Goal: Task Accomplishment & Management: Complete application form

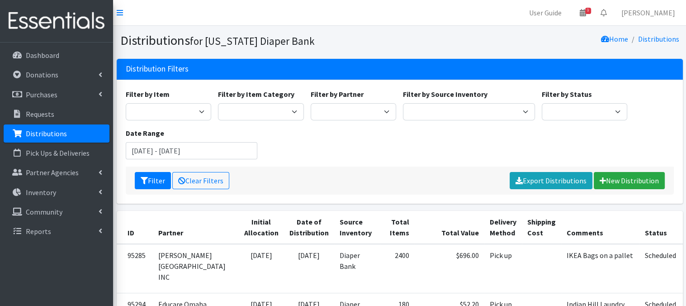
click at [36, 134] on p "Distributions" at bounding box center [46, 133] width 41 height 9
click at [612, 181] on link "New Distribution" at bounding box center [629, 180] width 71 height 17
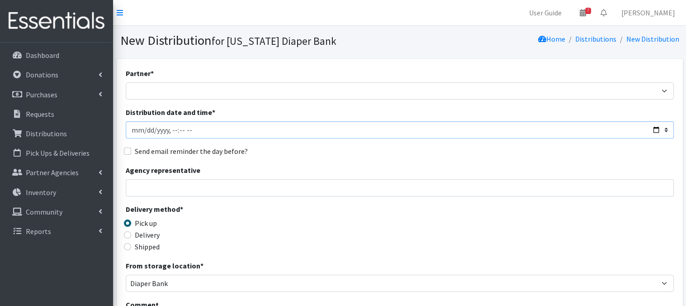
click at [147, 130] on input "Distribution date and time *" at bounding box center [400, 129] width 548 height 17
click at [172, 128] on input "Distribution date and time *" at bounding box center [400, 129] width 548 height 17
type input "2025-08-28T22:45"
type input "2025-08-28T10:45"
click at [277, 152] on div "Send email reminder the day before?" at bounding box center [400, 151] width 548 height 11
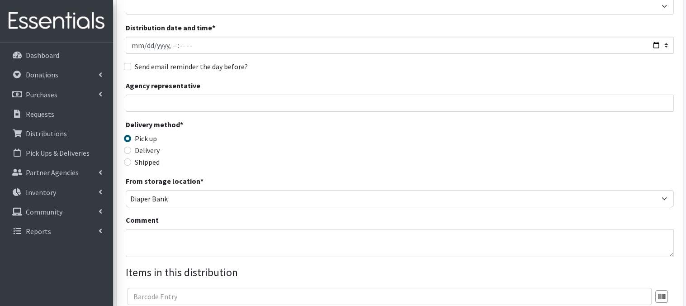
scroll to position [90, 0]
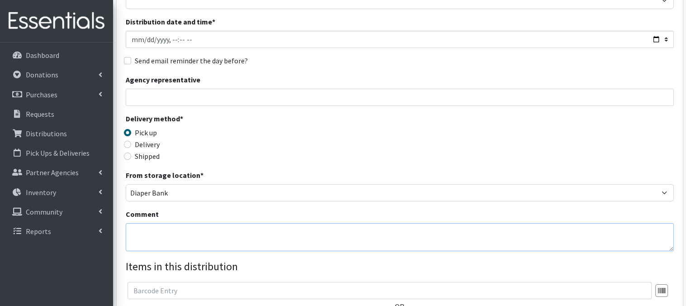
click at [157, 241] on textarea "Comment" at bounding box center [400, 237] width 548 height 28
paste textarea "Laundry Bags - color-coded by school, on pallet(s) by school"
click at [131, 230] on textarea "Laundry Bags - color-coded by school, on pallet(s) by school" at bounding box center [400, 237] width 548 height 28
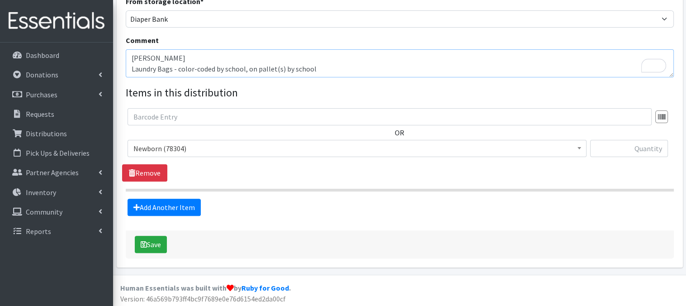
scroll to position [262, 0]
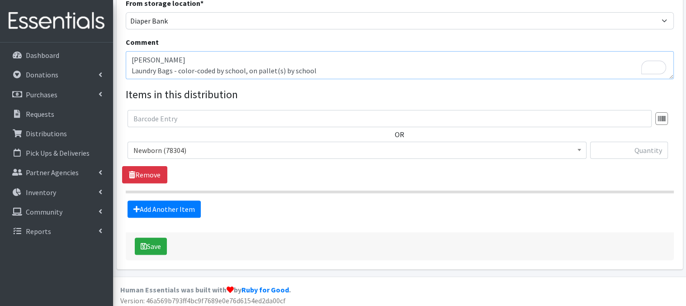
type textarea "[PERSON_NAME] Laundry Bags - color-coded by school, on pallet(s) by school"
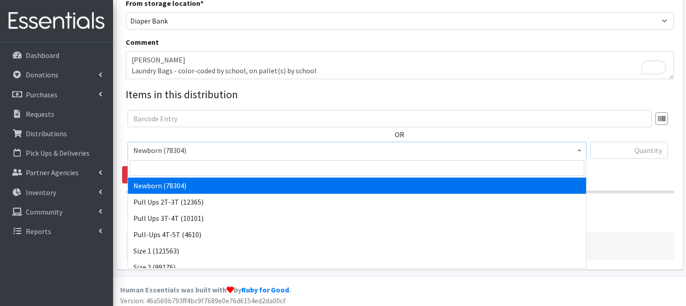
click at [581, 151] on span at bounding box center [579, 149] width 9 height 14
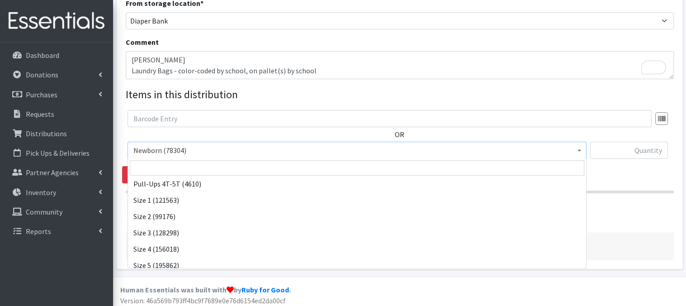
scroll to position [54, 0]
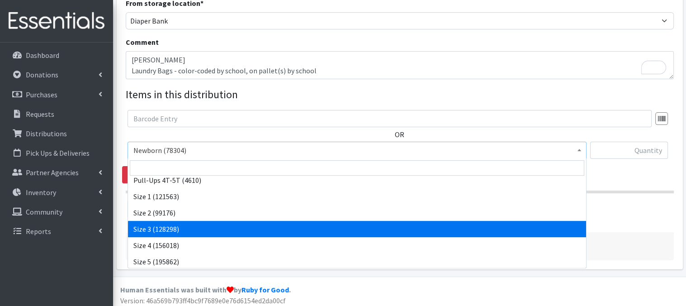
select select "3684"
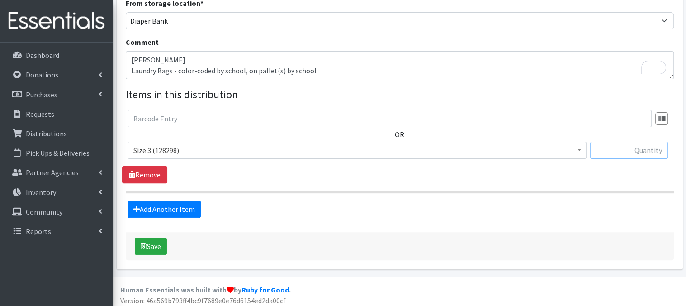
click at [613, 152] on input "text" at bounding box center [629, 150] width 78 height 17
type input "300"
click at [189, 212] on link "Add Another Item" at bounding box center [164, 208] width 73 height 17
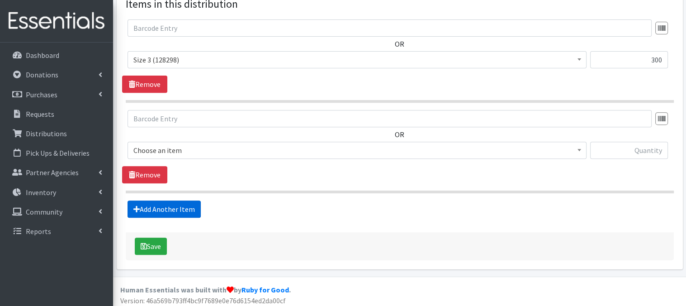
scroll to position [356, 0]
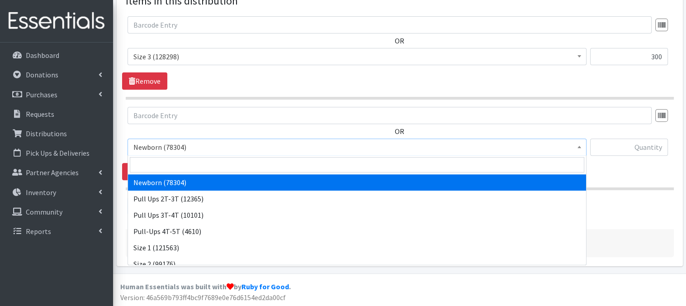
click at [580, 144] on span at bounding box center [579, 146] width 9 height 14
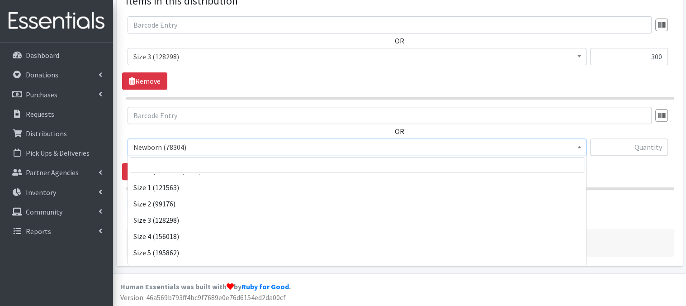
scroll to position [84, 0]
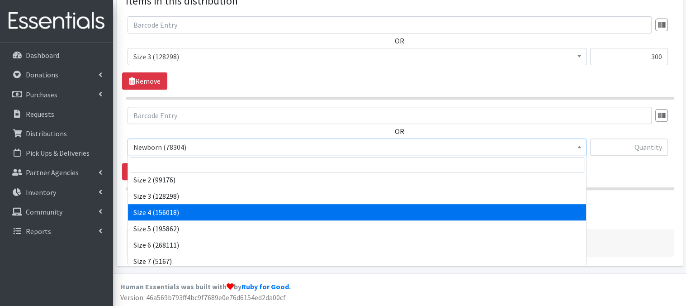
select select "3685"
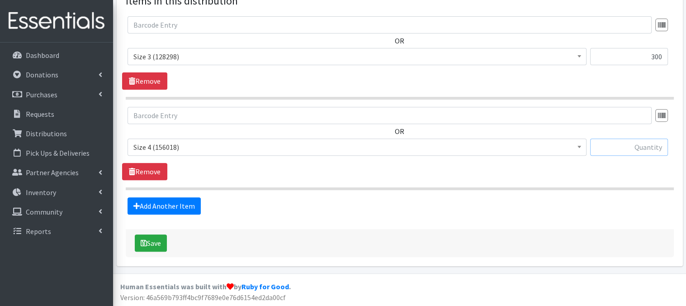
click at [606, 146] on input "text" at bounding box center [629, 146] width 78 height 17
type input "540"
click at [168, 206] on link "Add Another Item" at bounding box center [164, 205] width 73 height 17
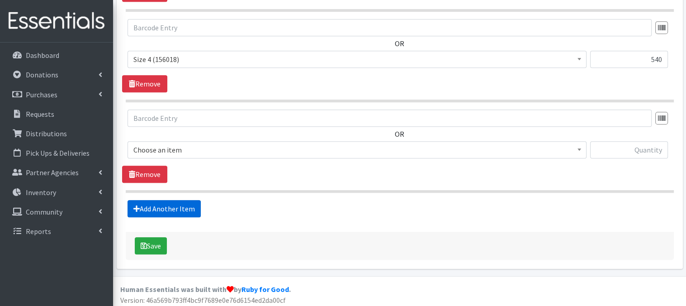
scroll to position [446, 0]
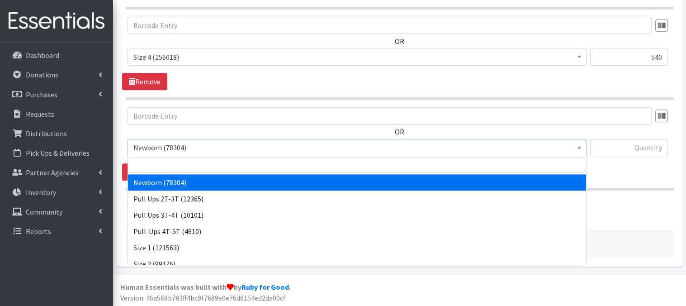
click at [580, 144] on span at bounding box center [579, 146] width 9 height 14
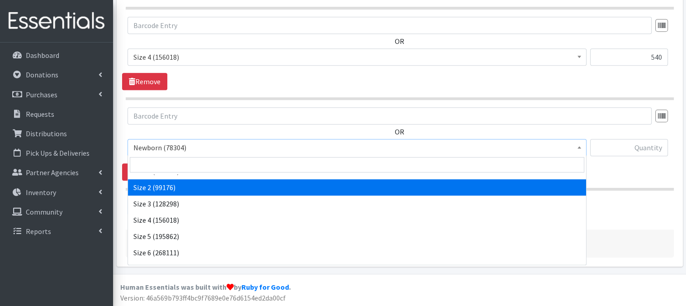
scroll to position [90, 0]
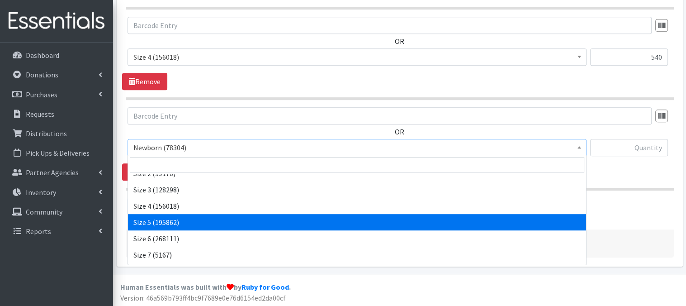
select select "3686"
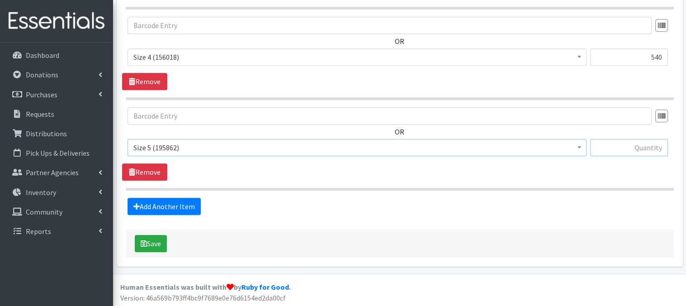
click at [608, 148] on input "text" at bounding box center [629, 147] width 78 height 17
type input "660"
click at [185, 208] on link "Add Another Item" at bounding box center [164, 206] width 73 height 17
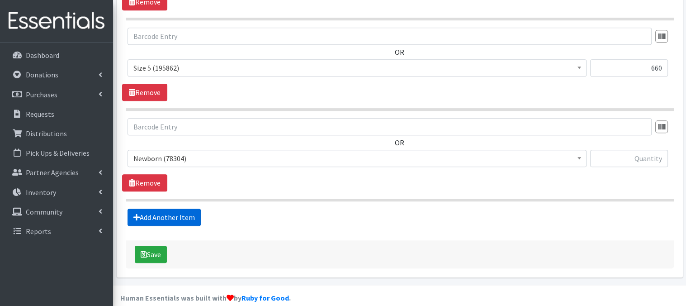
scroll to position [536, 0]
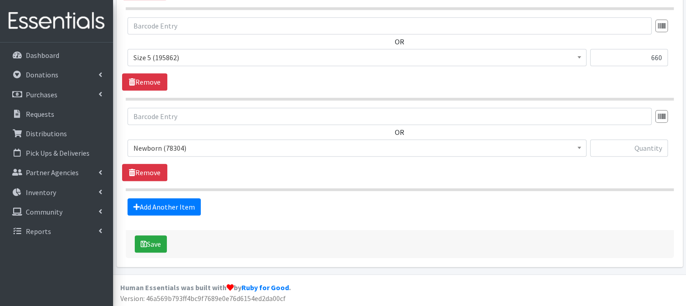
click at [576, 149] on span at bounding box center [579, 147] width 9 height 14
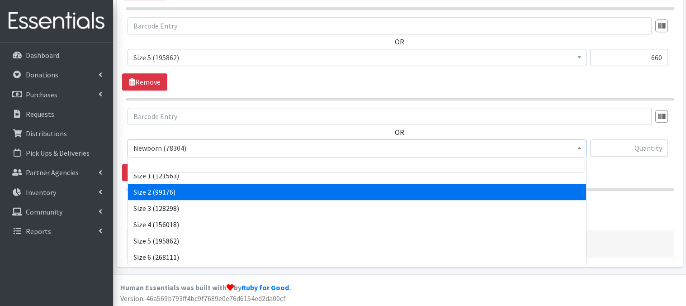
scroll to position [90, 0]
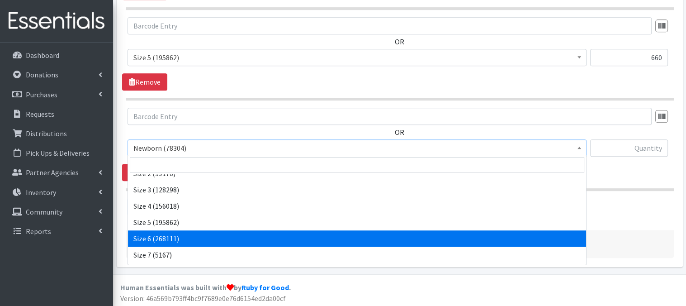
select select "3687"
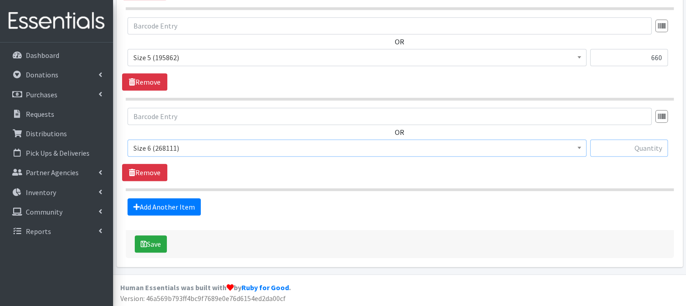
click at [613, 146] on input "text" at bounding box center [629, 147] width 78 height 17
type input "720"
click at [161, 244] on button "Save" at bounding box center [151, 243] width 32 height 17
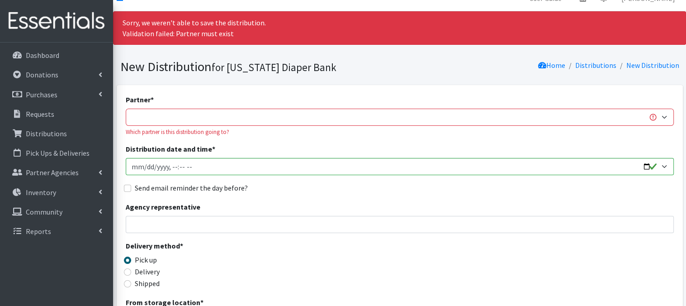
scroll to position [0, 0]
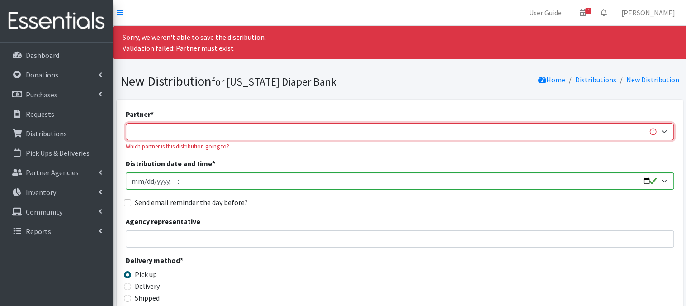
click at [181, 133] on select "Abide A Mother's Love [PERSON_NAME] Area Refugee Taskforce Big Brothers Big Sis…" at bounding box center [400, 131] width 548 height 17
select select "4632"
click at [126, 123] on select "Abide A Mother's Love [PERSON_NAME] Area Refugee Taskforce Big Brothers Big Sis…" at bounding box center [400, 131] width 548 height 17
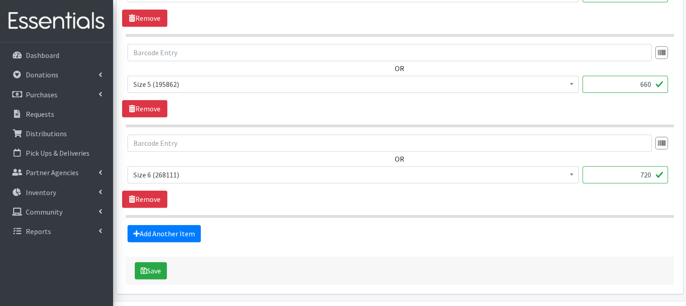
scroll to position [587, 0]
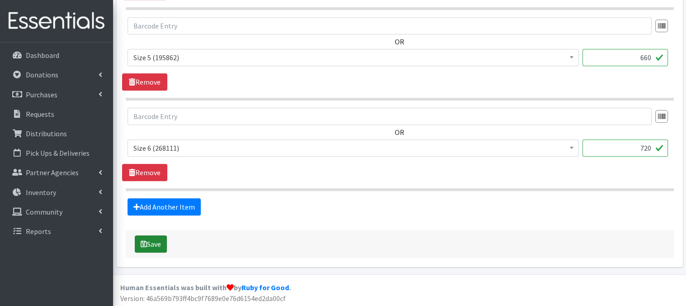
click at [149, 238] on button "Save" at bounding box center [151, 243] width 32 height 17
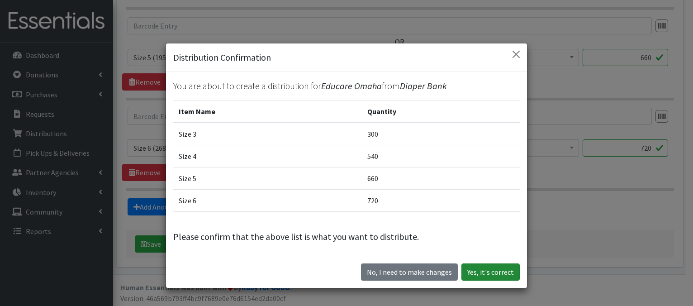
click at [490, 275] on button "Yes, it's correct" at bounding box center [490, 271] width 58 height 17
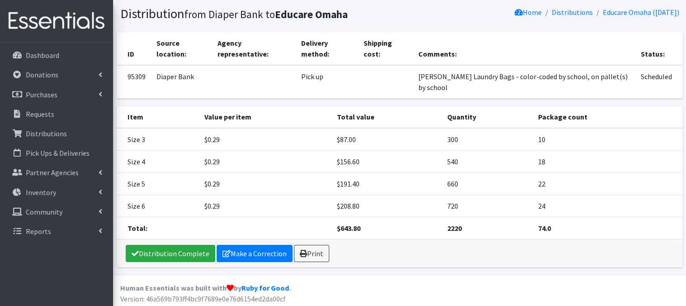
scroll to position [58, 0]
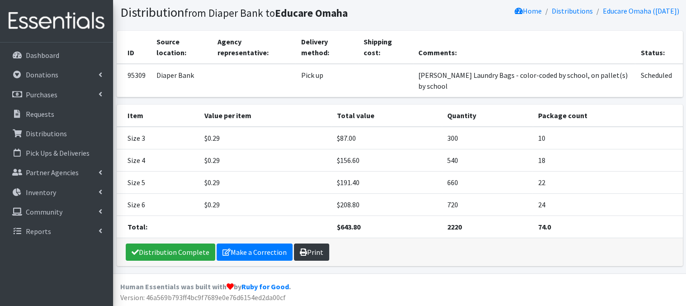
click at [313, 252] on link "Print" at bounding box center [311, 251] width 35 height 17
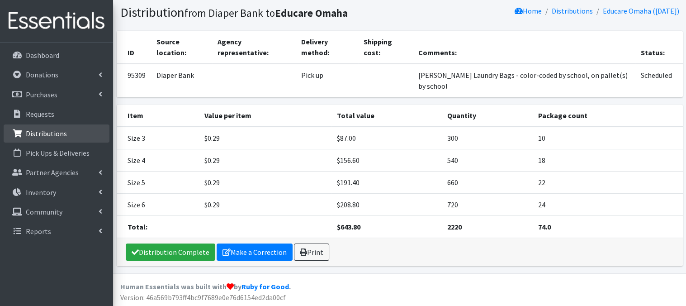
click at [67, 139] on link "Distributions" at bounding box center [57, 133] width 106 height 18
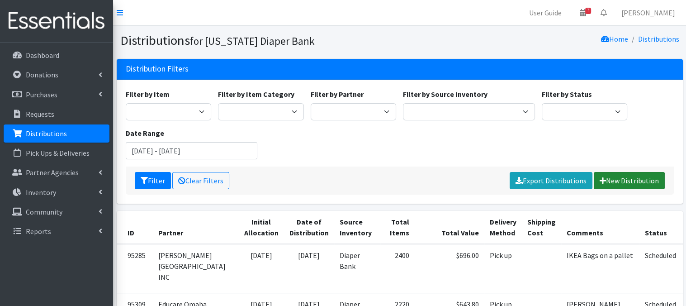
click at [630, 181] on link "New Distribution" at bounding box center [629, 180] width 71 height 17
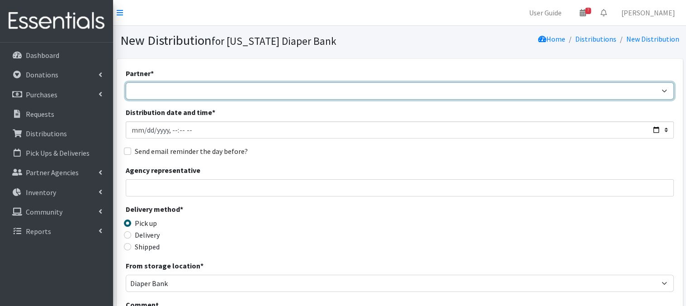
click at [181, 92] on select "Abide A Mother's Love [PERSON_NAME] Area Refugee Taskforce Big Brothers Big Sis…" at bounding box center [400, 90] width 548 height 17
select select "4632"
click at [126, 82] on select "Abide A Mother's Love [PERSON_NAME] Area Refugee Taskforce Big Brothers Big Sis…" at bounding box center [400, 90] width 548 height 17
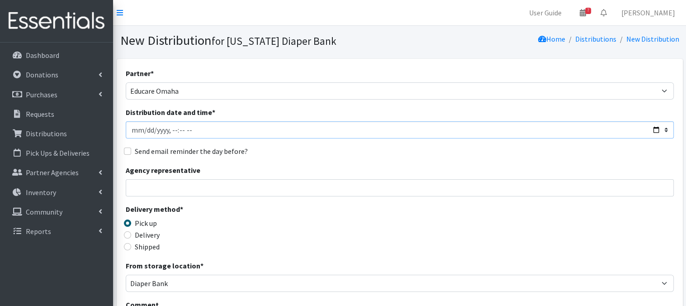
click at [143, 130] on input "Distribution date and time *" at bounding box center [400, 129] width 548 height 17
click at [170, 127] on input "Distribution date and time *" at bounding box center [400, 129] width 548 height 17
click at [252, 186] on input "Agency representative" at bounding box center [400, 187] width 548 height 17
click at [190, 131] on input "Distribution date and time *" at bounding box center [400, 129] width 548 height 17
type input "2025-08-28T10:45"
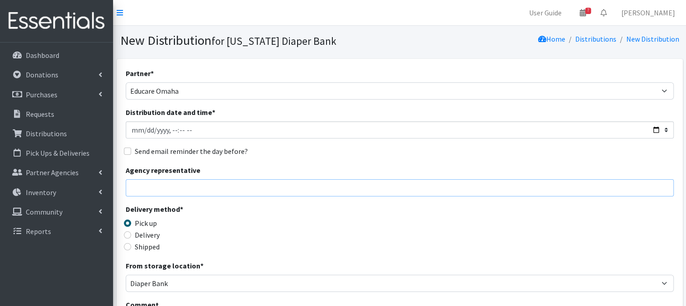
click at [270, 190] on input "Agency representative" at bounding box center [400, 187] width 548 height 17
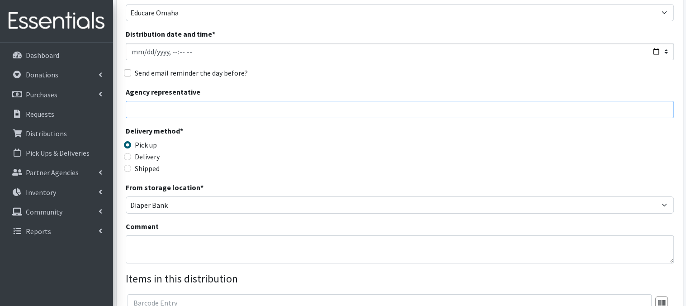
scroll to position [114, 0]
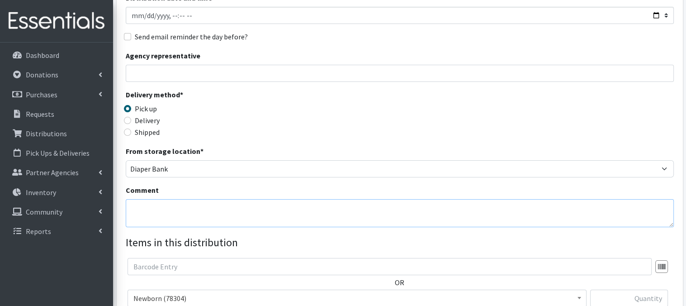
click at [163, 215] on textarea "Comment" at bounding box center [400, 213] width 548 height 28
paste textarea "Laundry Bags - color-coded by school, on pallet(s) by school"
click at [132, 204] on textarea "Laundry Bags - color-coded by school, on pallet(s) by schoolSkinner" at bounding box center [400, 213] width 548 height 28
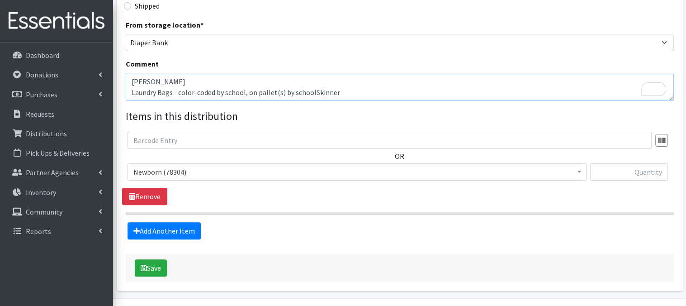
scroll to position [266, 0]
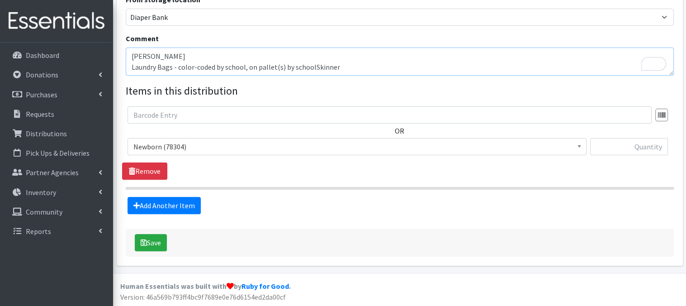
type textarea "[PERSON_NAME] Laundry Bags - color-coded by school, on pallet(s) by schoolSkinn…"
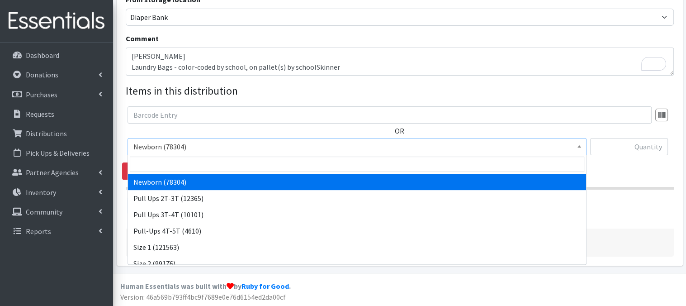
click at [577, 146] on span at bounding box center [579, 145] width 9 height 14
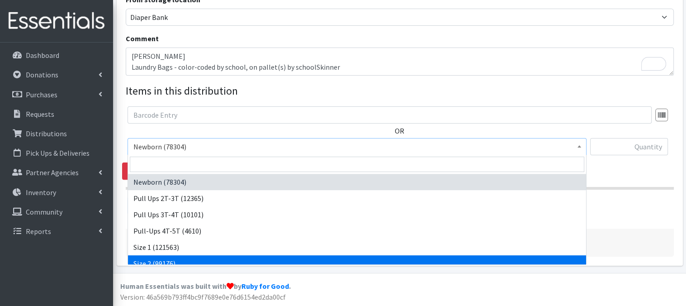
select select "3683"
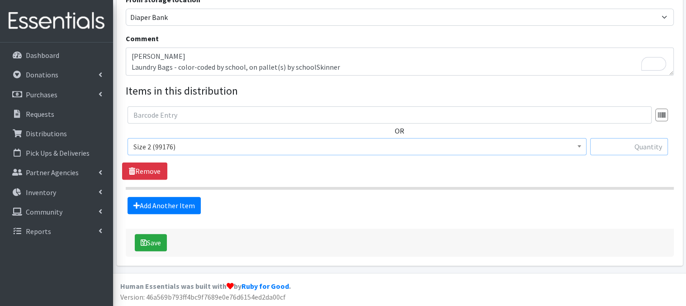
click at [642, 146] on input "text" at bounding box center [629, 146] width 78 height 17
type input "80"
click at [161, 208] on link "Add Another Item" at bounding box center [164, 205] width 73 height 17
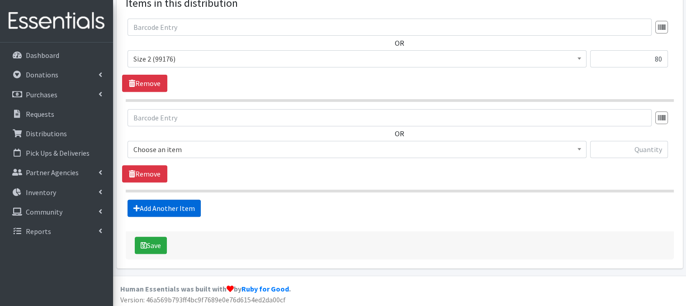
scroll to position [356, 0]
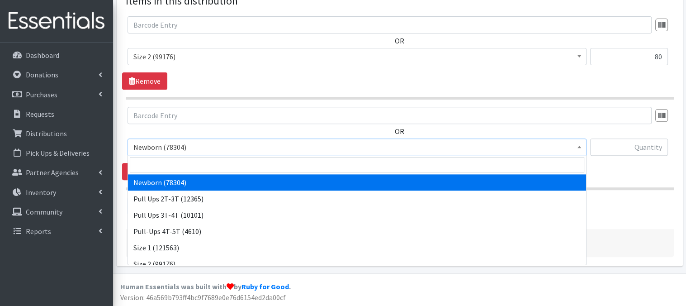
click at [573, 149] on span "Newborn (78304)" at bounding box center [356, 147] width 447 height 13
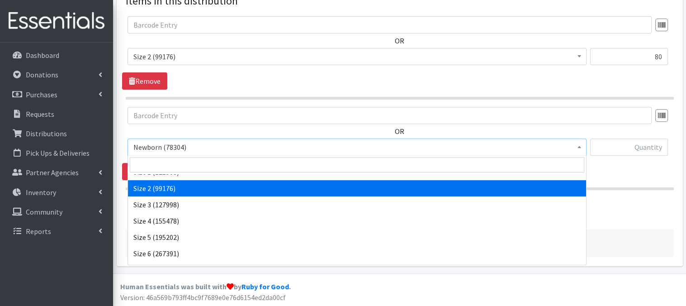
scroll to position [78, 0]
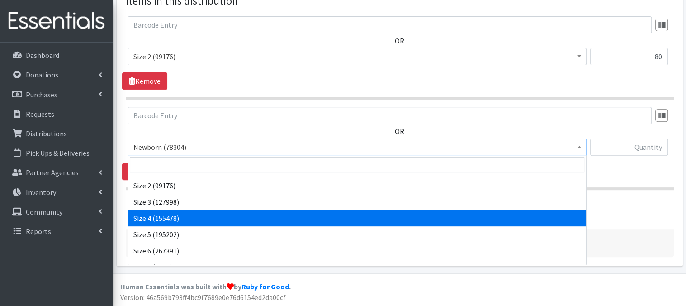
select select "3685"
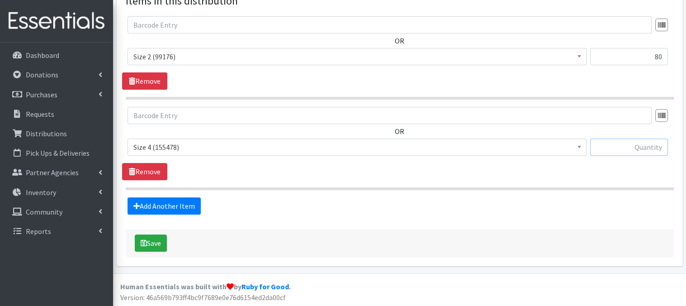
click at [610, 147] on input "text" at bounding box center [629, 146] width 78 height 17
type input "900"
click at [177, 209] on link "Add Another Item" at bounding box center [164, 205] width 73 height 17
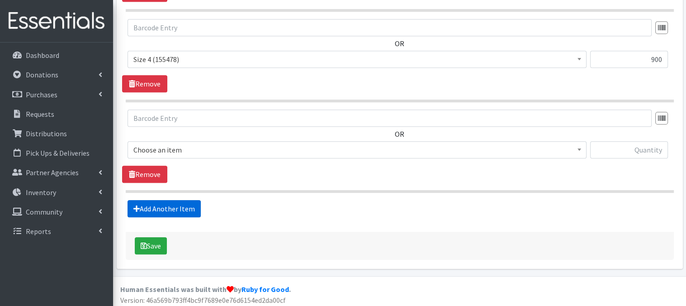
scroll to position [446, 0]
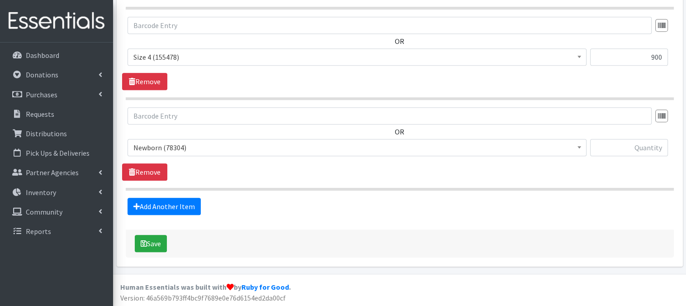
click at [577, 149] on span at bounding box center [579, 146] width 9 height 14
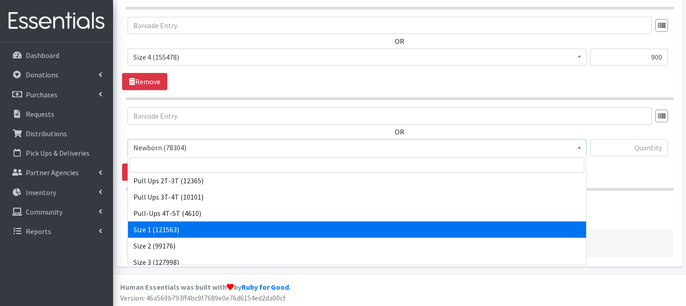
scroll to position [78, 0]
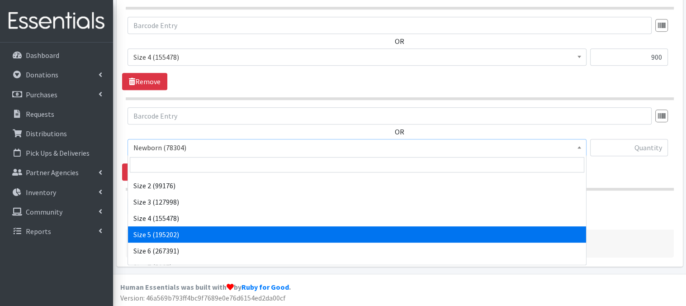
select select "3686"
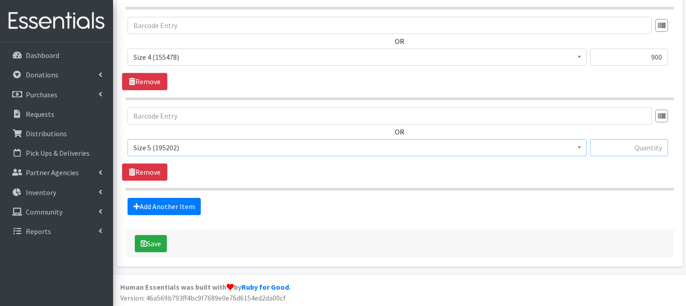
click at [610, 146] on input "text" at bounding box center [629, 147] width 78 height 17
type input "1800"
click at [153, 204] on link "Add Another Item" at bounding box center [164, 206] width 73 height 17
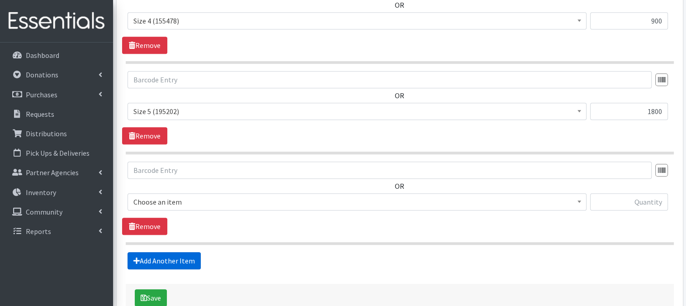
scroll to position [536, 0]
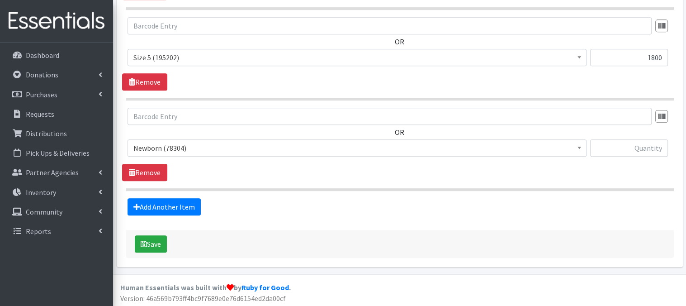
click at [578, 149] on span at bounding box center [579, 147] width 9 height 14
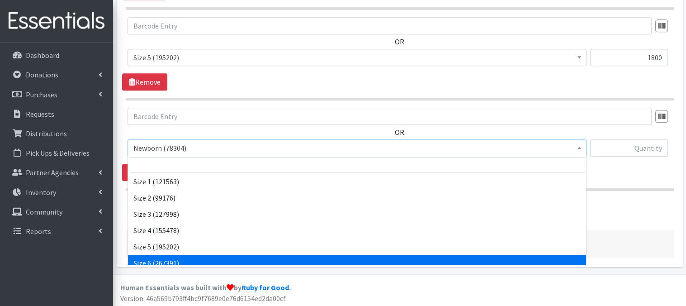
scroll to position [84, 0]
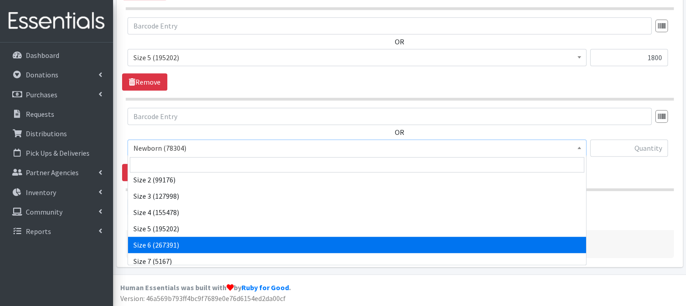
select select "3687"
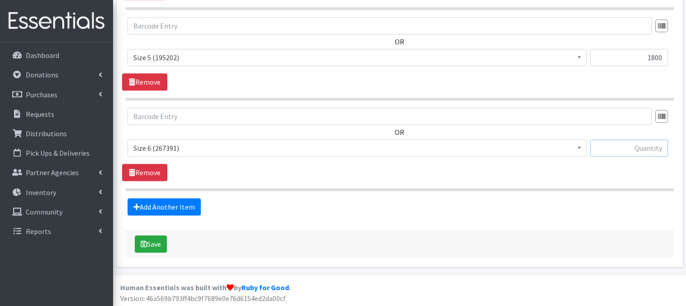
click at [639, 150] on input "text" at bounding box center [629, 147] width 78 height 17
type input "1020"
click at [159, 209] on link "Add Another Item" at bounding box center [164, 206] width 73 height 17
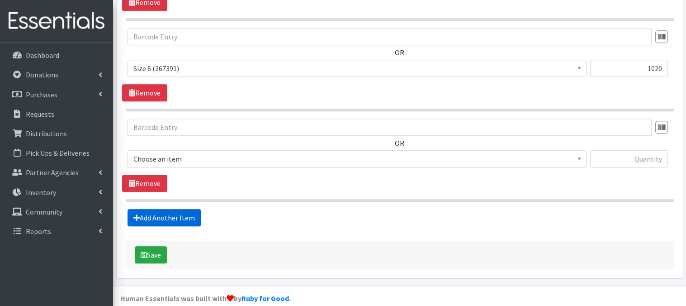
scroll to position [627, 0]
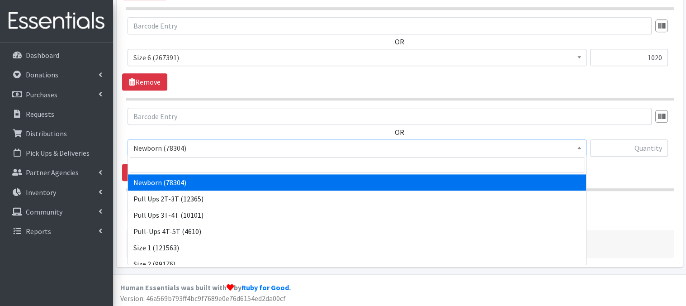
click at [578, 147] on b at bounding box center [580, 148] width 4 height 2
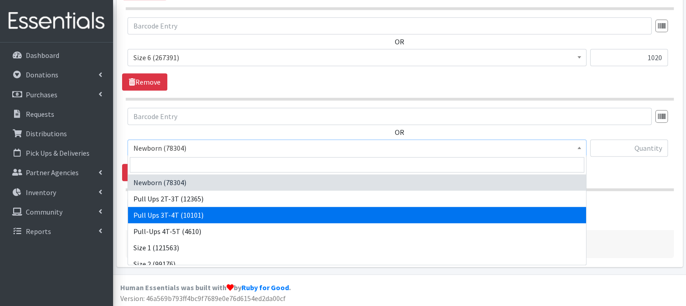
select select "3697"
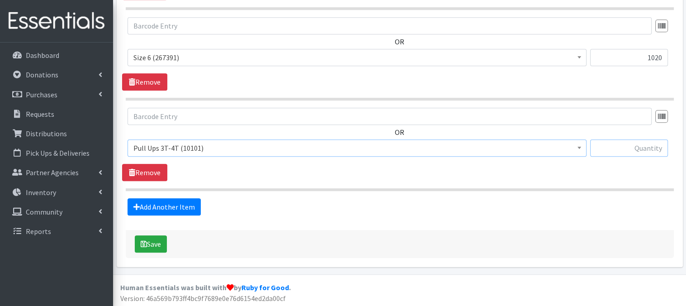
click at [646, 152] on input "text" at bounding box center [629, 147] width 78 height 17
type input "30"
click at [154, 243] on button "Save" at bounding box center [151, 243] width 32 height 17
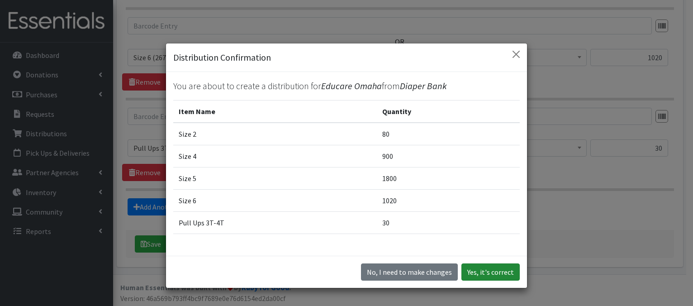
click at [480, 271] on button "Yes, it's correct" at bounding box center [490, 271] width 58 height 17
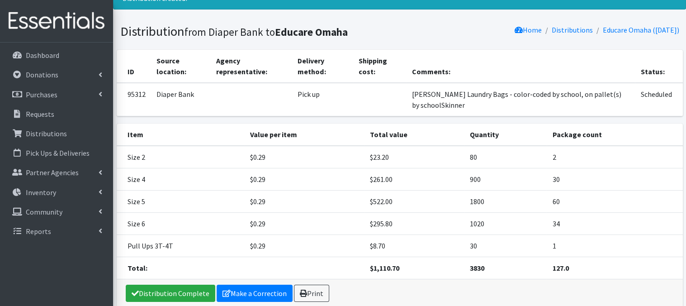
scroll to position [80, 0]
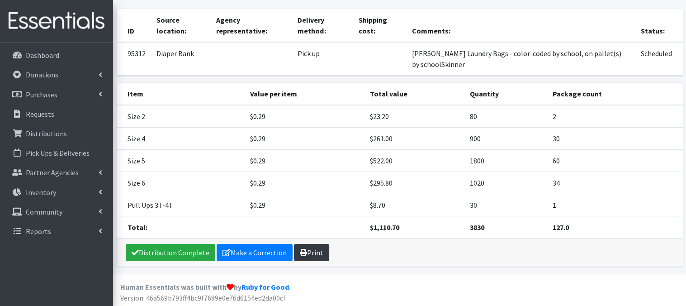
click at [306, 253] on link "Print" at bounding box center [311, 252] width 35 height 17
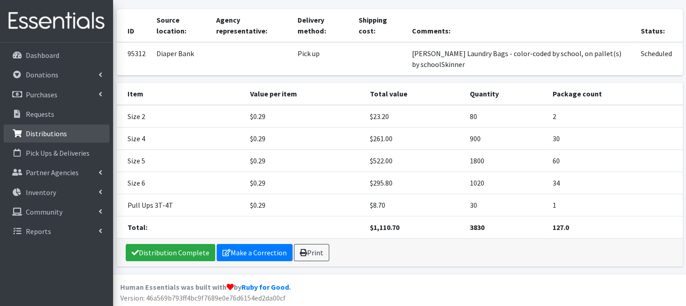
click at [63, 133] on p "Distributions" at bounding box center [46, 133] width 41 height 9
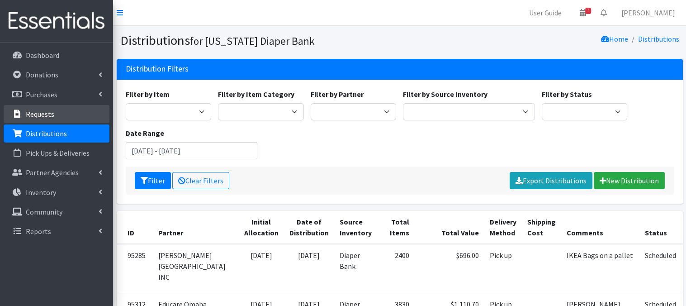
drag, startPoint x: 55, startPoint y: 134, endPoint x: 63, endPoint y: 123, distance: 14.3
click at [55, 134] on p "Distributions" at bounding box center [46, 133] width 41 height 9
click at [62, 137] on p "Distributions" at bounding box center [46, 133] width 41 height 9
click at [70, 133] on link "Distributions" at bounding box center [57, 133] width 106 height 18
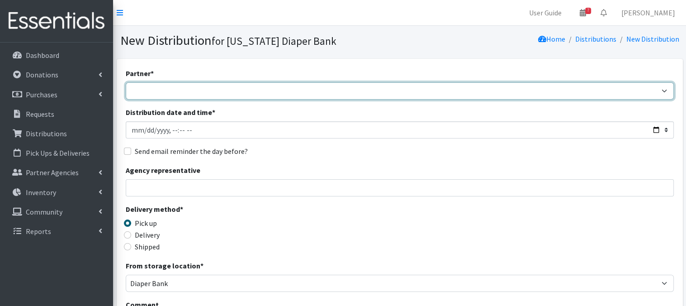
click at [209, 94] on select "Abide A Mother's Love [PERSON_NAME] Area Refugee Taskforce Big Brothers Big Sis…" at bounding box center [400, 90] width 548 height 17
select select "5104"
click at [126, 82] on select "Abide A Mother's Love BART - Benson Area Refugee Taskforce Big Brothers Big Sis…" at bounding box center [400, 90] width 548 height 17
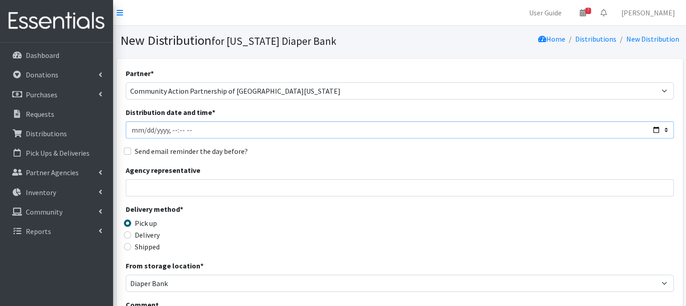
click at [145, 129] on input "Distribution date and time *" at bounding box center [400, 129] width 548 height 17
click at [171, 130] on input "Distribution date and time *" at bounding box center [400, 129] width 548 height 17
click at [168, 128] on input "Distribution date and time *" at bounding box center [400, 129] width 548 height 17
click at [179, 128] on input "Distribution date and time *" at bounding box center [400, 129] width 548 height 17
type input "2025-08-27T13:00"
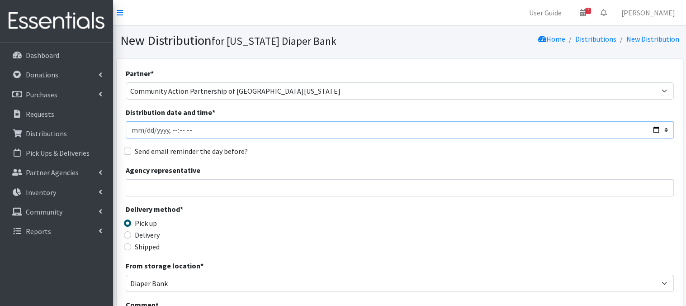
click at [278, 133] on input "Distribution date and time *" at bounding box center [400, 129] width 548 height 17
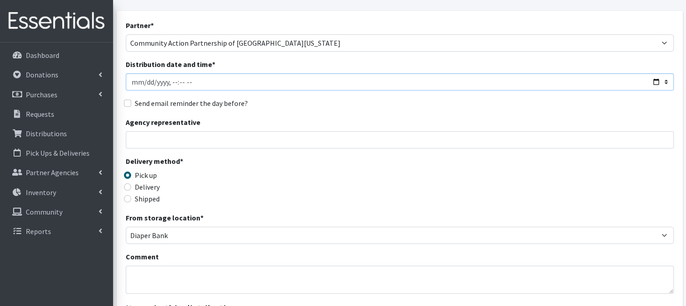
scroll to position [55, 0]
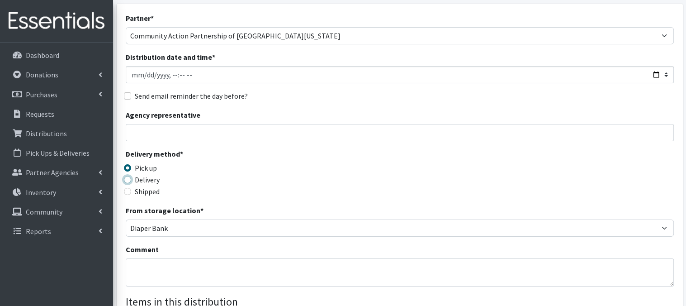
click at [127, 178] on input "Delivery" at bounding box center [127, 179] width 7 height 7
radio input "true"
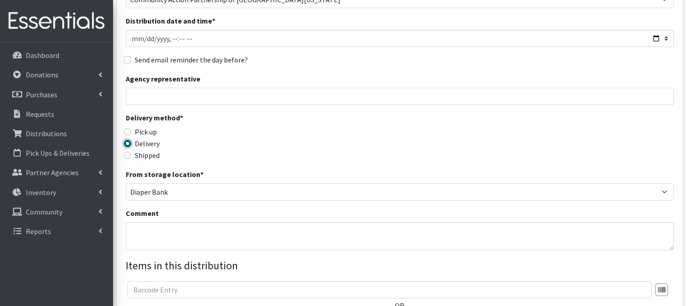
scroll to position [109, 0]
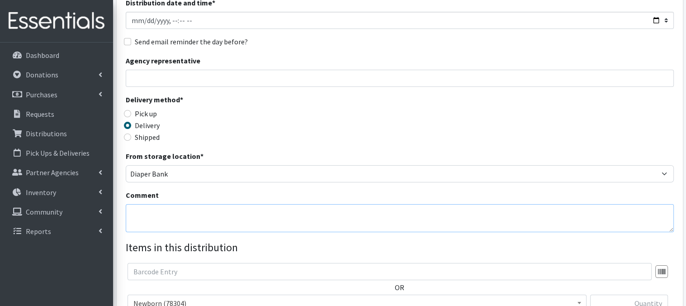
click at [153, 216] on textarea "Comment" at bounding box center [400, 218] width 548 height 28
paste textarea "IKEA Bags Label EACH bag with distribution month"
click at [409, 90] on div "Partner * Abide A Mother's Love BART - Benson Area Refugee Taskforce Big Brothe…" at bounding box center [400, 164] width 548 height 412
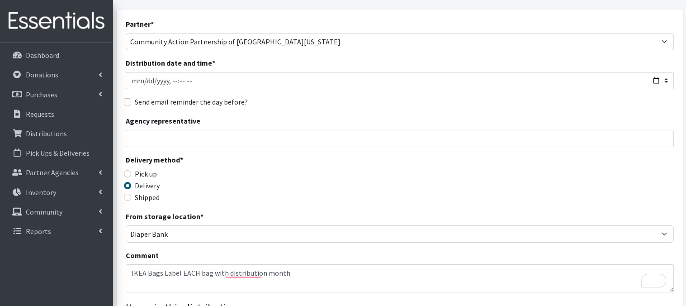
scroll to position [47, 0]
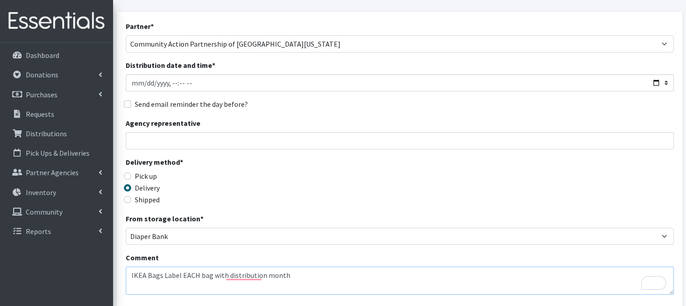
click at [132, 273] on textarea "IKEA Bags Label EACH bag with distribution month" at bounding box center [400, 280] width 548 height 28
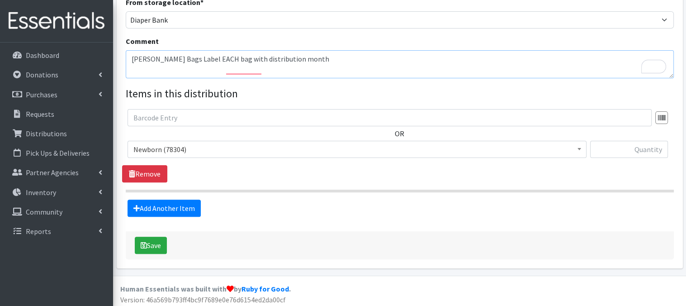
scroll to position [266, 0]
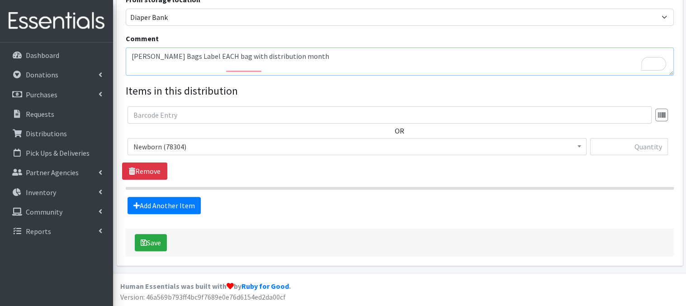
type textarea "AUGUST IKEA Bags Label EACH bag with distribution month"
click at [579, 147] on b at bounding box center [580, 146] width 4 height 2
click at [630, 148] on input "text" at bounding box center [629, 146] width 78 height 17
type input "160"
click at [165, 208] on link "Add Another Item" at bounding box center [164, 205] width 73 height 17
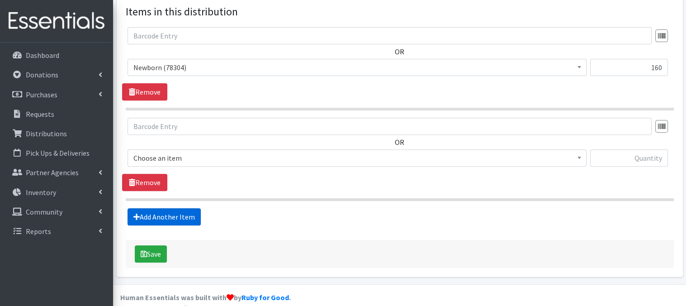
scroll to position [356, 0]
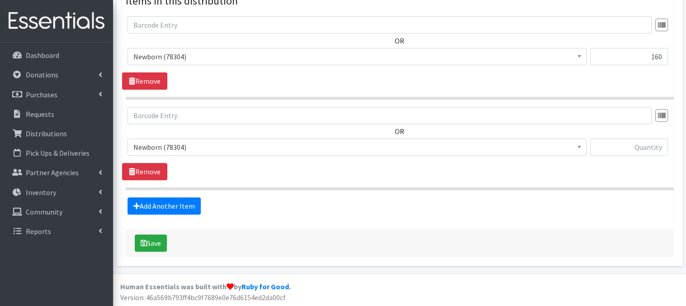
click at [579, 148] on span at bounding box center [579, 146] width 9 height 14
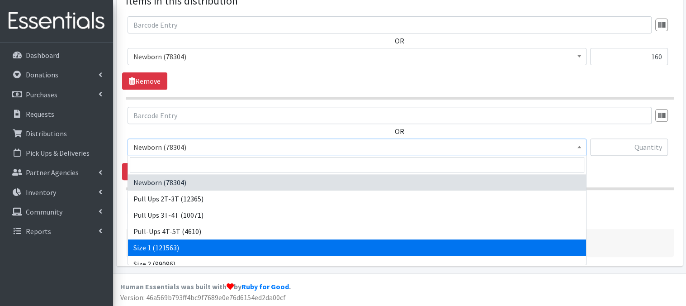
select select "3682"
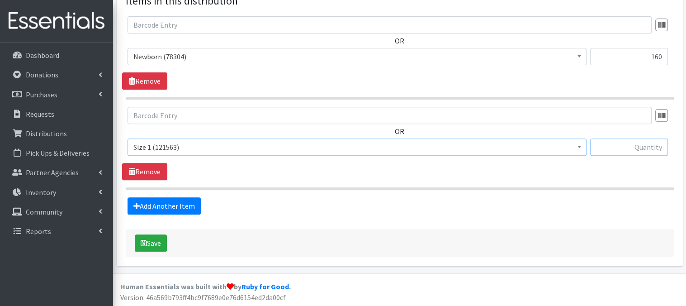
click at [620, 148] on input "text" at bounding box center [629, 146] width 78 height 17
type input "400"
click at [168, 207] on link "Add Another Item" at bounding box center [164, 205] width 73 height 17
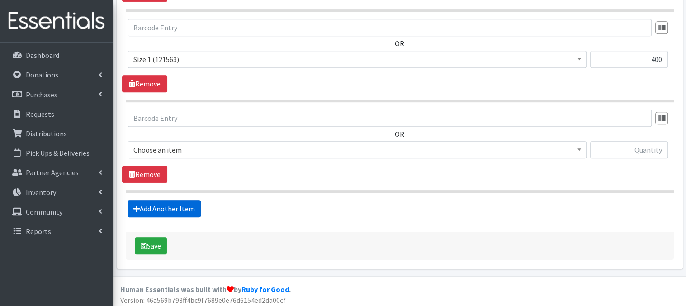
scroll to position [446, 0]
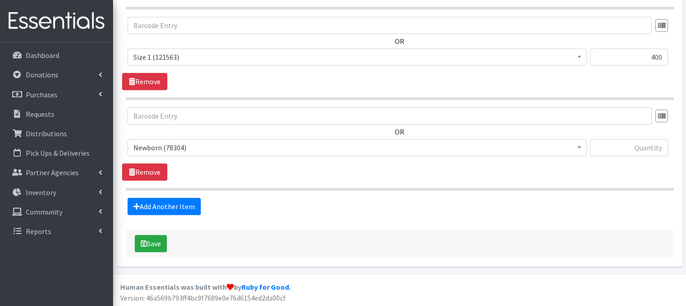
click at [577, 149] on span at bounding box center [579, 146] width 9 height 14
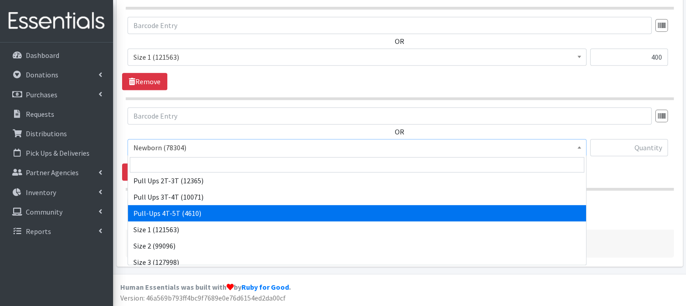
scroll to position [36, 0]
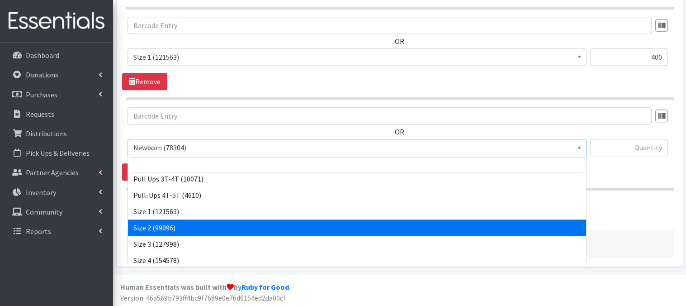
select select "3683"
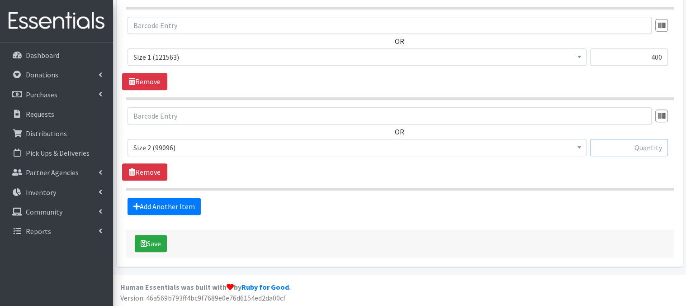
click at [617, 146] on input "text" at bounding box center [629, 147] width 78 height 17
type input "400"
click at [165, 204] on link "Add Another Item" at bounding box center [164, 206] width 73 height 17
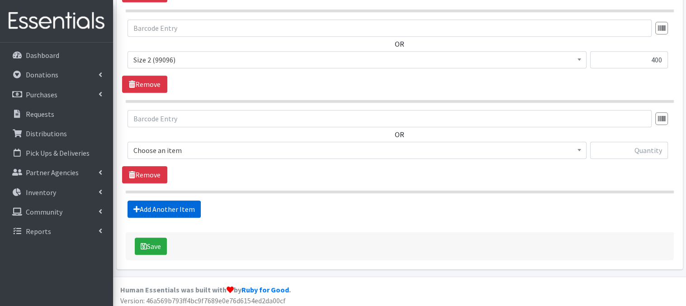
scroll to position [536, 0]
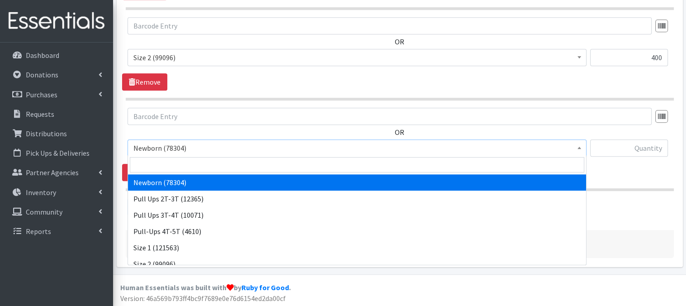
click at [578, 147] on span at bounding box center [579, 147] width 9 height 14
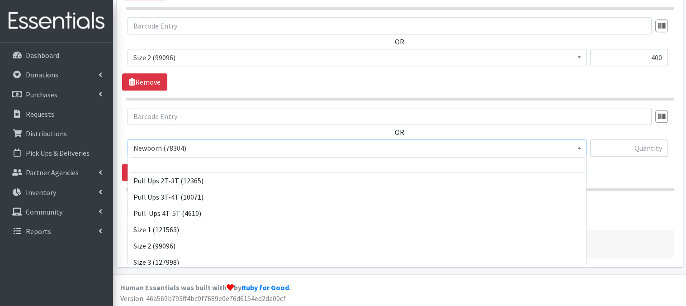
scroll to position [60, 0]
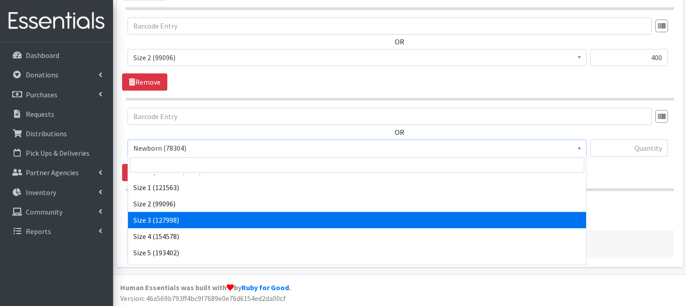
select select "3684"
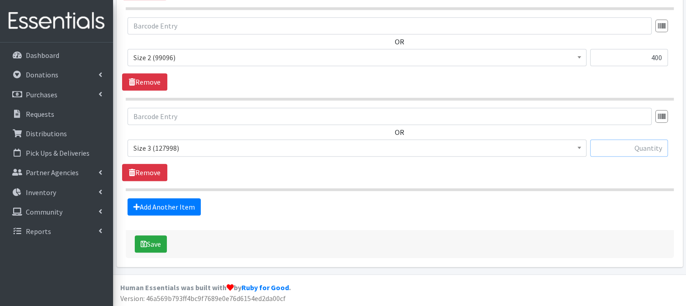
click at [608, 147] on input "text" at bounding box center [629, 147] width 78 height 17
type input "360"
click at [167, 208] on link "Add Another Item" at bounding box center [164, 206] width 73 height 17
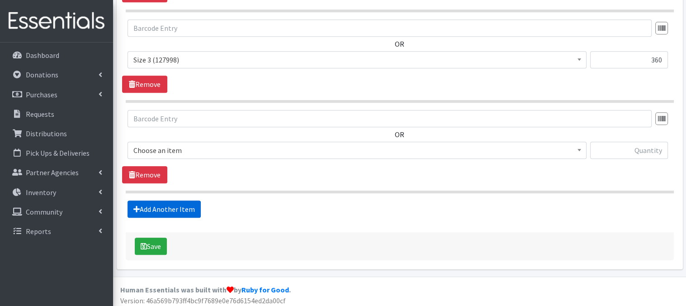
scroll to position [627, 0]
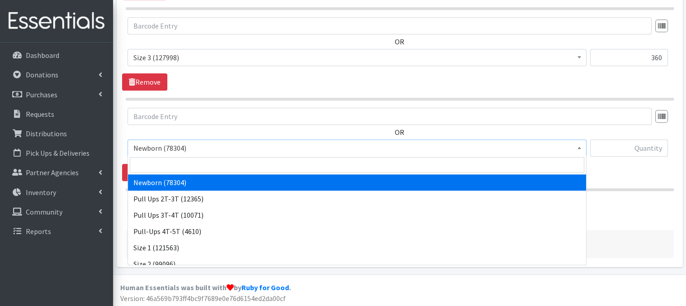
click at [578, 148] on span at bounding box center [579, 147] width 9 height 14
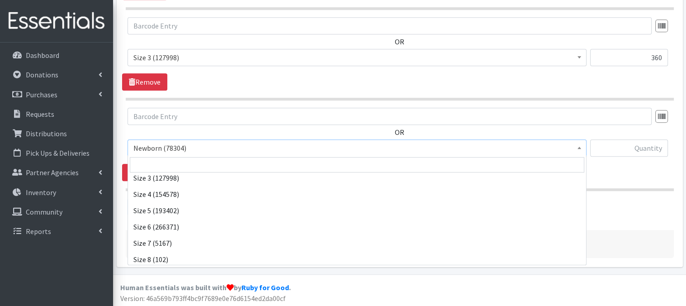
scroll to position [105, 0]
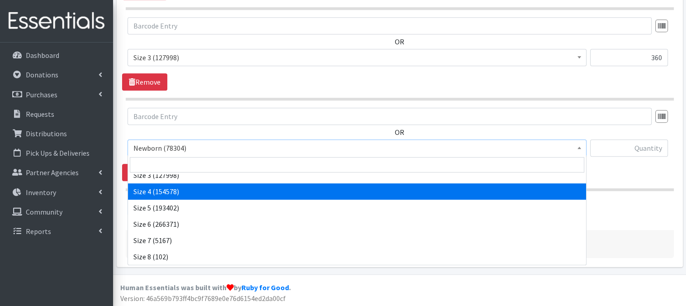
select select "3685"
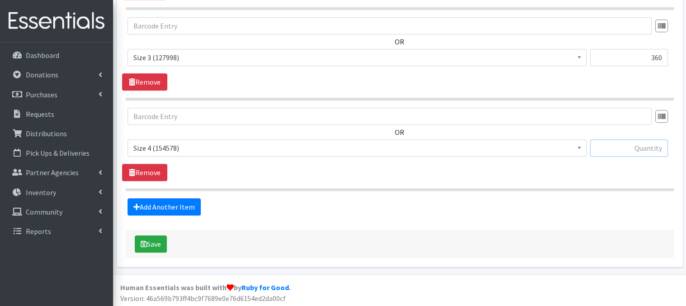
click at [614, 148] on input "text" at bounding box center [629, 147] width 78 height 17
type input "360"
click at [165, 209] on link "Add Another Item" at bounding box center [164, 206] width 73 height 17
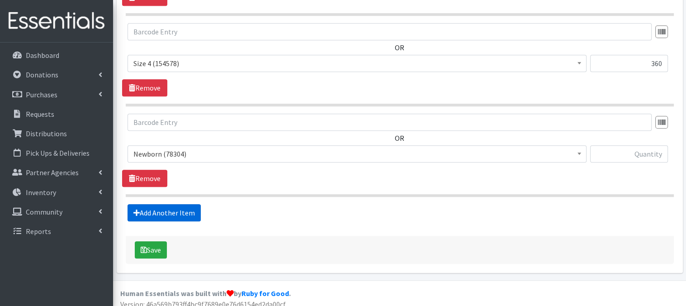
scroll to position [717, 0]
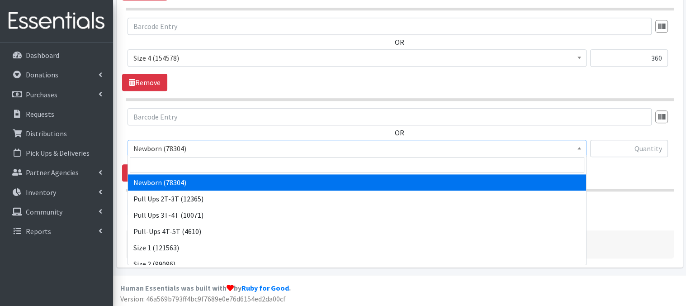
click at [581, 151] on span at bounding box center [579, 147] width 9 height 14
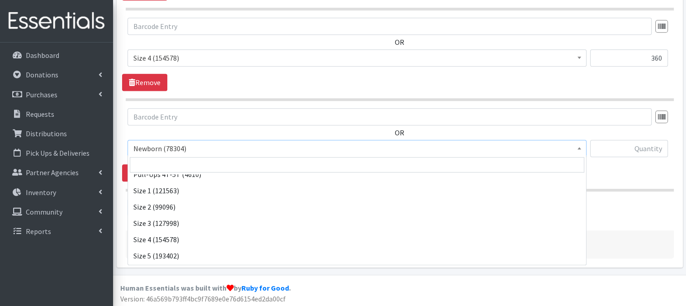
scroll to position [72, 0]
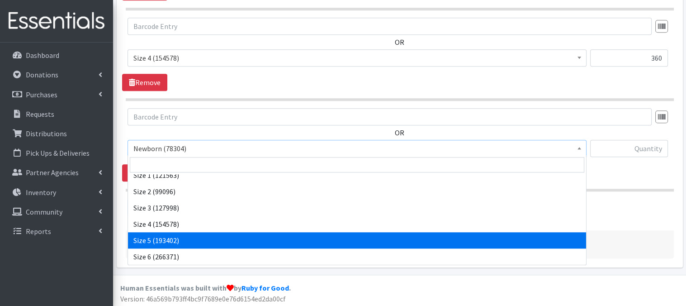
select select "3686"
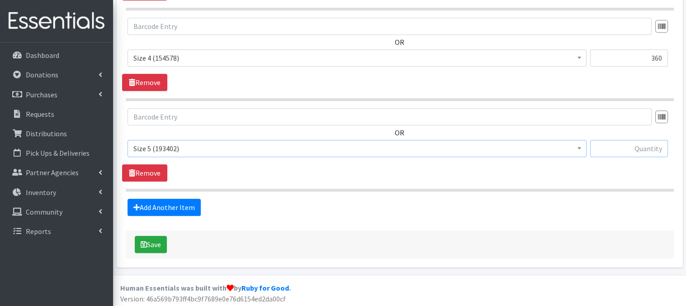
click at [642, 147] on input "text" at bounding box center [629, 148] width 78 height 17
type input "60"
click at [147, 205] on link "Add Another Item" at bounding box center [164, 207] width 73 height 17
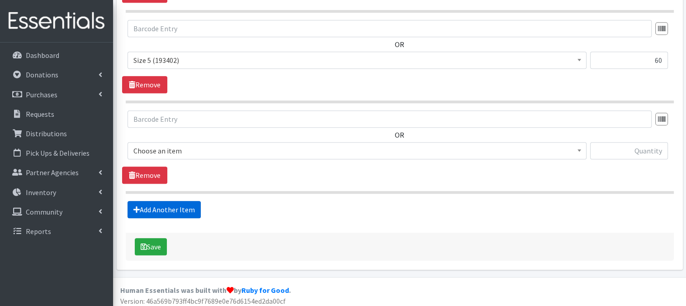
scroll to position [807, 0]
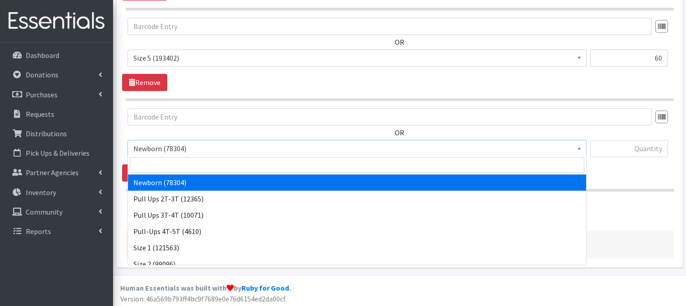
click at [578, 149] on span at bounding box center [579, 147] width 9 height 14
click at [635, 162] on div at bounding box center [629, 152] width 78 height 24
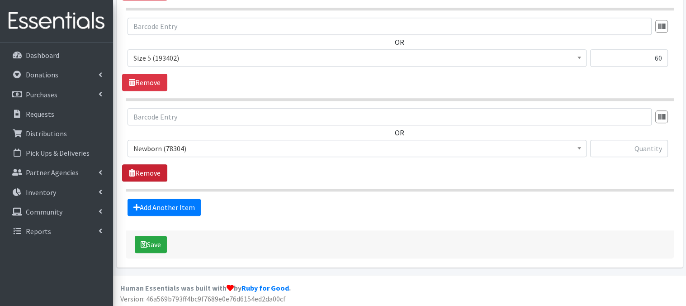
click at [152, 176] on link "Remove" at bounding box center [144, 172] width 45 height 17
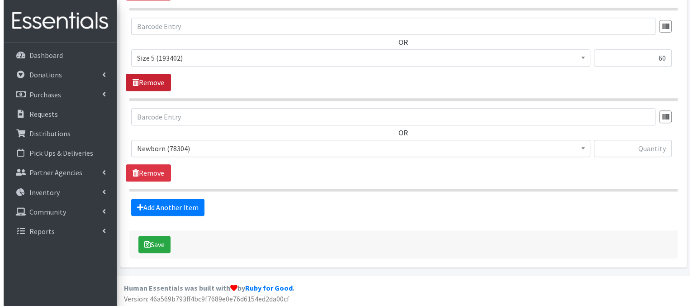
scroll to position [717, 0]
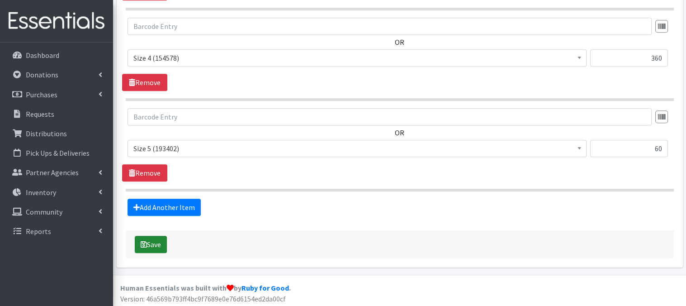
click at [157, 244] on button "Save" at bounding box center [151, 244] width 32 height 17
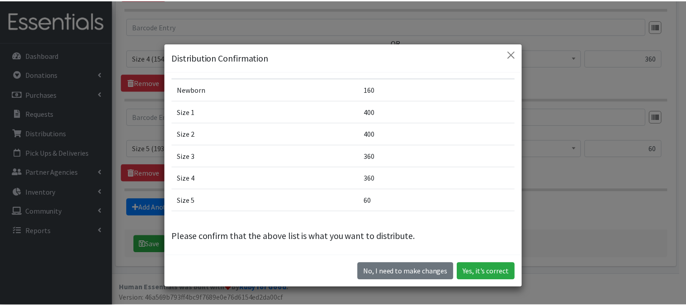
scroll to position [60, 0]
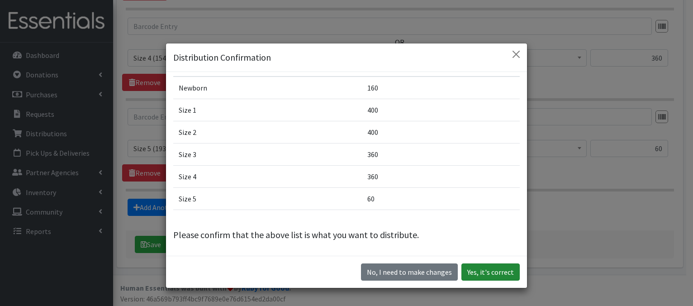
click at [489, 276] on button "Yes, it's correct" at bounding box center [490, 271] width 58 height 17
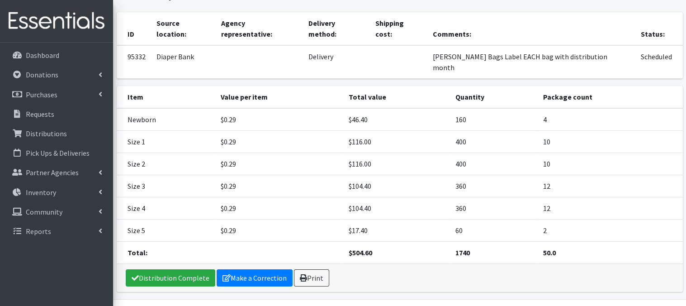
scroll to position [96, 0]
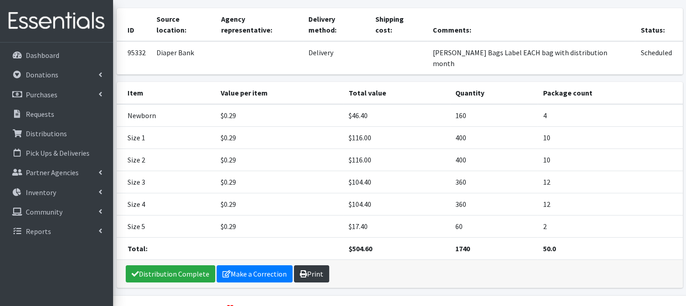
click at [313, 265] on link "Print" at bounding box center [311, 273] width 35 height 17
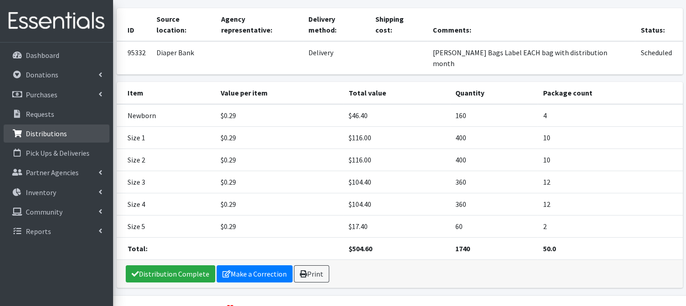
click at [64, 135] on p "Distributions" at bounding box center [46, 133] width 41 height 9
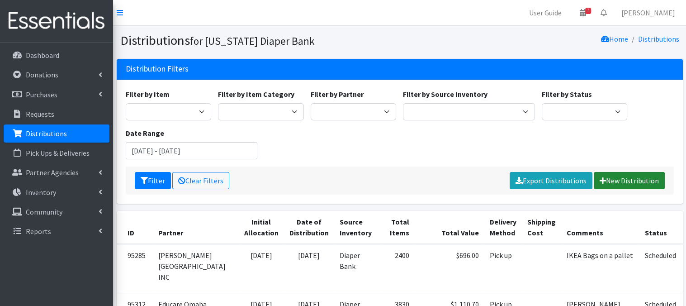
click at [619, 182] on link "New Distribution" at bounding box center [629, 180] width 71 height 17
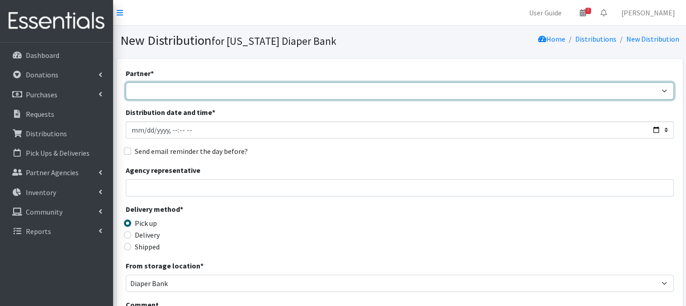
click at [161, 95] on select "Abide A Mother's Love [PERSON_NAME] Area Refugee Taskforce Big Brothers Big Sis…" at bounding box center [400, 90] width 548 height 17
select select "5104"
click at [126, 82] on select "Abide A Mother's Love [PERSON_NAME] Area Refugee Taskforce Big Brothers Big Sis…" at bounding box center [400, 90] width 548 height 17
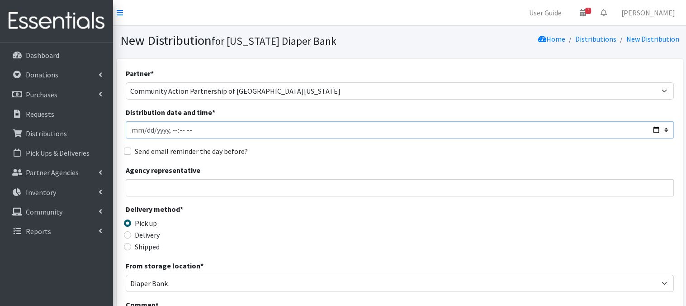
click at [145, 128] on input "Distribution date and time *" at bounding box center [400, 129] width 548 height 17
click at [171, 130] on input "Distribution date and time *" at bounding box center [400, 129] width 548 height 17
click at [181, 130] on input "Distribution date and time *" at bounding box center [400, 129] width 548 height 17
type input "[DATE]T13:00"
click at [302, 170] on div "Agency representative" at bounding box center [400, 181] width 548 height 32
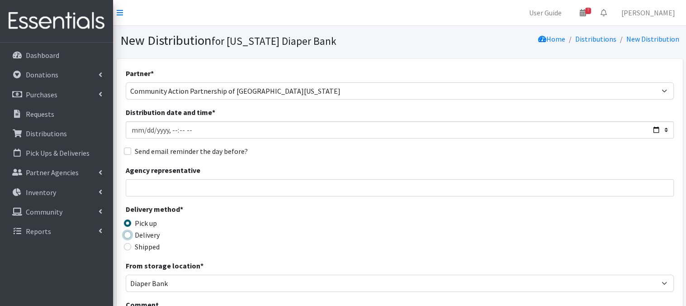
drag, startPoint x: 124, startPoint y: 233, endPoint x: 133, endPoint y: 233, distance: 9.1
click at [124, 233] on input "Delivery" at bounding box center [127, 234] width 7 height 7
radio input "true"
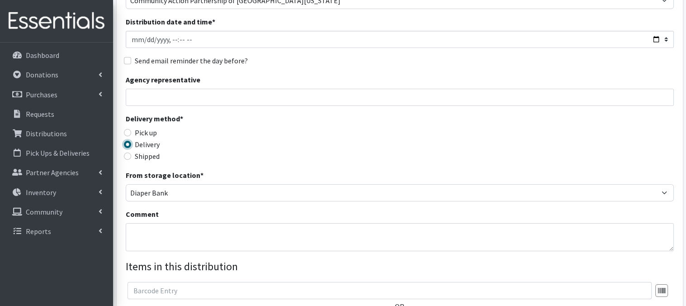
scroll to position [109, 0]
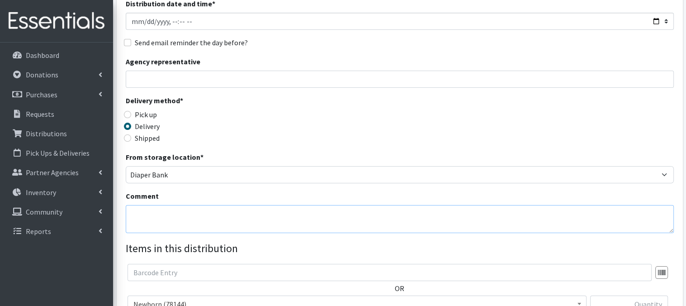
click at [143, 220] on textarea "Comment" at bounding box center [400, 219] width 548 height 28
paste textarea "IKEA Bags Label EACH bag with distribution month"
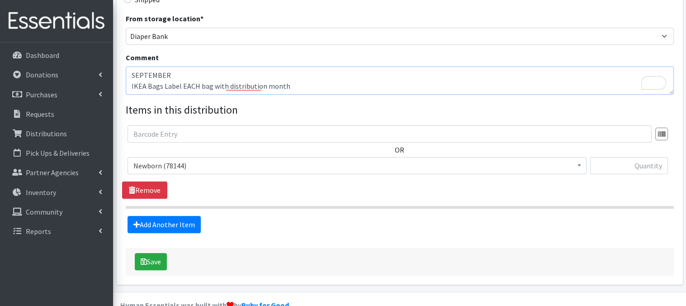
scroll to position [265, 0]
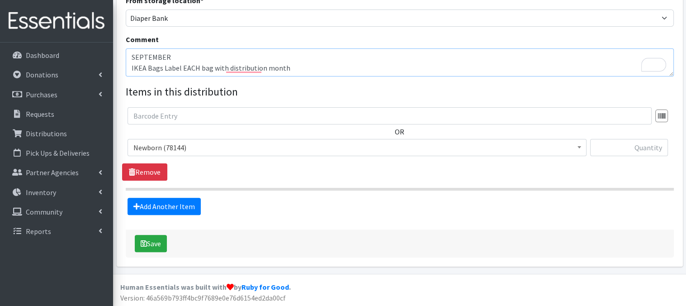
type textarea "SEPTEMBER IKEA Bags Label EACH bag with distribution month"
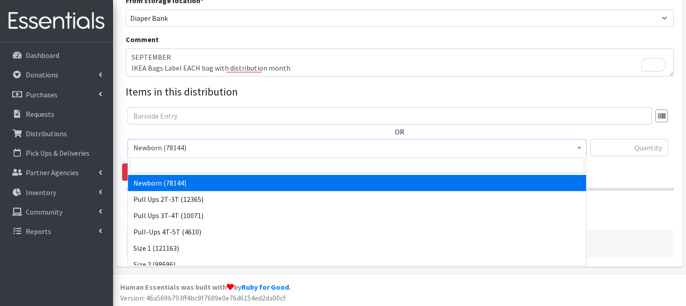
click at [583, 148] on span at bounding box center [579, 146] width 9 height 14
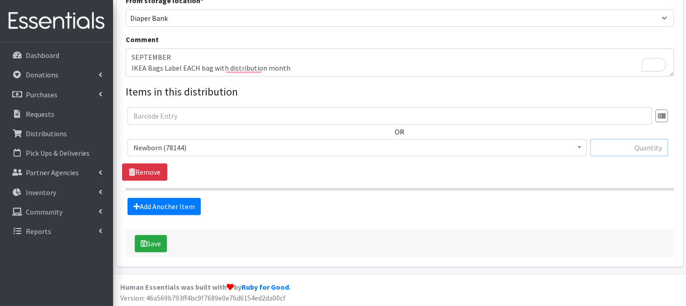
click at [632, 147] on input "text" at bounding box center [629, 147] width 78 height 17
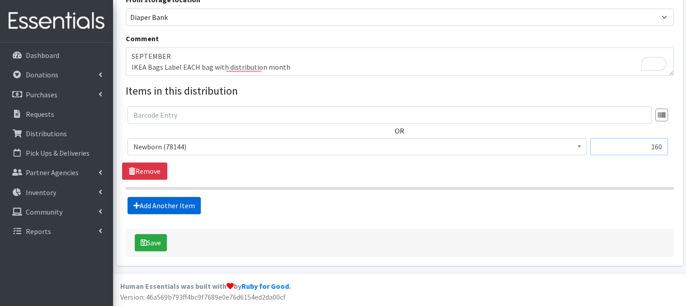
type input "160"
click at [165, 208] on link "Add Another Item" at bounding box center [164, 205] width 73 height 17
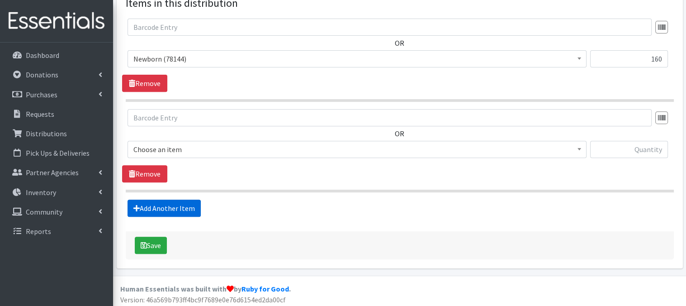
scroll to position [356, 0]
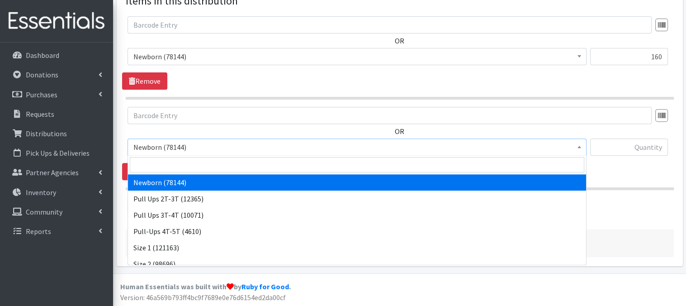
click at [582, 147] on span at bounding box center [579, 146] width 9 height 14
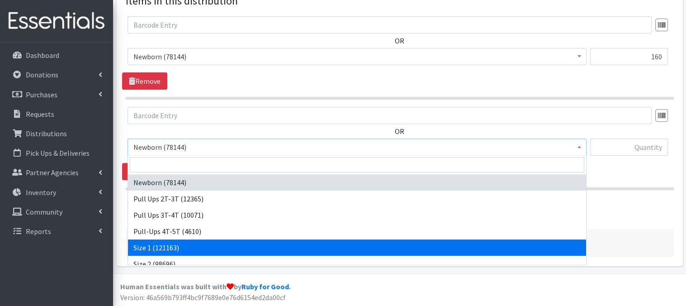
select select "3682"
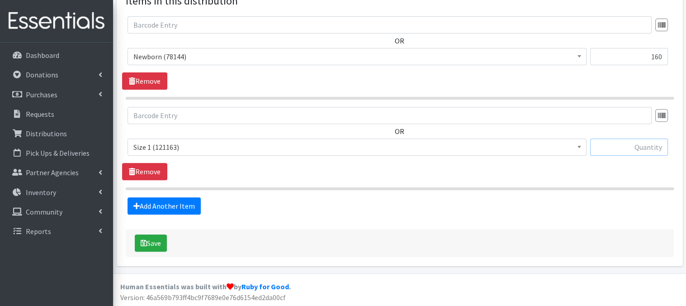
click at [635, 148] on input "text" at bounding box center [629, 146] width 78 height 17
type input "400"
click at [183, 202] on link "Add Another Item" at bounding box center [164, 205] width 73 height 17
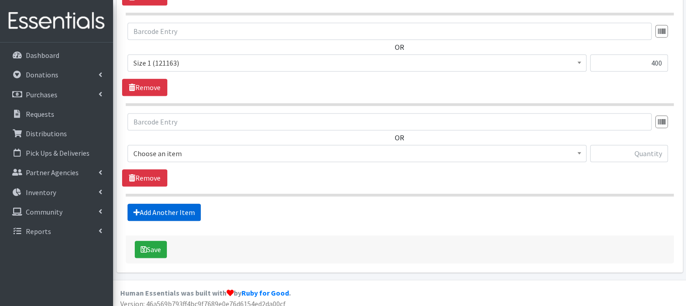
scroll to position [446, 0]
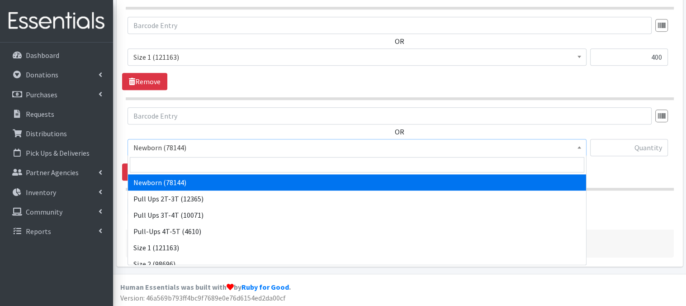
click at [578, 146] on b at bounding box center [580, 147] width 4 height 2
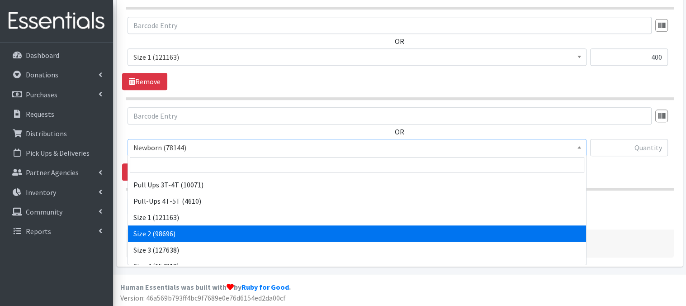
scroll to position [36, 0]
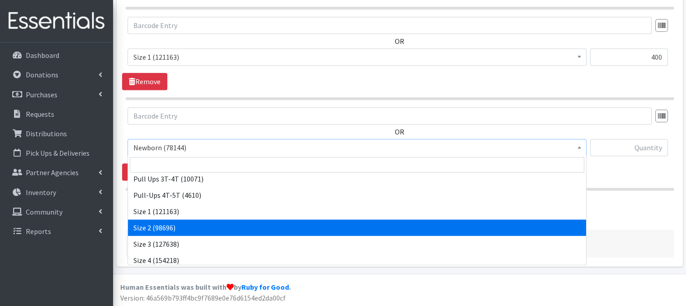
select select "3683"
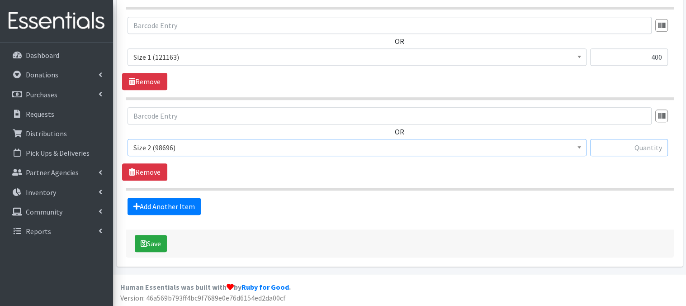
click at [620, 148] on input "text" at bounding box center [629, 147] width 78 height 17
type input "400"
click at [156, 206] on link "Add Another Item" at bounding box center [164, 206] width 73 height 17
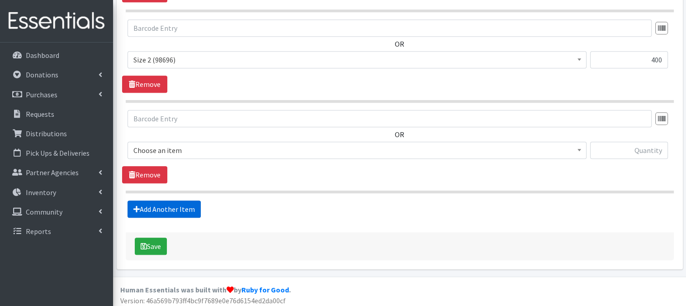
scroll to position [536, 0]
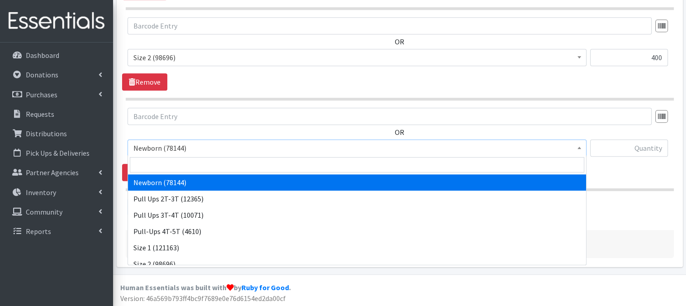
click at [581, 150] on span at bounding box center [579, 147] width 9 height 14
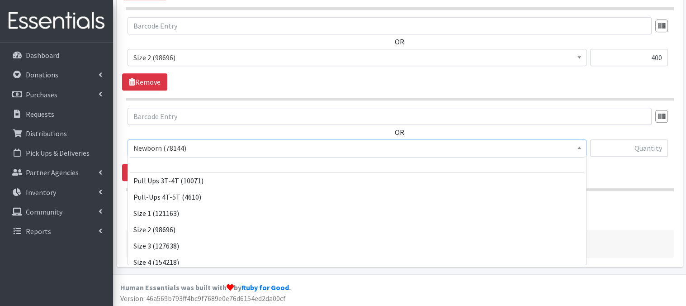
scroll to position [36, 0]
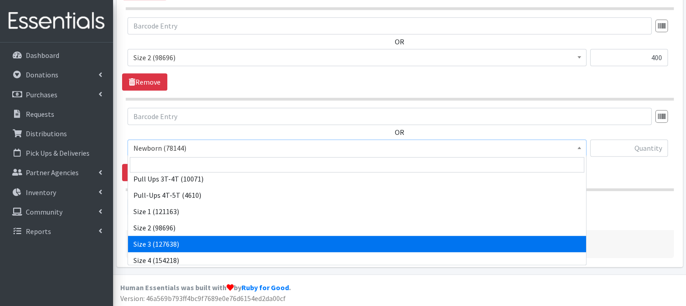
select select "3684"
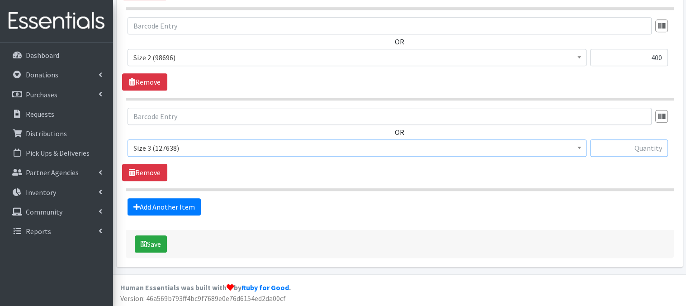
click at [626, 149] on input "text" at bounding box center [629, 147] width 78 height 17
type input "360"
click at [180, 206] on link "Add Another Item" at bounding box center [164, 206] width 73 height 17
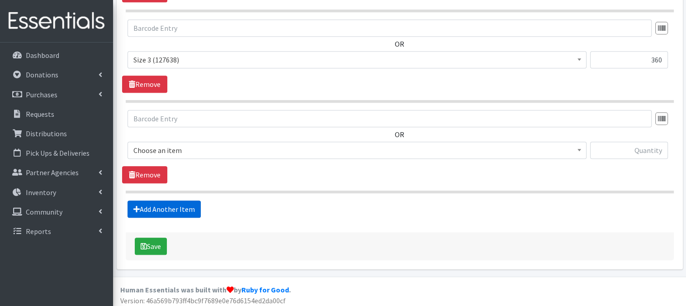
scroll to position [627, 0]
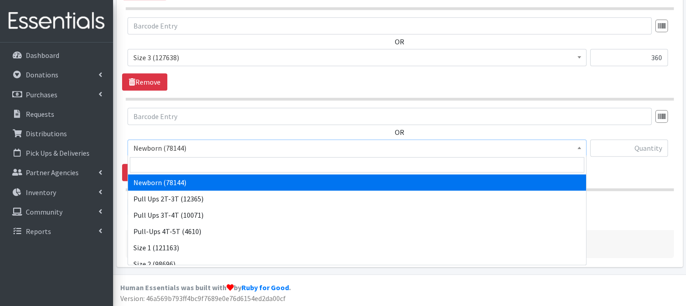
click at [578, 147] on b at bounding box center [580, 148] width 4 height 2
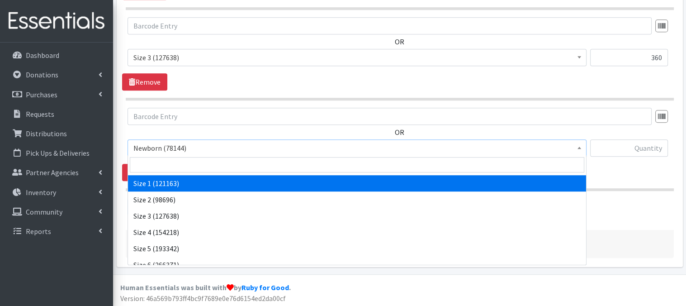
scroll to position [72, 0]
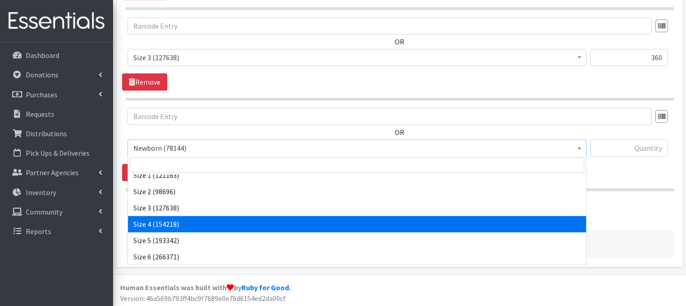
select select "3685"
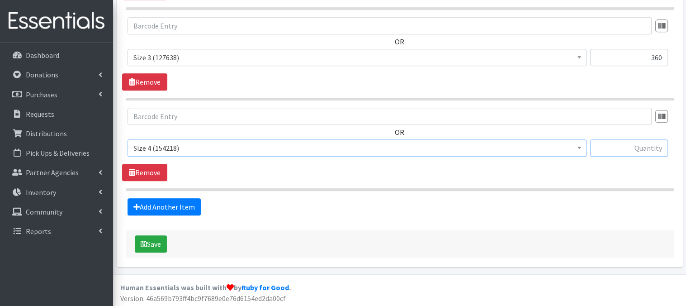
click at [613, 147] on input "text" at bounding box center [629, 147] width 78 height 17
type input "360"
click at [162, 205] on link "Add Another Item" at bounding box center [164, 206] width 73 height 17
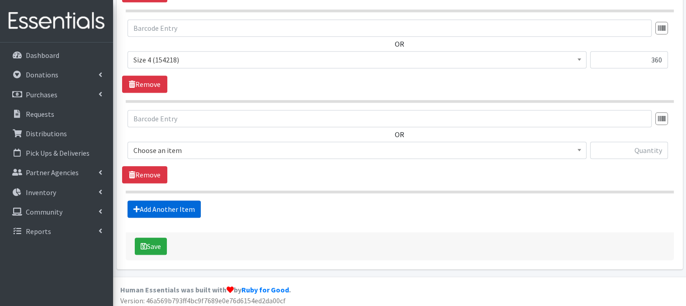
scroll to position [717, 0]
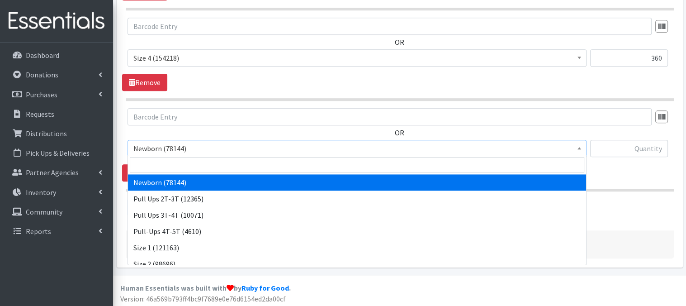
click at [579, 147] on span at bounding box center [579, 147] width 9 height 14
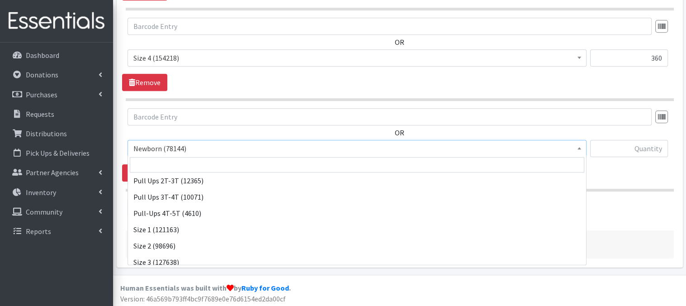
scroll to position [60, 0]
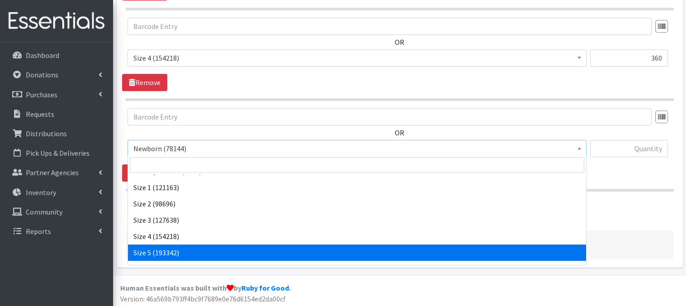
select select "3686"
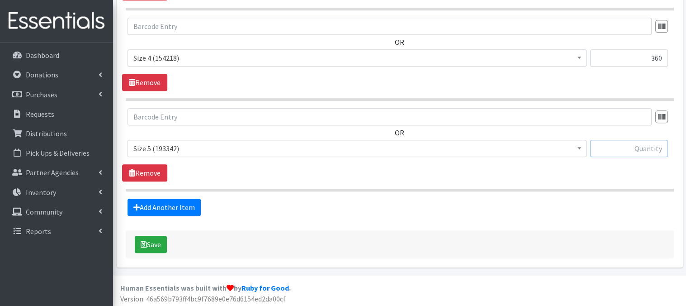
click at [627, 148] on input "text" at bounding box center [629, 148] width 78 height 17
type input "60"
click at [182, 205] on link "Add Another Item" at bounding box center [164, 207] width 73 height 17
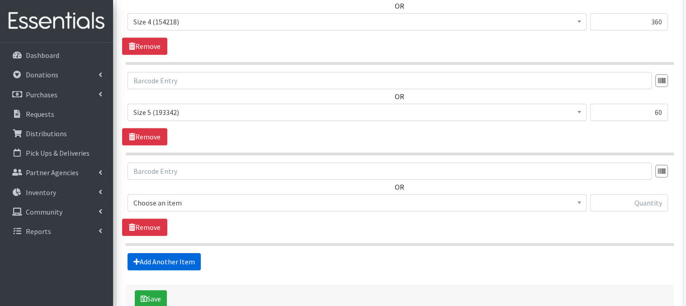
scroll to position [807, 0]
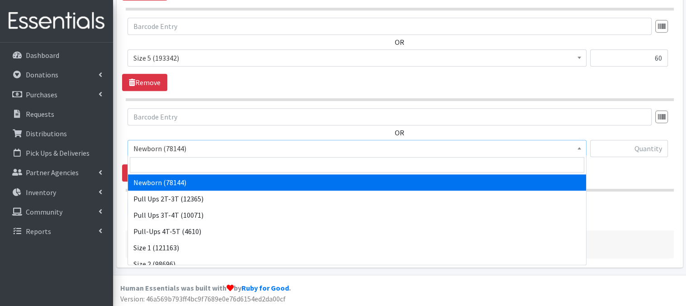
click at [582, 148] on span at bounding box center [579, 147] width 9 height 14
click at [610, 132] on div "OR Newborn (78144) Pull Ups 2T-3T (12365) Pull Ups 3T-4T (10071) Pull-Ups 4T-5T…" at bounding box center [399, 136] width 555 height 56
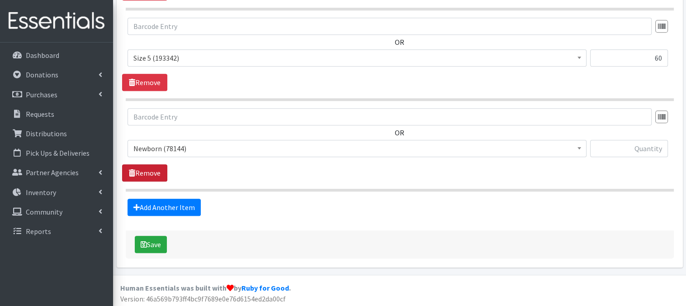
click at [147, 173] on link "Remove" at bounding box center [144, 172] width 45 height 17
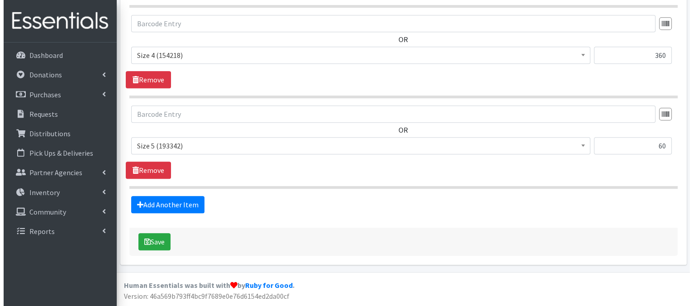
scroll to position [717, 0]
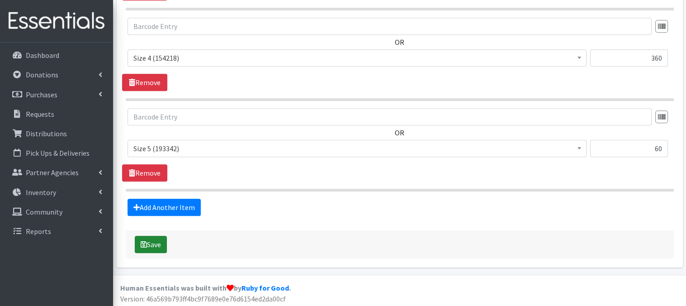
click at [158, 245] on button "Save" at bounding box center [151, 244] width 32 height 17
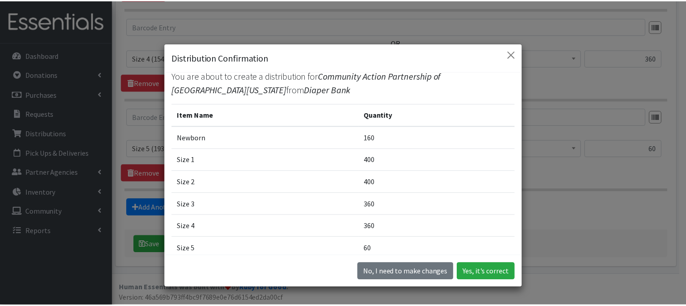
scroll to position [0, 0]
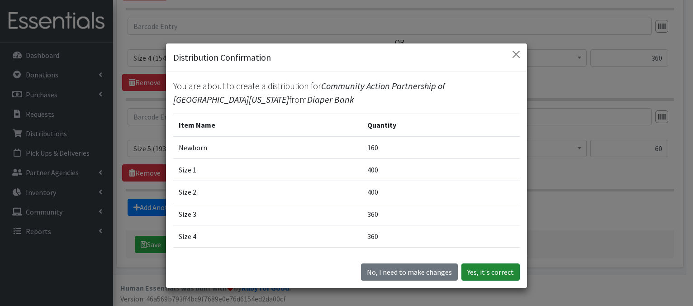
click at [472, 271] on button "Yes, it's correct" at bounding box center [490, 271] width 58 height 17
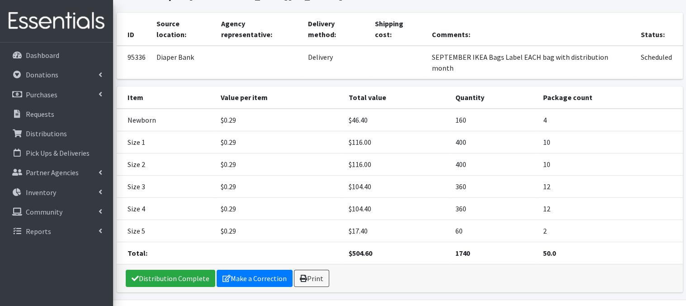
scroll to position [94, 0]
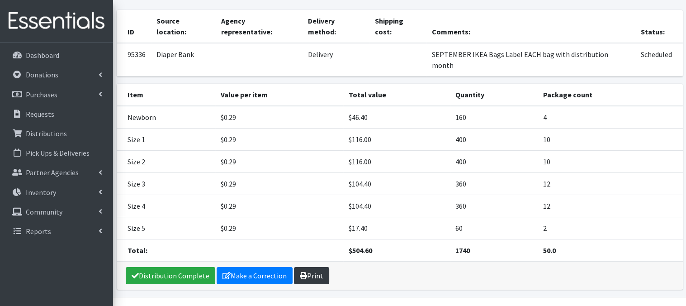
click at [306, 267] on link "Print" at bounding box center [311, 275] width 35 height 17
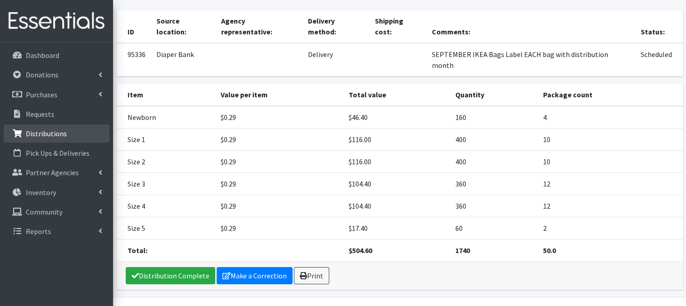
click at [47, 136] on p "Distributions" at bounding box center [46, 133] width 41 height 9
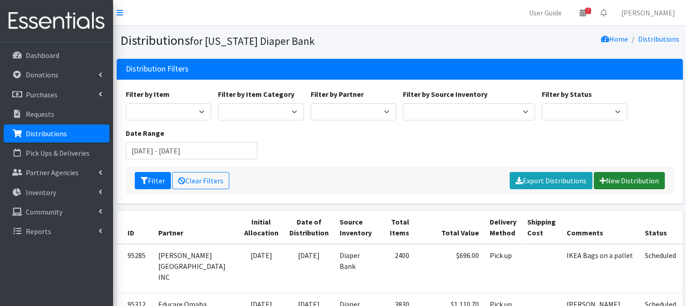
click at [621, 184] on link "New Distribution" at bounding box center [629, 180] width 71 height 17
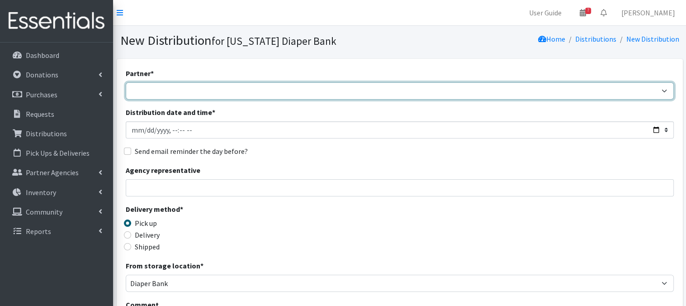
click at [157, 94] on select "Abide A Mother's Love BART - Benson Area Refugee Taskforce Big Brothers Big Sis…" at bounding box center [400, 90] width 548 height 17
select select "5104"
click at [126, 82] on select "Abide A Mother's Love BART - Benson Area Refugee Taskforce Big Brothers Big Sis…" at bounding box center [400, 90] width 548 height 17
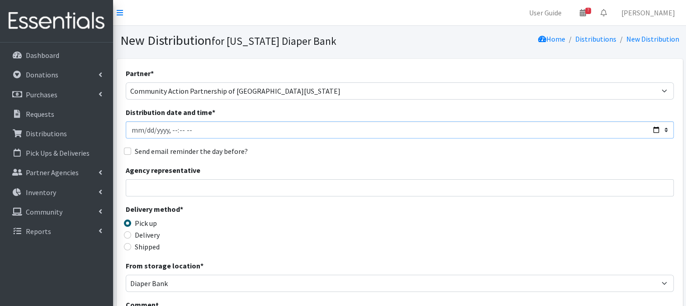
click at [143, 131] on input "Distribution date and time *" at bounding box center [400, 129] width 548 height 17
click at [168, 130] on input "Distribution date and time *" at bounding box center [400, 129] width 548 height 17
click at [181, 128] on input "Distribution date and time *" at bounding box center [400, 129] width 548 height 17
type input "2025-08-27T13:00"
click at [225, 129] on input "Distribution date and time *" at bounding box center [400, 129] width 548 height 17
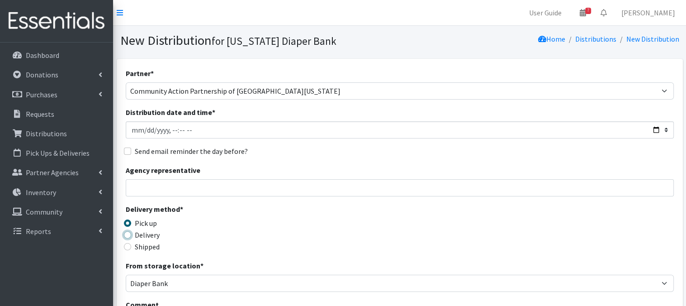
click at [129, 234] on input "Delivery" at bounding box center [127, 234] width 7 height 7
radio input "true"
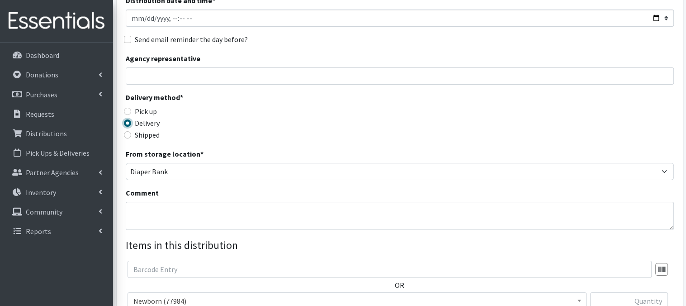
scroll to position [145, 0]
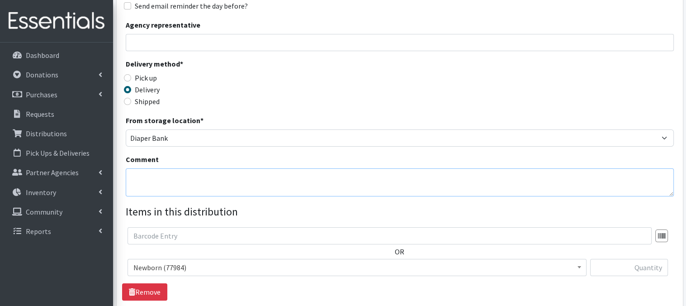
click at [155, 179] on textarea "Comment" at bounding box center [400, 182] width 548 height 28
paste textarea "IKEA Bags Label EACH bag with distribution month"
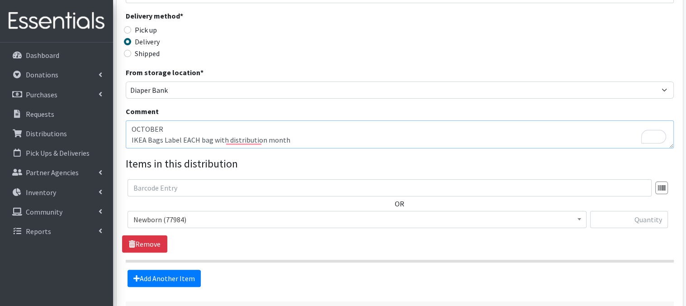
scroll to position [266, 0]
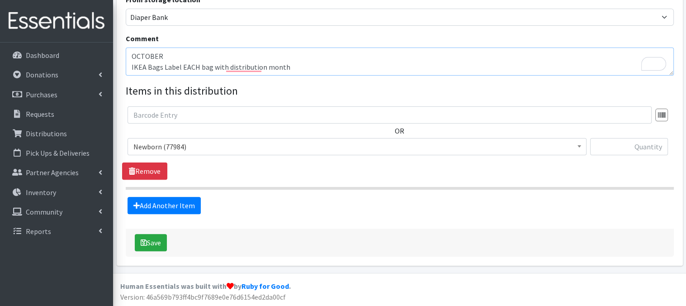
type textarea "OCTOBER IKEA Bags Label EACH bag with distribution month"
click at [578, 146] on b at bounding box center [580, 146] width 4 height 2
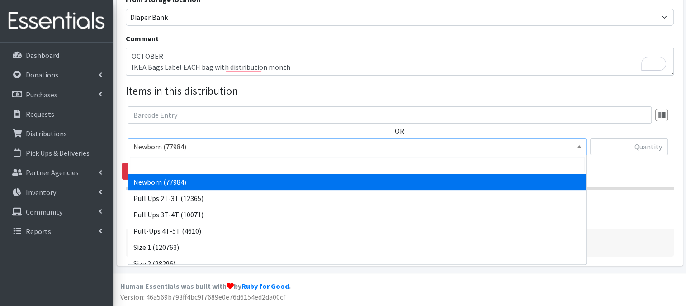
drag, startPoint x: 234, startPoint y: 181, endPoint x: 573, endPoint y: 130, distance: 343.1
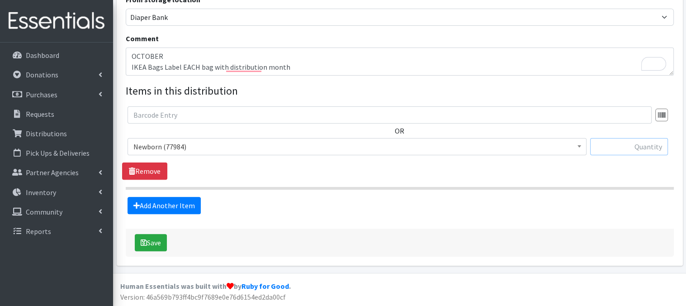
click at [618, 145] on input "text" at bounding box center [629, 146] width 78 height 17
type input "160"
click at [170, 204] on link "Add Another Item" at bounding box center [164, 205] width 73 height 17
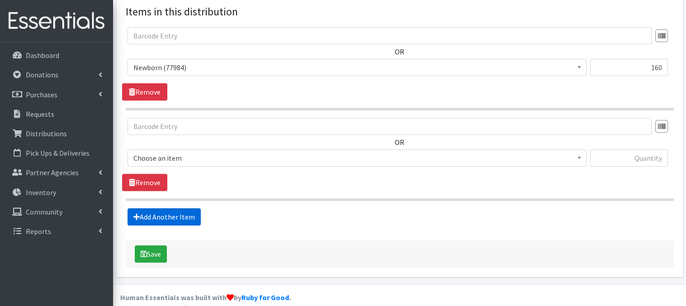
scroll to position [356, 0]
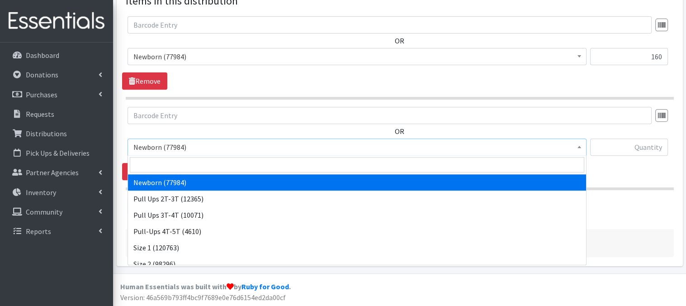
click at [576, 148] on span at bounding box center [579, 146] width 9 height 14
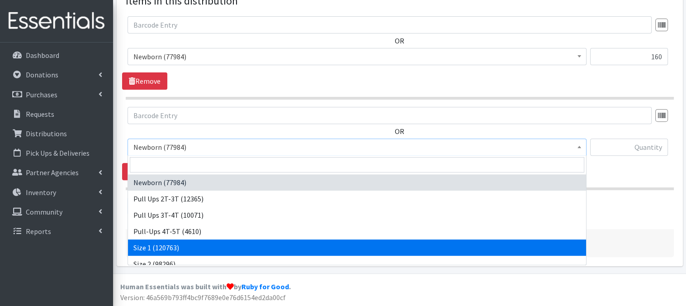
select select "3682"
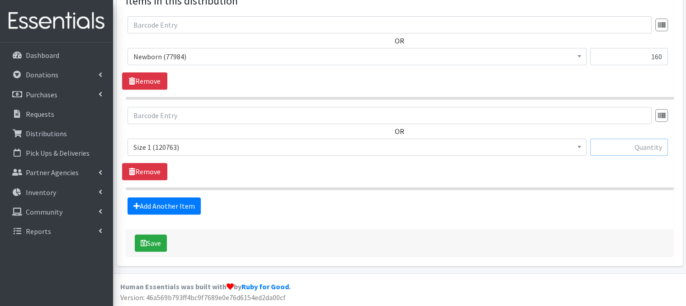
click at [639, 149] on input "text" at bounding box center [629, 146] width 78 height 17
type input "400"
click at [141, 207] on link "Add Another Item" at bounding box center [164, 205] width 73 height 17
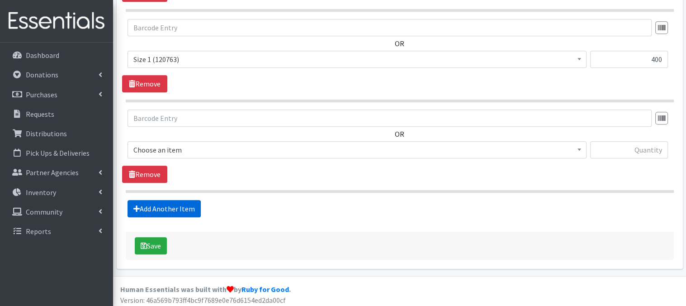
scroll to position [446, 0]
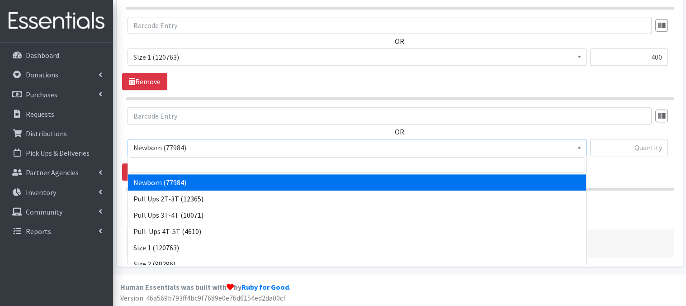
click at [581, 148] on span at bounding box center [579, 146] width 9 height 14
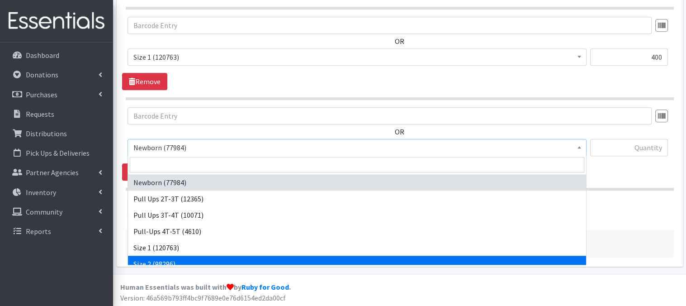
select select "3683"
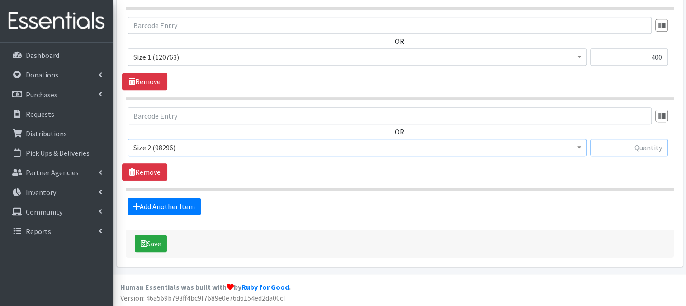
click at [626, 149] on input "text" at bounding box center [629, 147] width 78 height 17
type input "400"
click at [183, 204] on link "Add Another Item" at bounding box center [164, 206] width 73 height 17
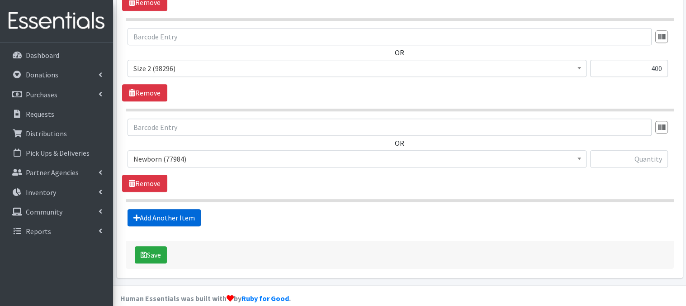
scroll to position [536, 0]
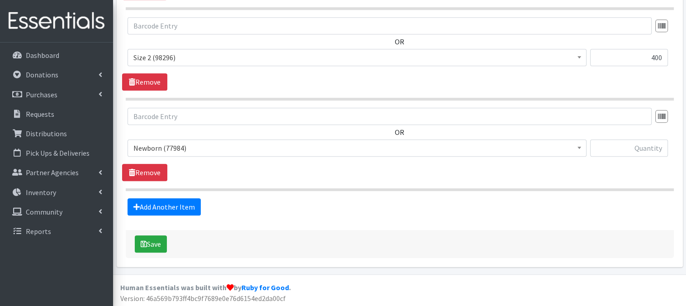
click at [581, 148] on span at bounding box center [579, 147] width 9 height 14
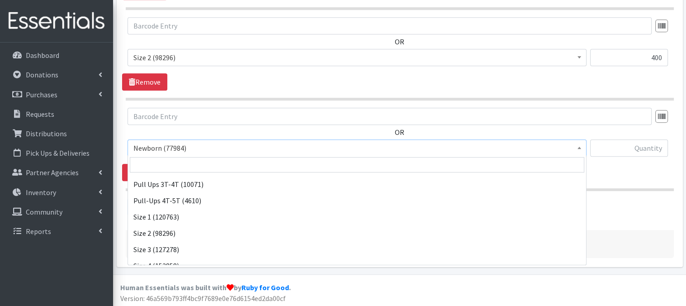
scroll to position [36, 0]
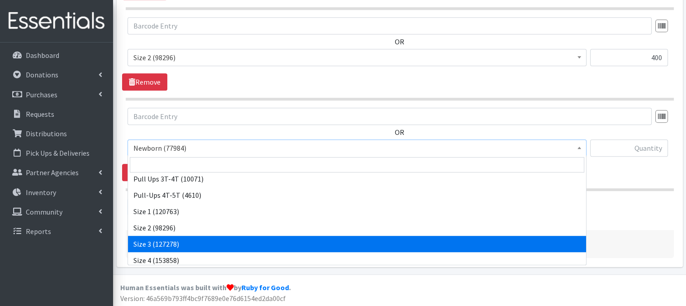
drag, startPoint x: 139, startPoint y: 242, endPoint x: 150, endPoint y: 233, distance: 14.1
select select "3684"
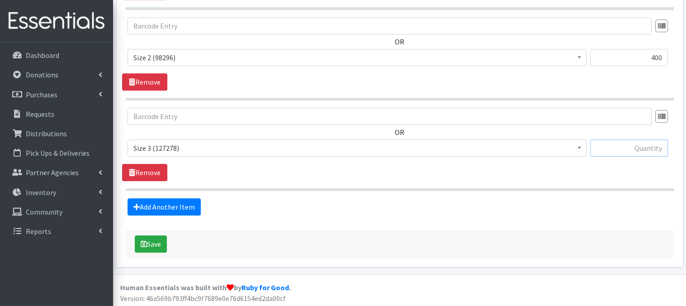
click at [623, 148] on input "text" at bounding box center [629, 147] width 78 height 17
type input "360"
click at [183, 206] on link "Add Another Item" at bounding box center [164, 206] width 73 height 17
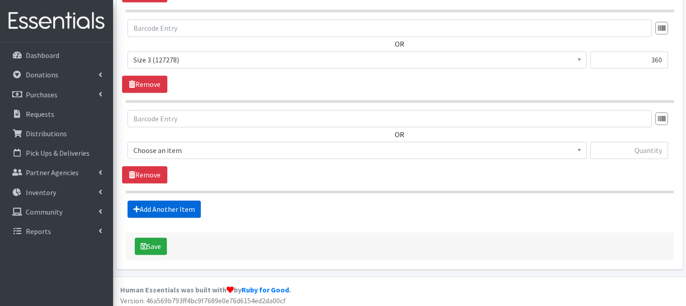
scroll to position [627, 0]
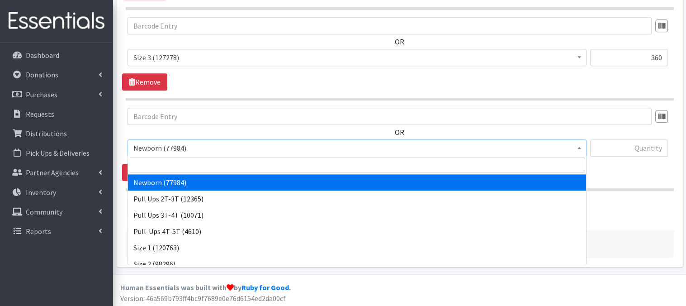
click at [579, 147] on b at bounding box center [580, 148] width 4 height 2
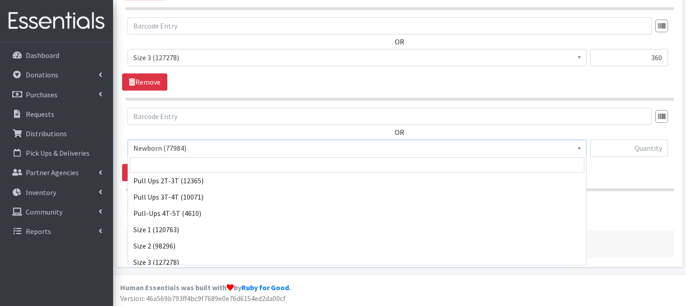
scroll to position [48, 0]
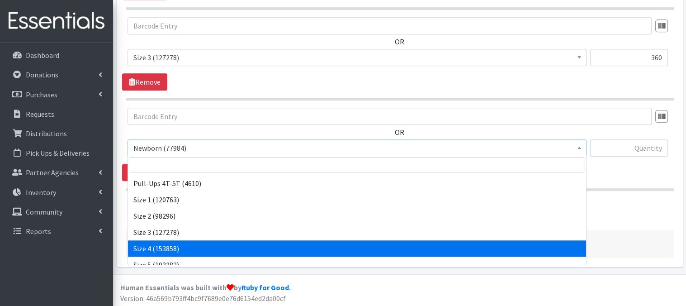
select select "3685"
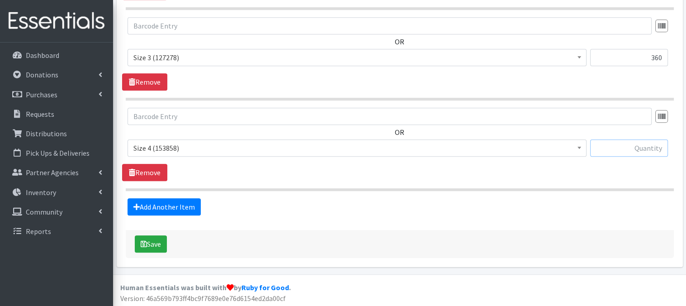
click at [638, 150] on input "text" at bounding box center [629, 147] width 78 height 17
type input "360"
click at [162, 208] on link "Add Another Item" at bounding box center [164, 206] width 73 height 17
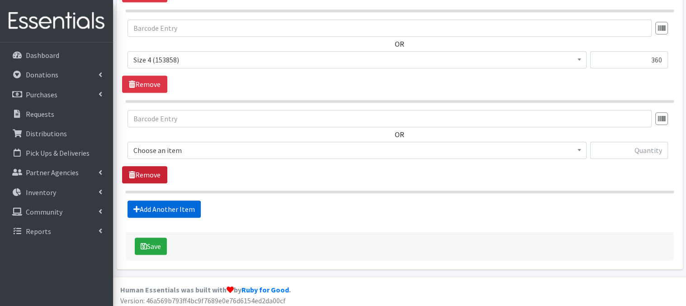
scroll to position [717, 0]
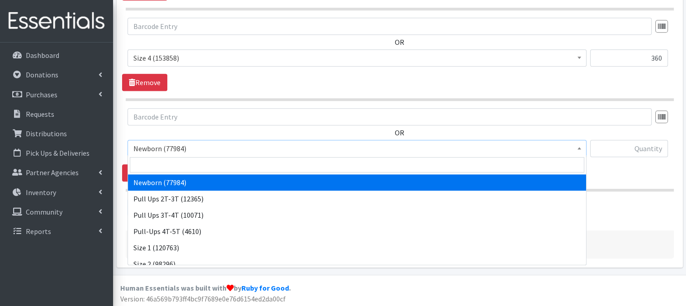
click at [577, 148] on span at bounding box center [579, 147] width 9 height 14
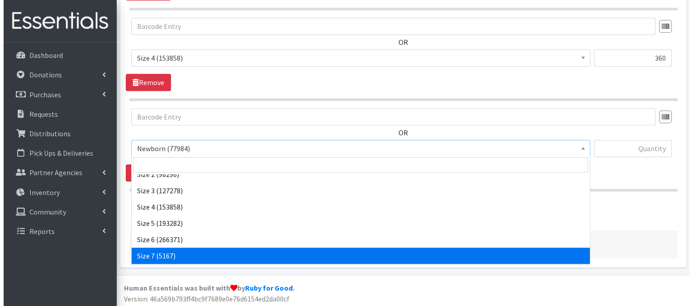
scroll to position [90, 0]
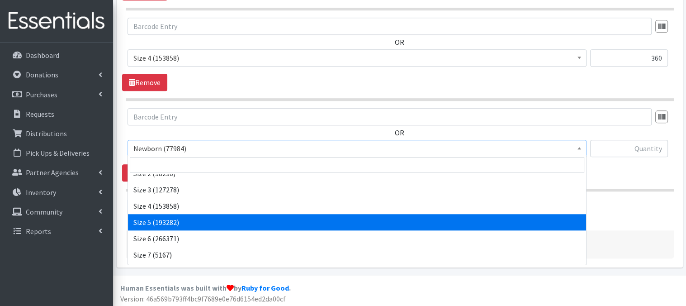
select select "3686"
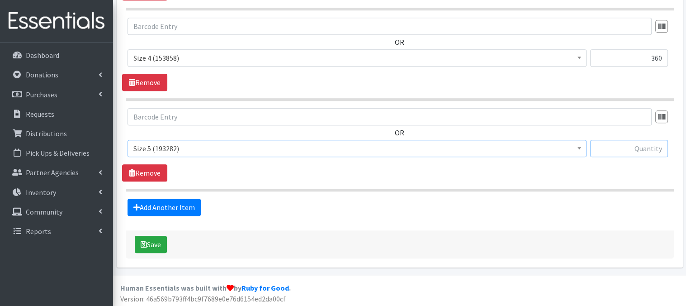
click at [617, 148] on input "text" at bounding box center [629, 148] width 78 height 17
type input "60"
click at [149, 242] on button "Save" at bounding box center [151, 244] width 32 height 17
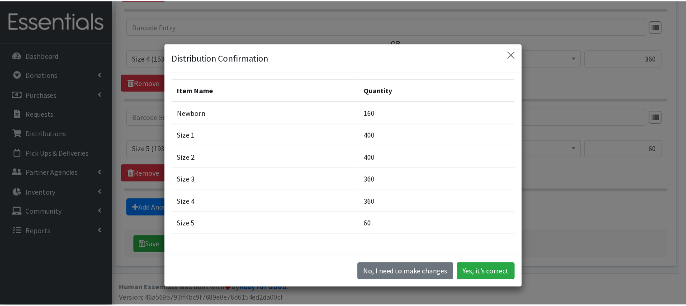
scroll to position [60, 0]
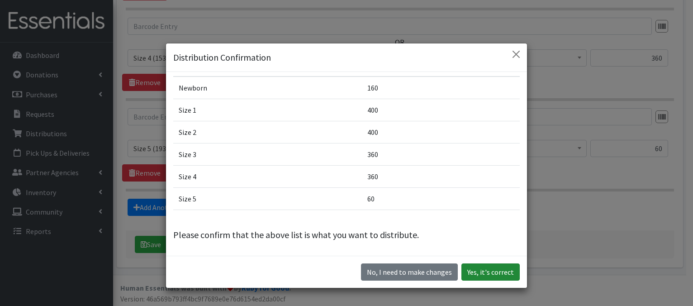
click at [494, 274] on button "Yes, it's correct" at bounding box center [490, 271] width 58 height 17
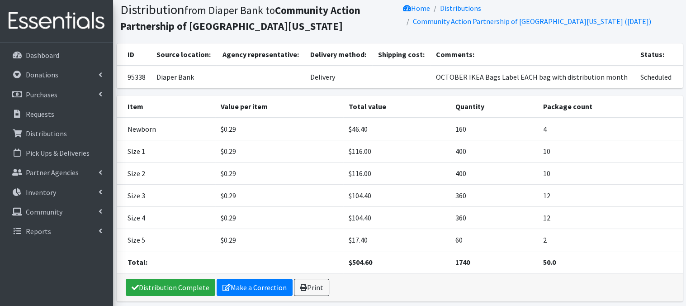
scroll to position [96, 0]
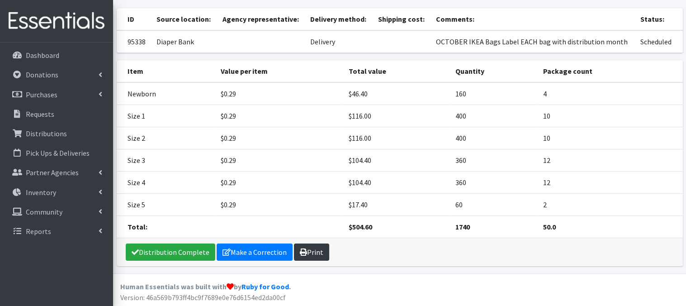
click at [313, 249] on link "Print" at bounding box center [311, 251] width 35 height 17
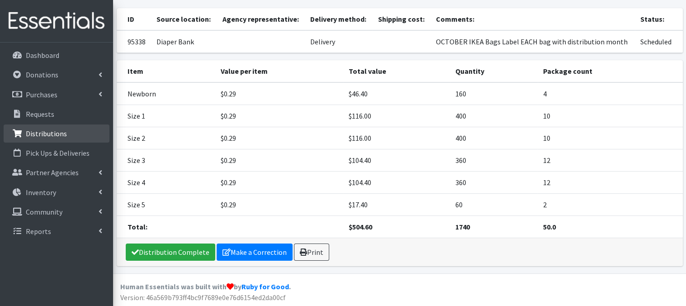
click at [65, 136] on link "Distributions" at bounding box center [57, 133] width 106 height 18
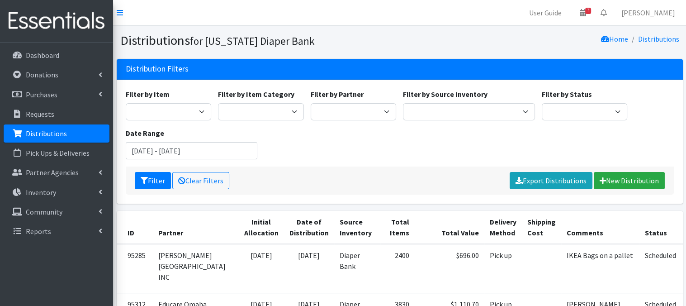
click at [37, 133] on p "Distributions" at bounding box center [46, 133] width 41 height 9
click at [33, 131] on p "Distributions" at bounding box center [46, 133] width 41 height 9
click at [619, 183] on link "New Distribution" at bounding box center [629, 180] width 71 height 17
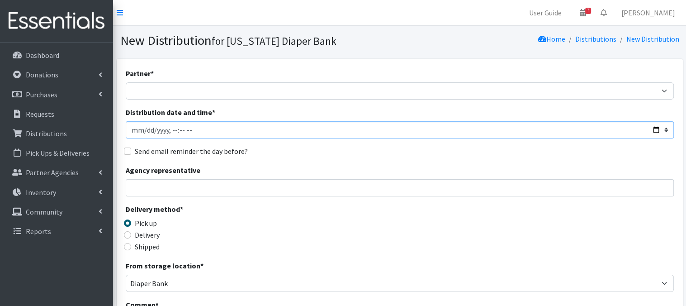
click at [143, 129] on input "Distribution date and time *" at bounding box center [400, 129] width 548 height 17
click at [172, 129] on input "Distribution date and time *" at bounding box center [400, 129] width 548 height 17
click at [179, 128] on input "Distribution date and time *" at bounding box center [400, 129] width 548 height 17
type input "2025-08-27T13:00"
click at [236, 135] on input "Distribution date and time *" at bounding box center [400, 129] width 548 height 17
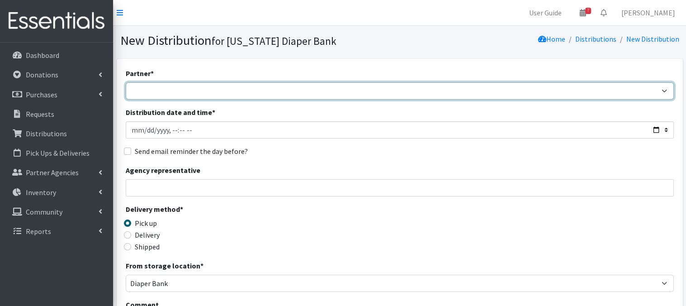
click at [178, 93] on select "Abide A Mother's Love BART - Benson Area Refugee Taskforce Big Brothers Big Sis…" at bounding box center [400, 90] width 548 height 17
select select "5104"
click at [126, 82] on select "Abide A Mother's Love [PERSON_NAME] Area Refugee Taskforce Big Brothers Big Sis…" at bounding box center [400, 90] width 548 height 17
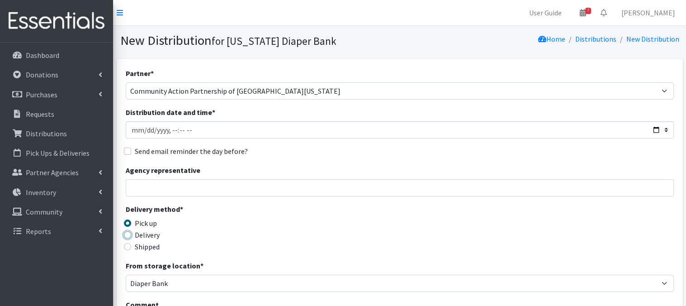
click at [124, 233] on input "Delivery" at bounding box center [127, 234] width 7 height 7
radio input "true"
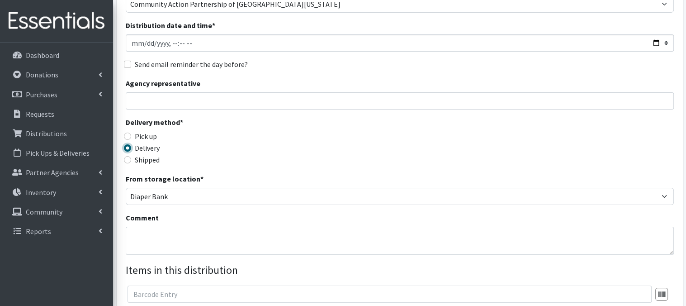
scroll to position [90, 0]
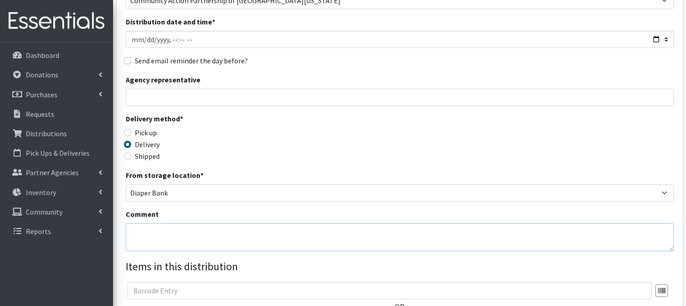
click at [149, 231] on textarea "Comment" at bounding box center [400, 237] width 548 height 28
paste textarea "IKEA Bags Label EACH bag with distribution month"
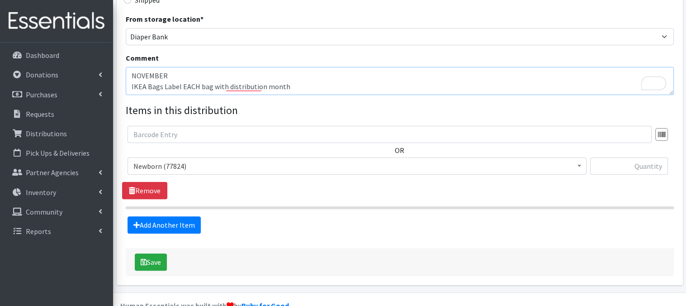
scroll to position [266, 0]
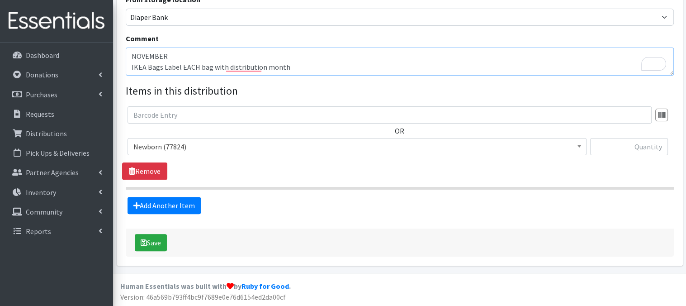
type textarea "NOVEMBER IKEA Bags Label EACH bag with distribution month"
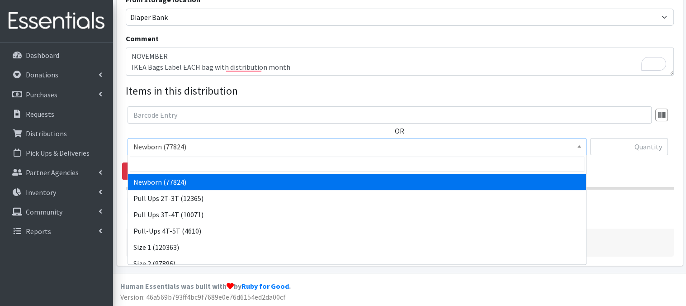
click at [577, 147] on span at bounding box center [579, 145] width 9 height 14
drag, startPoint x: 224, startPoint y: 182, endPoint x: 518, endPoint y: 144, distance: 297.0
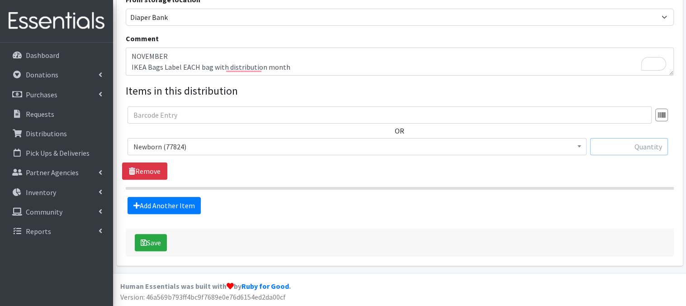
click at [623, 148] on input "text" at bounding box center [629, 146] width 78 height 17
type input "160"
click at [183, 204] on link "Add Another Item" at bounding box center [164, 205] width 73 height 17
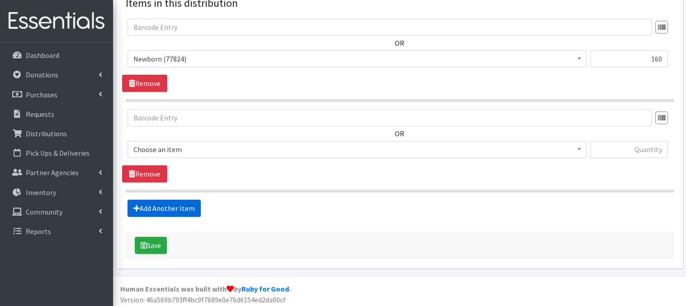
scroll to position [356, 0]
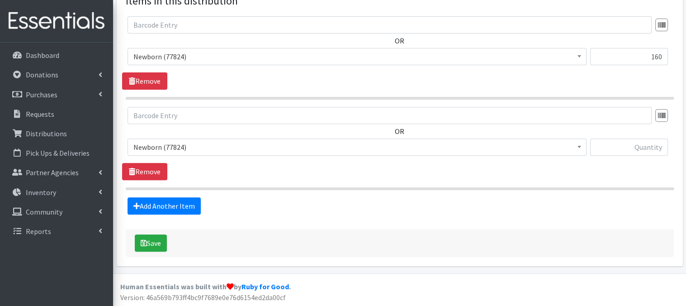
click at [581, 147] on span at bounding box center [579, 146] width 9 height 14
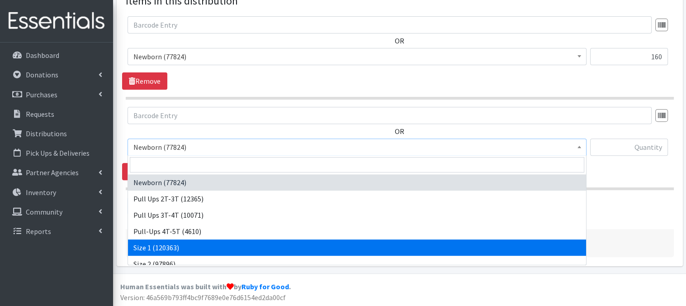
select select "3682"
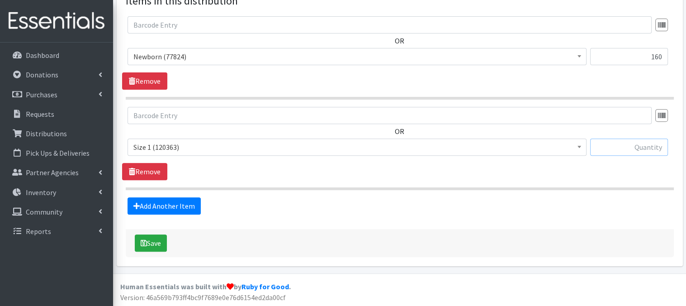
click at [613, 152] on input "text" at bounding box center [629, 146] width 78 height 17
type input "400"
click at [140, 206] on link "Add Another Item" at bounding box center [164, 205] width 73 height 17
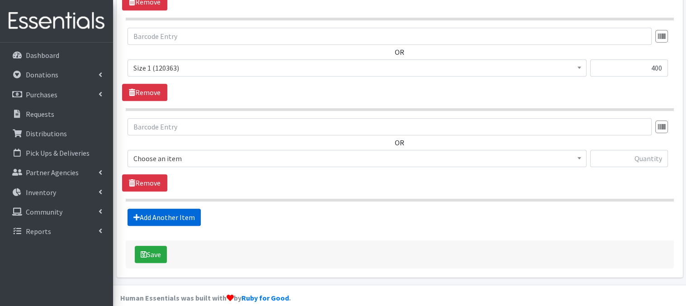
scroll to position [446, 0]
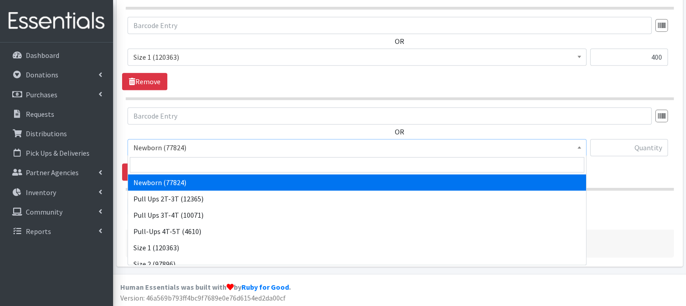
click at [574, 149] on span "Newborn (77824)" at bounding box center [356, 147] width 447 height 13
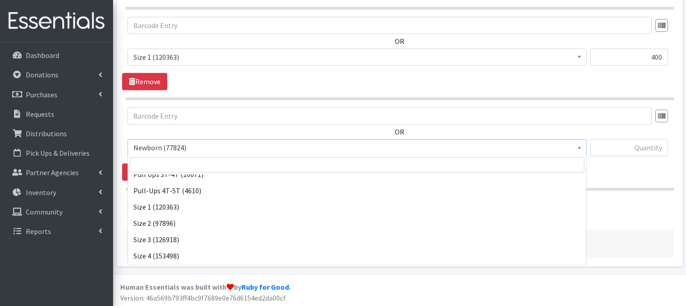
scroll to position [54, 0]
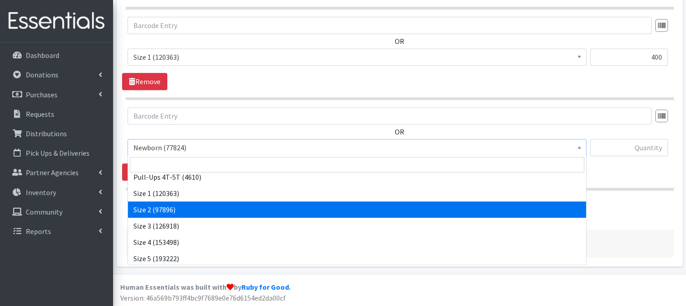
select select "3683"
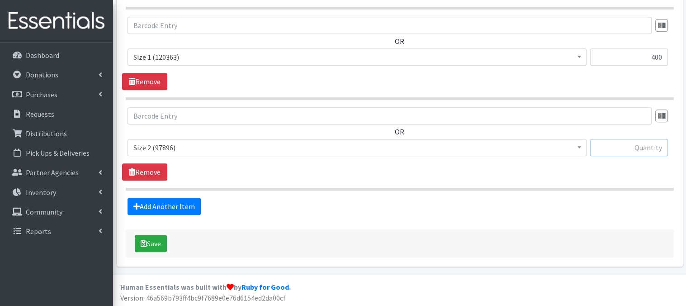
click at [640, 146] on input "text" at bounding box center [629, 147] width 78 height 17
type input "400"
click at [165, 208] on link "Add Another Item" at bounding box center [164, 206] width 73 height 17
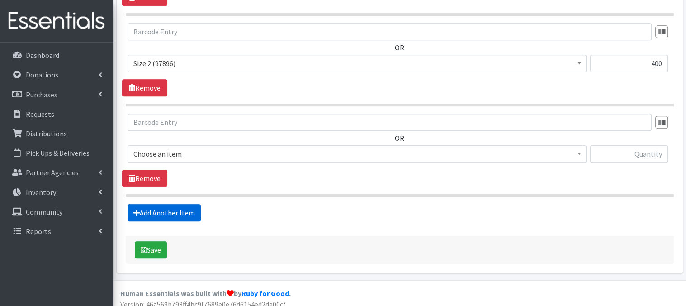
scroll to position [536, 0]
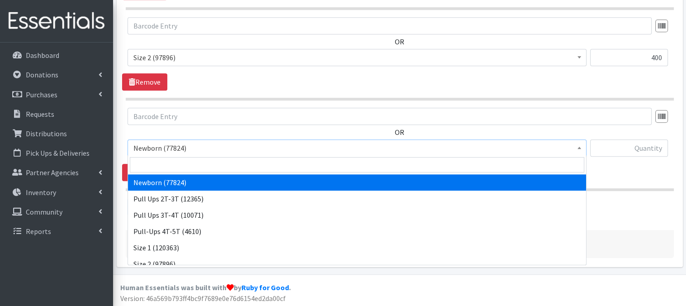
click at [577, 148] on span at bounding box center [579, 147] width 9 height 14
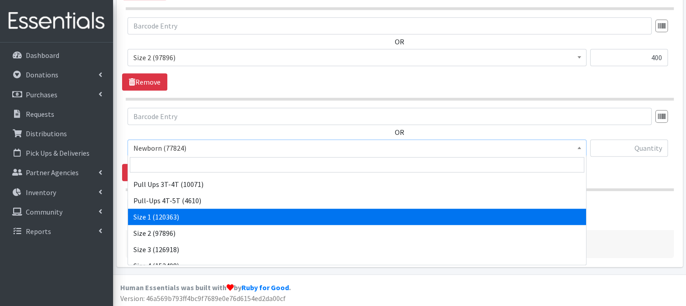
scroll to position [36, 0]
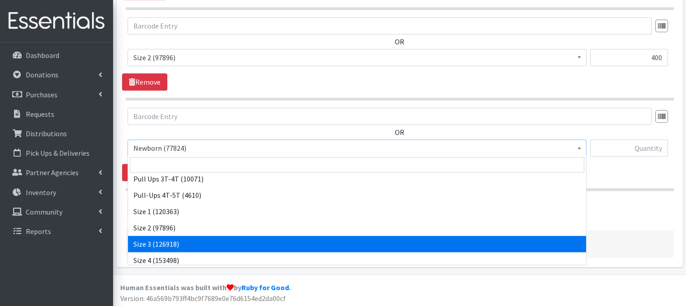
select select "3684"
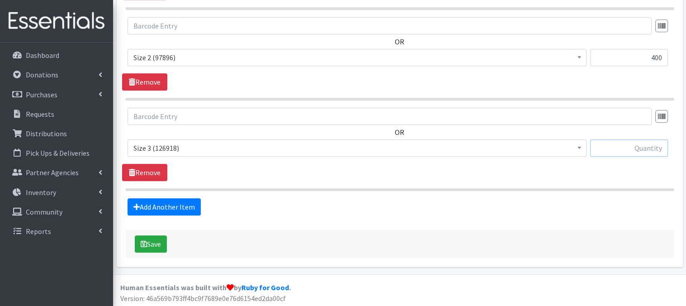
click at [601, 150] on input "text" at bounding box center [629, 147] width 78 height 17
type input "360"
click at [176, 209] on link "Add Another Item" at bounding box center [164, 206] width 73 height 17
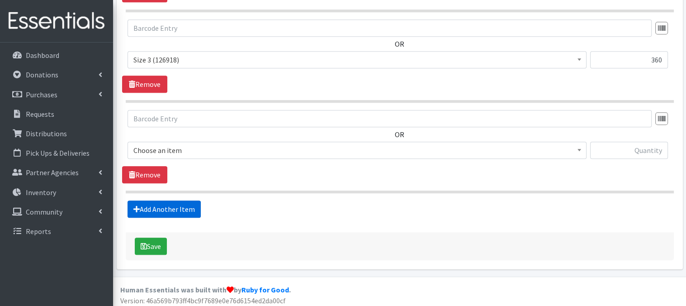
scroll to position [627, 0]
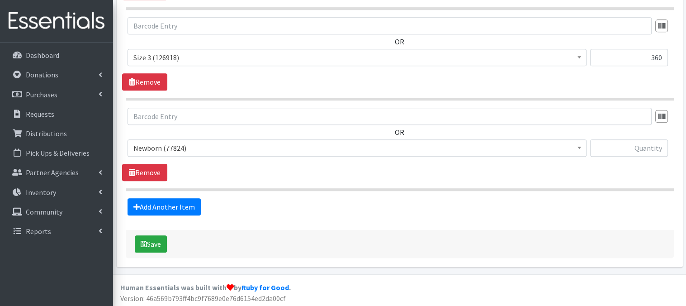
click at [576, 149] on span at bounding box center [579, 147] width 9 height 14
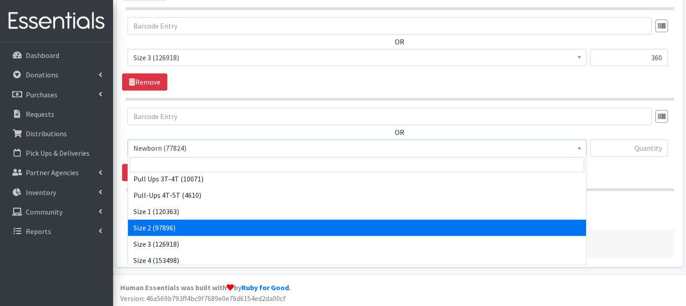
scroll to position [54, 0]
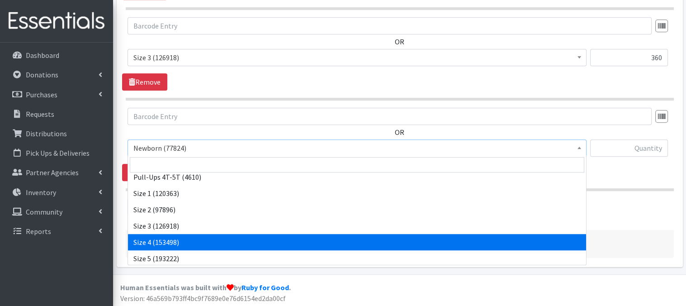
drag, startPoint x: 136, startPoint y: 239, endPoint x: 232, endPoint y: 174, distance: 115.9
select select "3685"
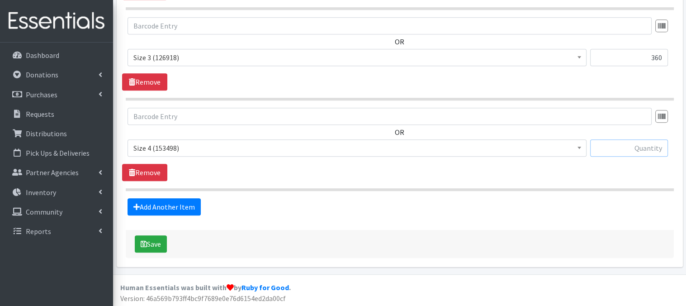
click at [611, 147] on input "text" at bounding box center [629, 147] width 78 height 17
type input "360"
click at [156, 206] on link "Add Another Item" at bounding box center [164, 206] width 73 height 17
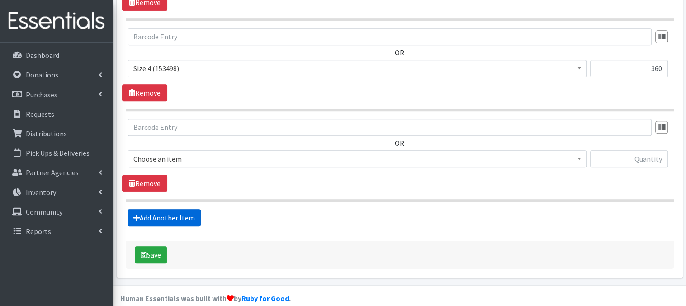
scroll to position [717, 0]
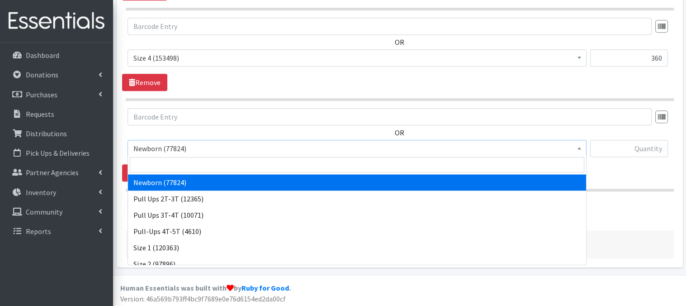
click at [582, 149] on span at bounding box center [579, 147] width 9 height 14
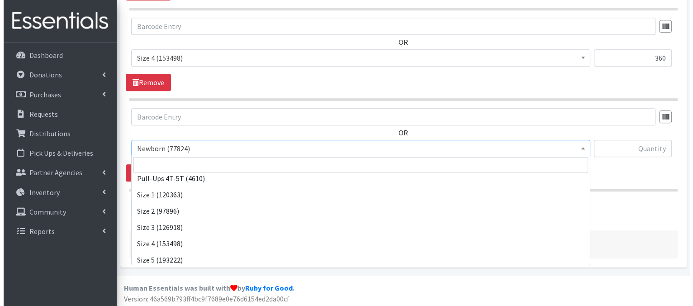
scroll to position [54, 0]
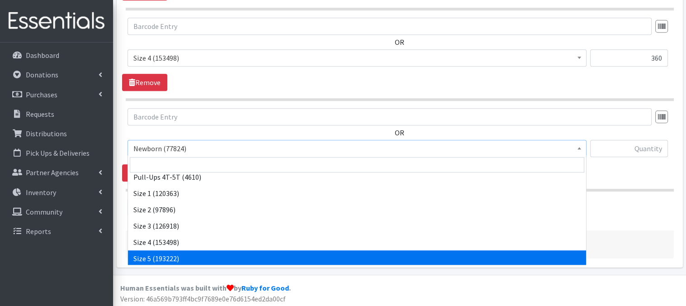
select select "3686"
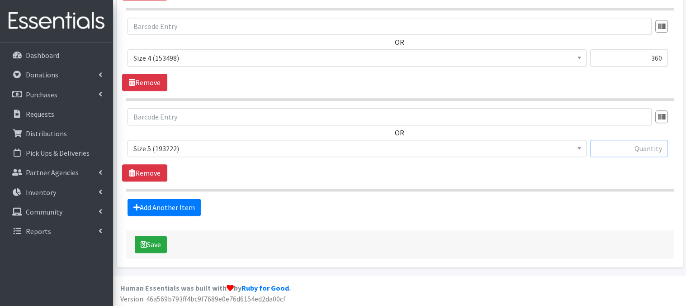
click at [633, 150] on input "text" at bounding box center [629, 148] width 78 height 17
type input "60"
click at [148, 242] on button "Save" at bounding box center [151, 244] width 32 height 17
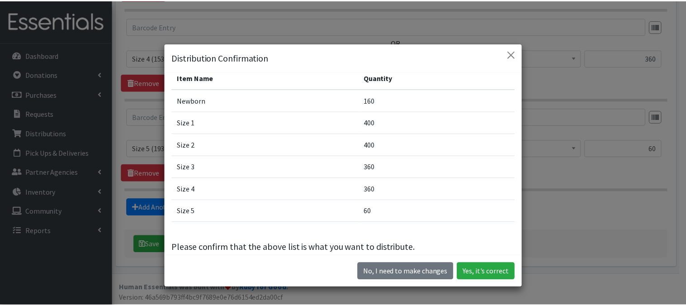
scroll to position [60, 0]
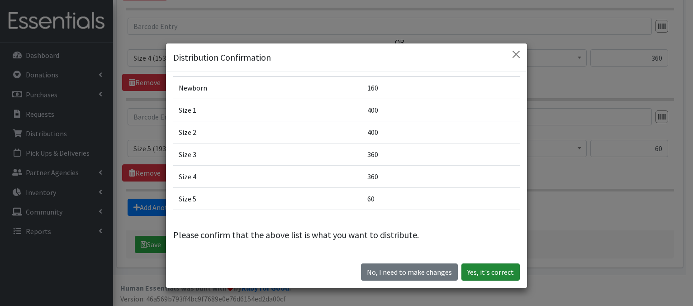
click at [494, 277] on button "Yes, it's correct" at bounding box center [490, 271] width 58 height 17
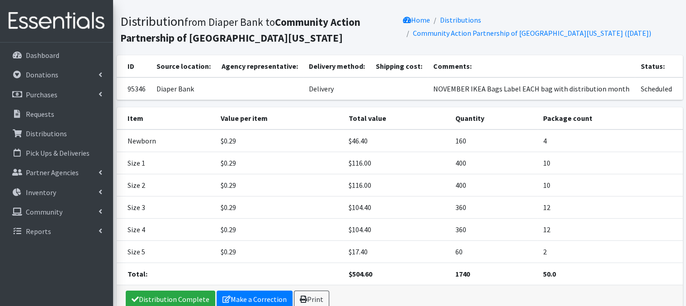
scroll to position [96, 0]
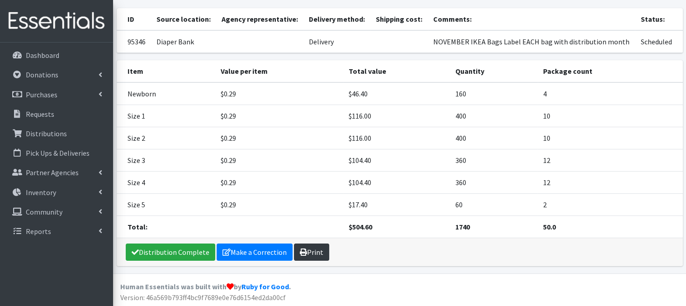
click at [314, 255] on link "Print" at bounding box center [311, 251] width 35 height 17
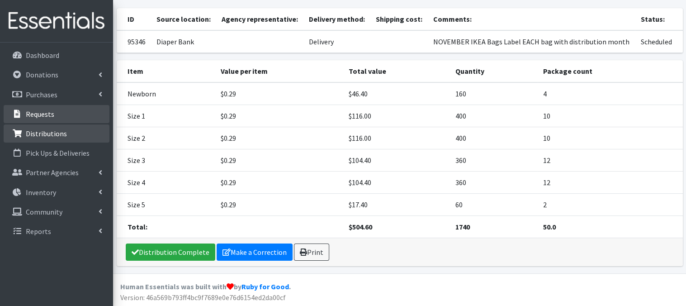
drag, startPoint x: 50, startPoint y: 133, endPoint x: 62, endPoint y: 121, distance: 17.0
click at [50, 133] on p "Distributions" at bounding box center [46, 133] width 41 height 9
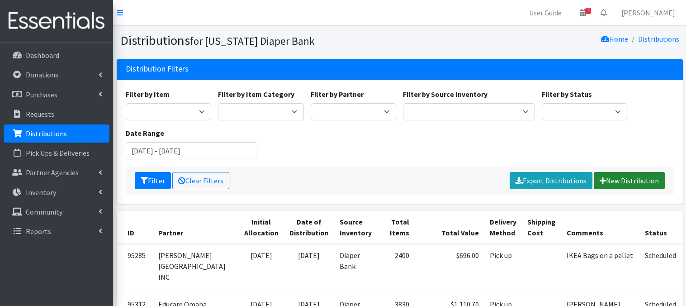
click at [626, 181] on link "New Distribution" at bounding box center [629, 180] width 71 height 17
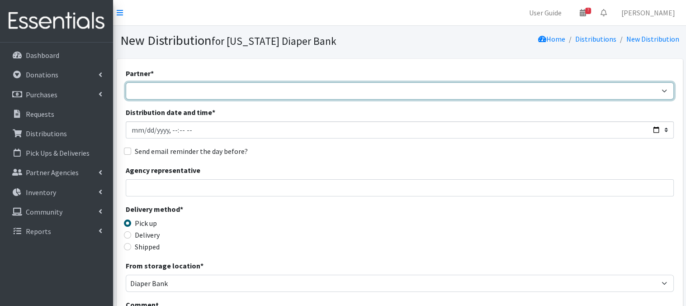
click at [176, 95] on select "Abide A Mother's Love [PERSON_NAME] Area Refugee Taskforce Big Brothers Big Sis…" at bounding box center [400, 90] width 548 height 17
select select "5104"
click at [126, 82] on select "Abide A Mother's Love [PERSON_NAME] Area Refugee Taskforce Big Brothers Big Sis…" at bounding box center [400, 90] width 548 height 17
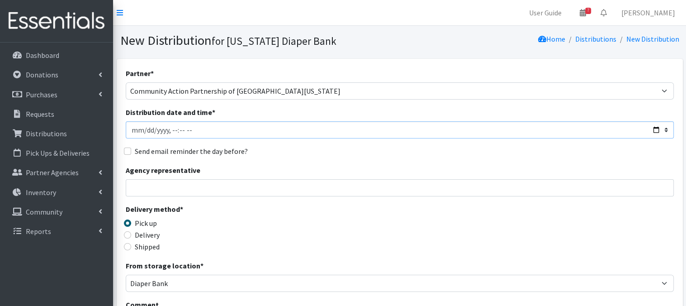
click at [142, 127] on input "Distribution date and time *" at bounding box center [400, 129] width 548 height 17
click at [171, 128] on input "Distribution date and time *" at bounding box center [400, 129] width 548 height 17
click at [249, 133] on input "Distribution date and time *" at bounding box center [400, 129] width 548 height 17
click at [168, 129] on input "Distribution date and time *" at bounding box center [400, 129] width 548 height 17
type input "[DATE]T13:00"
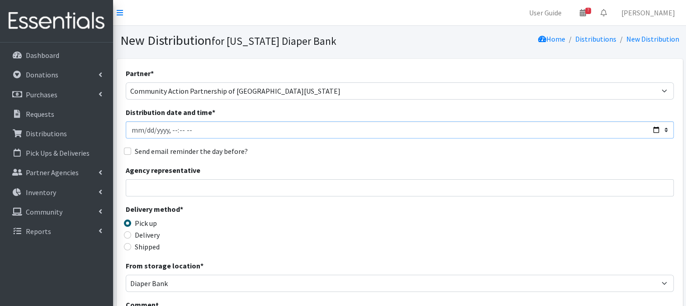
click at [224, 132] on input "Distribution date and time *" at bounding box center [400, 129] width 548 height 17
click at [259, 173] on div "Agency representative" at bounding box center [400, 181] width 548 height 32
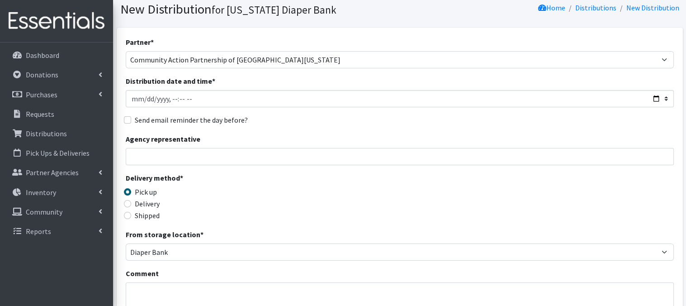
scroll to position [42, 0]
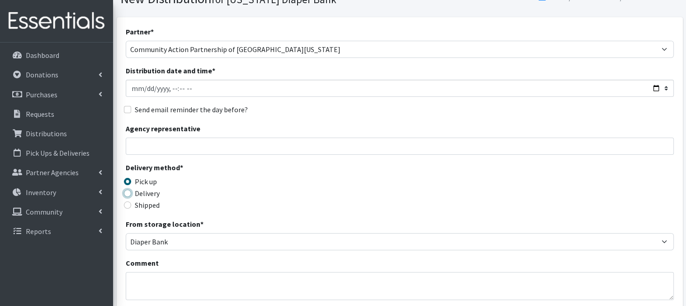
click at [128, 194] on input "Delivery" at bounding box center [127, 193] width 7 height 7
radio input "true"
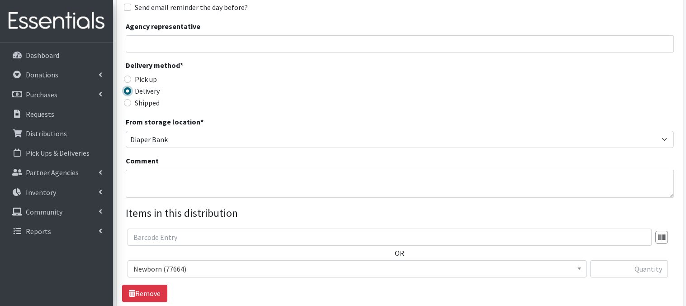
scroll to position [162, 0]
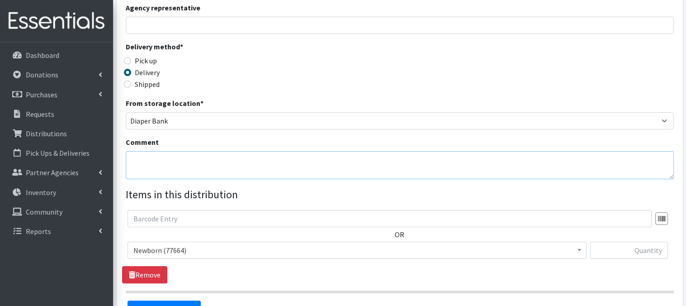
click at [131, 160] on textarea "Comment" at bounding box center [400, 165] width 548 height 28
click at [268, 175] on textarea "DECEMBER" at bounding box center [400, 165] width 548 height 28
click at [133, 172] on textarea "DECEMBER" at bounding box center [400, 165] width 548 height 28
drag, startPoint x: 170, startPoint y: 163, endPoint x: 182, endPoint y: 154, distance: 14.8
click at [174, 160] on textarea "DECEMBER" at bounding box center [400, 165] width 548 height 28
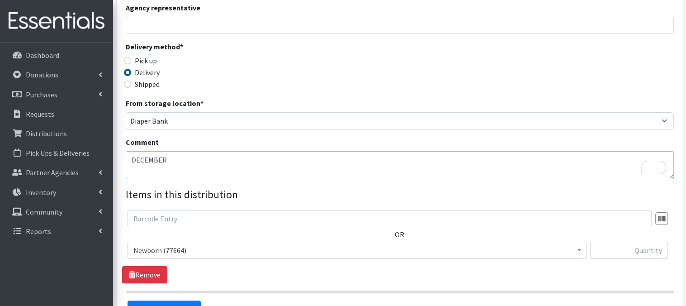
paste textarea "IKEA Bags Label EACH bag with distribution month"
type textarea "DECEMBER IKEA Bags Label EACH bag with distribution month"
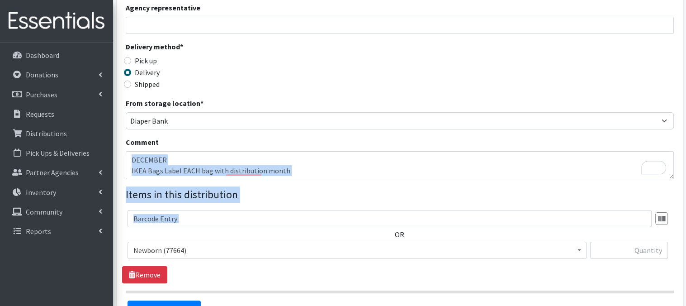
drag, startPoint x: 685, startPoint y: 223, endPoint x: 693, endPoint y: 173, distance: 50.8
click at [686, 173] on html "User Guide 7 7 Pick-ups remaining this week View Calendar 0 Requests 0 Partner …" at bounding box center [343, 124] width 686 height 573
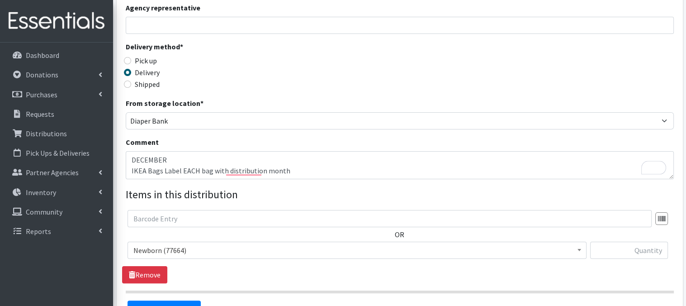
click at [549, 81] on div "Delivery method * Pick up Delivery Shipped Shipping cost" at bounding box center [400, 69] width 548 height 57
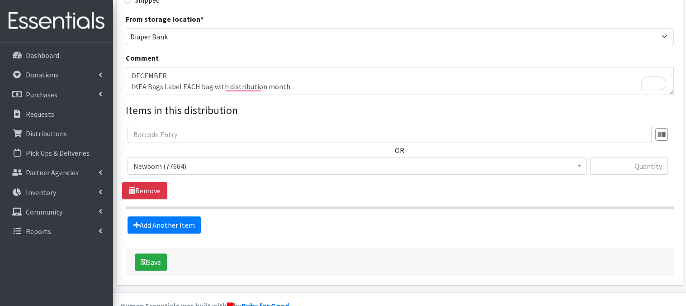
scroll to position [266, 0]
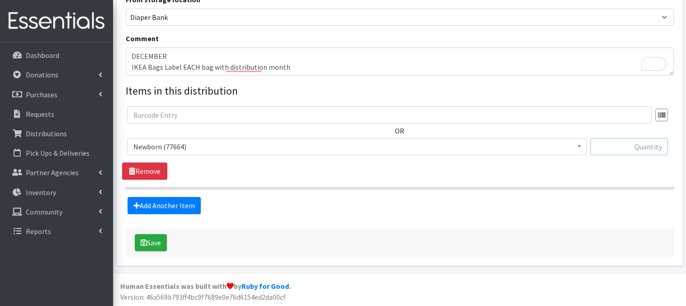
click at [609, 149] on input "text" at bounding box center [629, 146] width 78 height 17
type input "160"
click at [150, 202] on link "Add Another Item" at bounding box center [164, 205] width 73 height 17
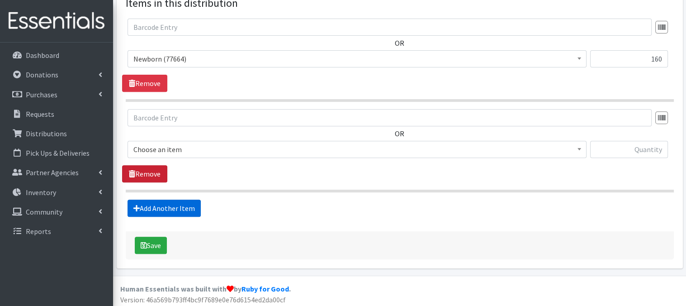
scroll to position [356, 0]
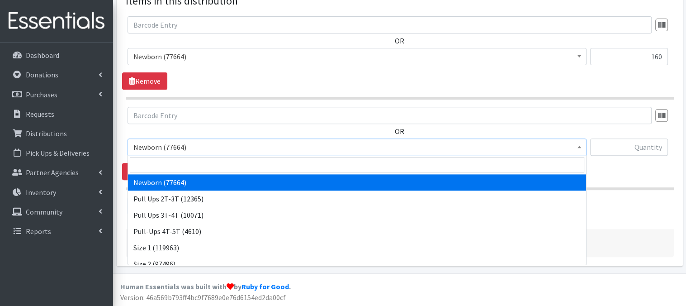
click at [581, 146] on span at bounding box center [579, 146] width 9 height 14
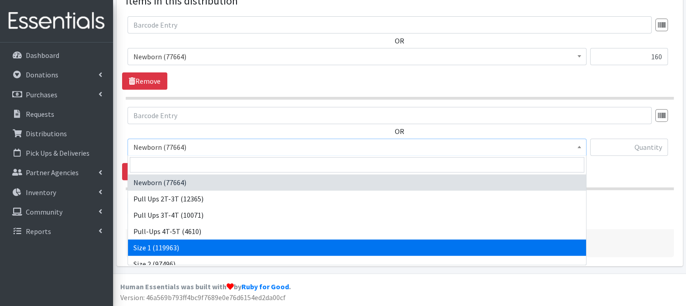
drag, startPoint x: 172, startPoint y: 245, endPoint x: 182, endPoint y: 200, distance: 45.4
select select "3682"
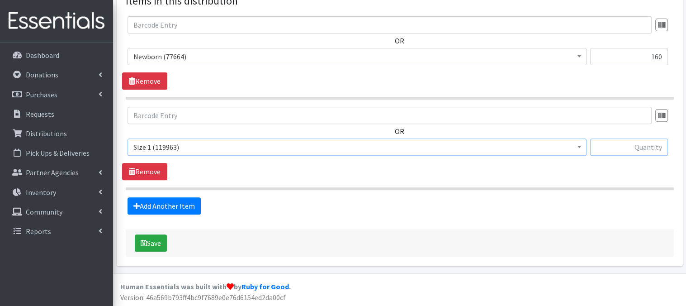
click at [628, 150] on input "text" at bounding box center [629, 146] width 78 height 17
type input "400"
click at [170, 205] on link "Add Another Item" at bounding box center [164, 205] width 73 height 17
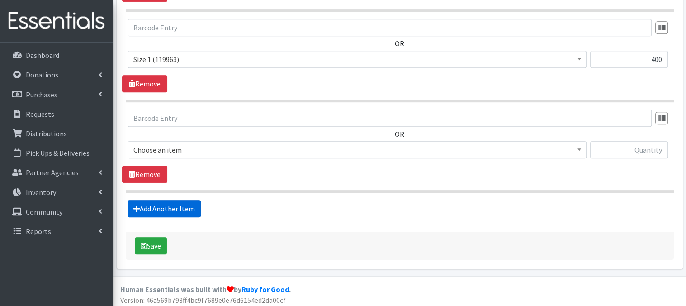
scroll to position [446, 0]
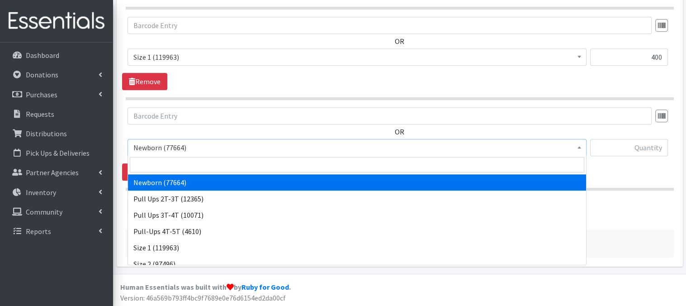
click at [580, 150] on span at bounding box center [579, 146] width 9 height 14
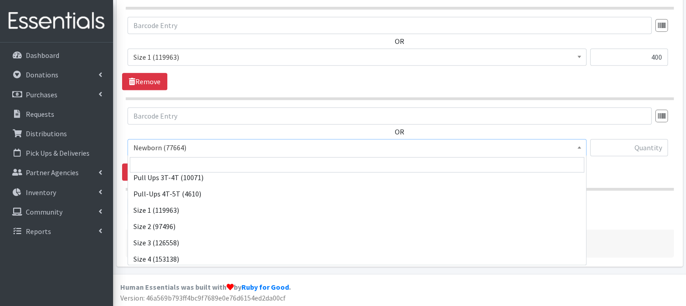
scroll to position [54, 0]
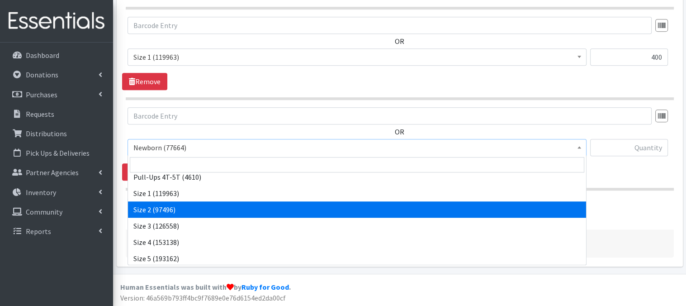
drag, startPoint x: 187, startPoint y: 214, endPoint x: 275, endPoint y: 177, distance: 94.9
select select "3683"
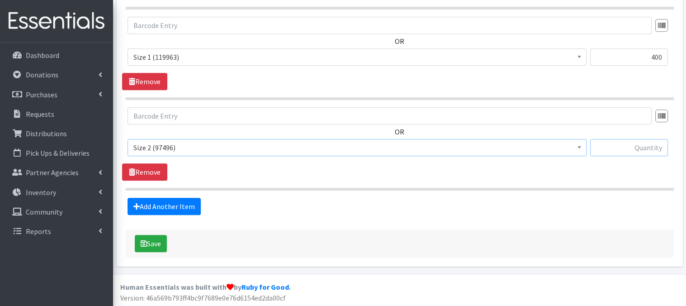
click at [615, 150] on input "text" at bounding box center [629, 147] width 78 height 17
type input "400"
click at [178, 203] on link "Add Another Item" at bounding box center [164, 206] width 73 height 17
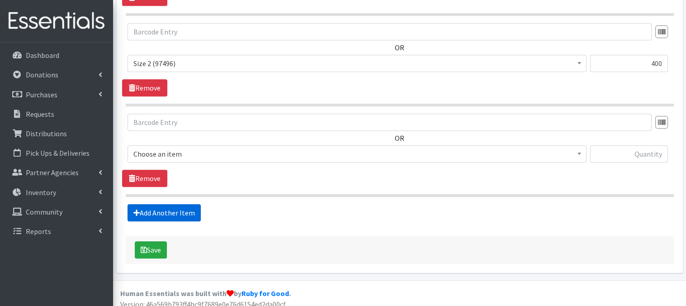
scroll to position [536, 0]
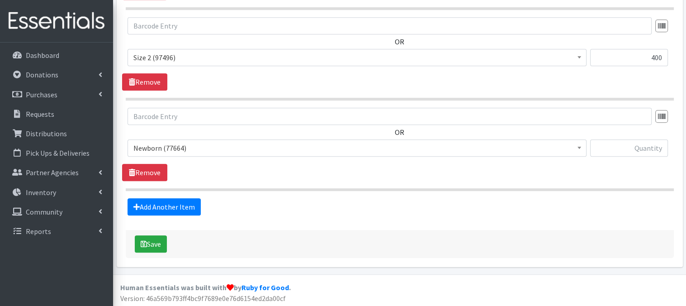
click at [581, 150] on span at bounding box center [579, 147] width 9 height 14
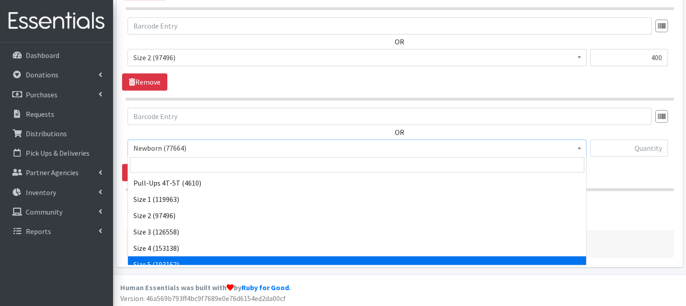
scroll to position [54, 0]
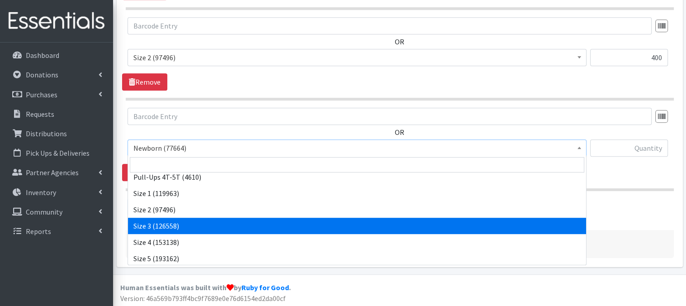
select select "3684"
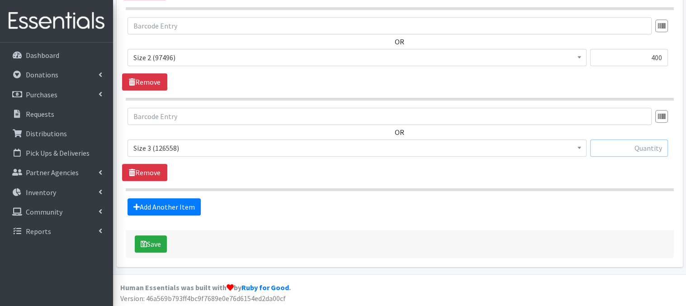
click at [614, 145] on input "text" at bounding box center [629, 147] width 78 height 17
type input "360"
click at [186, 208] on link "Add Another Item" at bounding box center [164, 206] width 73 height 17
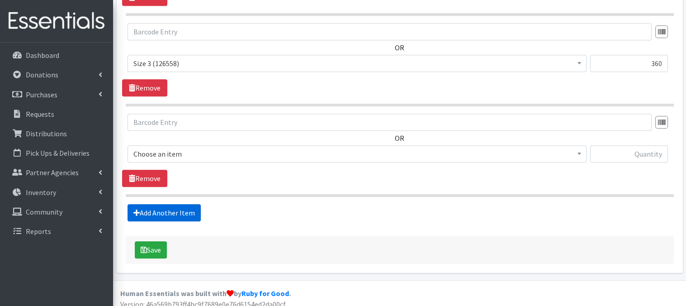
scroll to position [627, 0]
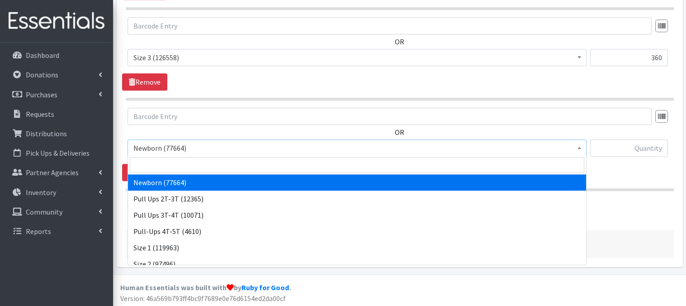
click at [575, 147] on span at bounding box center [579, 147] width 9 height 14
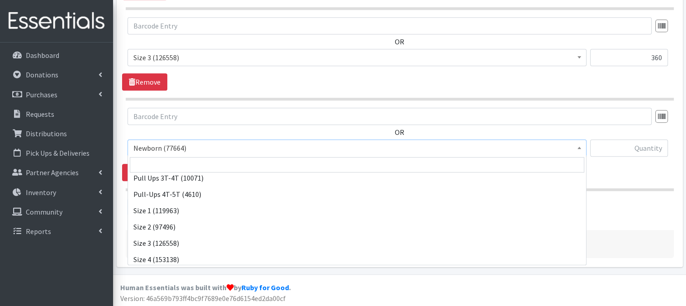
scroll to position [54, 0]
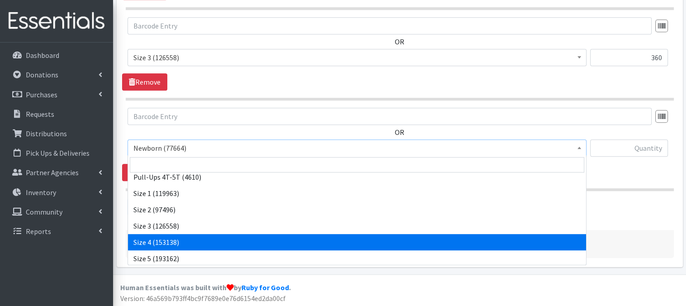
select select "3685"
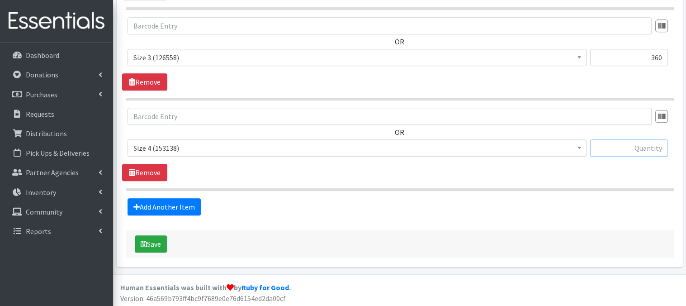
click at [621, 150] on input "text" at bounding box center [629, 147] width 78 height 17
click at [621, 148] on input "text" at bounding box center [629, 147] width 78 height 17
type input "360"
click at [156, 204] on link "Add Another Item" at bounding box center [164, 206] width 73 height 17
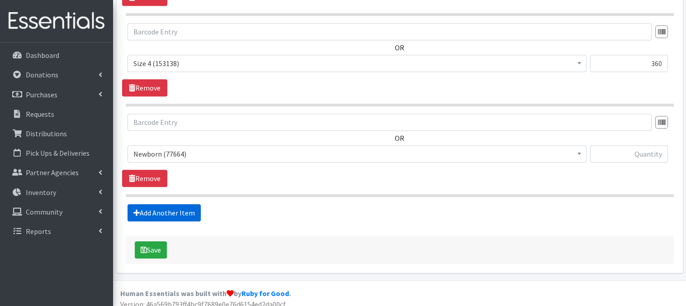
scroll to position [717, 0]
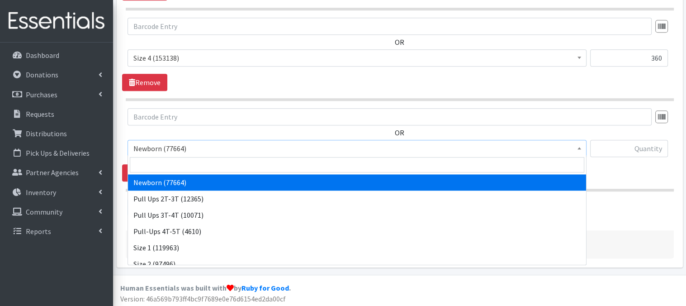
click at [580, 148] on span at bounding box center [579, 147] width 9 height 14
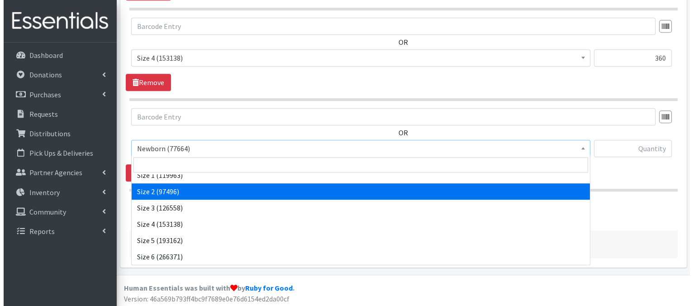
scroll to position [90, 0]
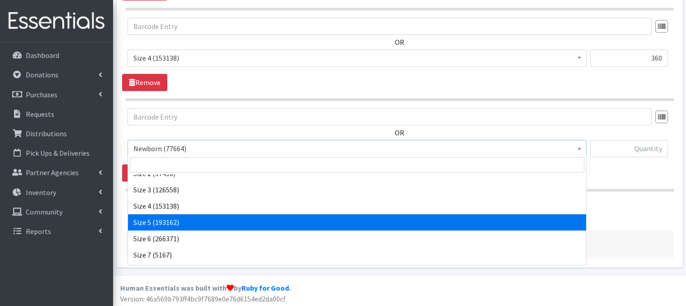
select select "3686"
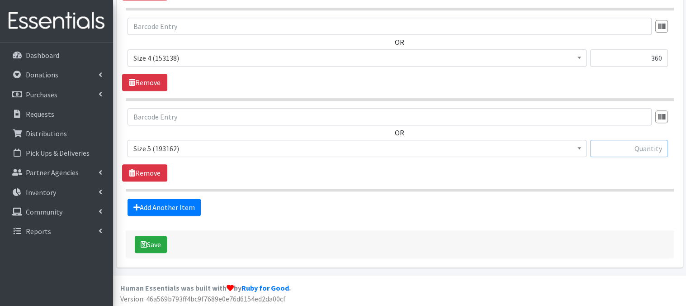
click at [625, 146] on input "text" at bounding box center [629, 148] width 78 height 17
type input "60"
click at [154, 246] on button "Save" at bounding box center [151, 244] width 32 height 17
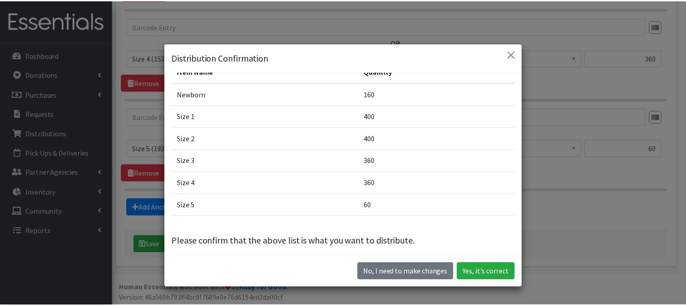
scroll to position [54, 0]
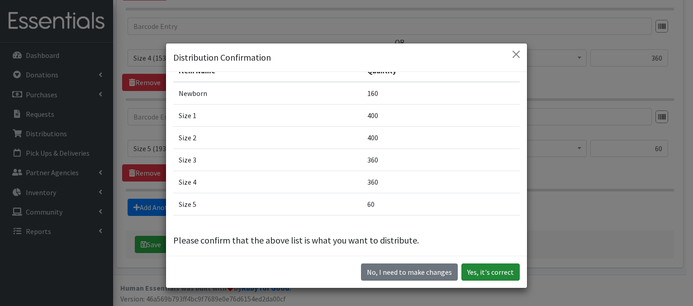
click at [472, 273] on button "Yes, it's correct" at bounding box center [490, 271] width 58 height 17
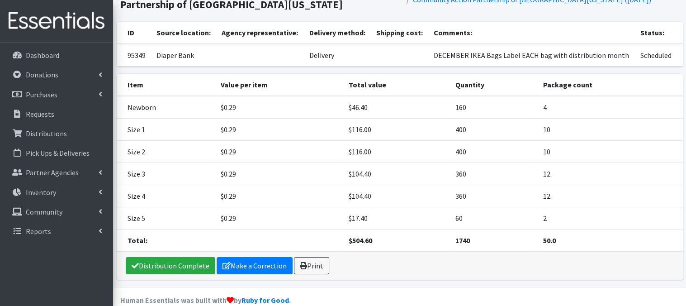
scroll to position [84, 0]
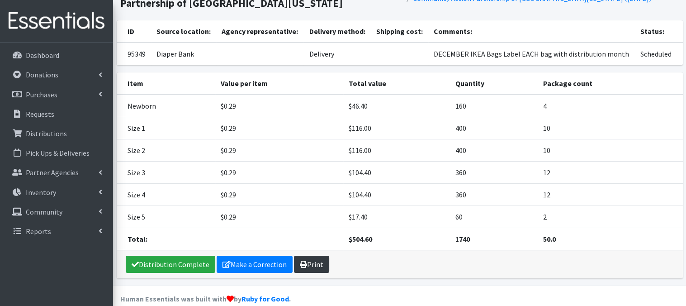
click at [308, 267] on link "Print" at bounding box center [311, 264] width 35 height 17
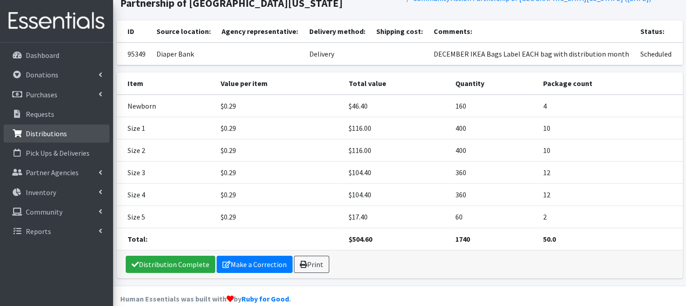
click at [48, 136] on p "Distributions" at bounding box center [46, 133] width 41 height 9
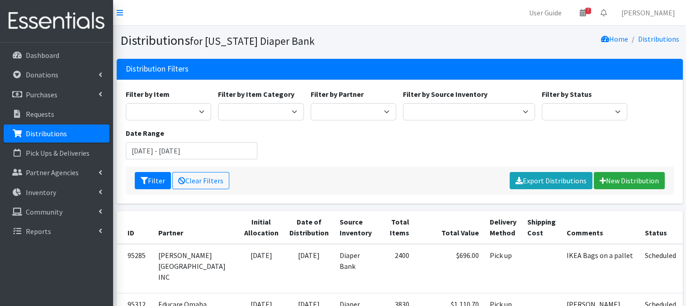
click at [61, 137] on p "Distributions" at bounding box center [46, 133] width 41 height 9
click at [625, 182] on link "New Distribution" at bounding box center [629, 180] width 71 height 17
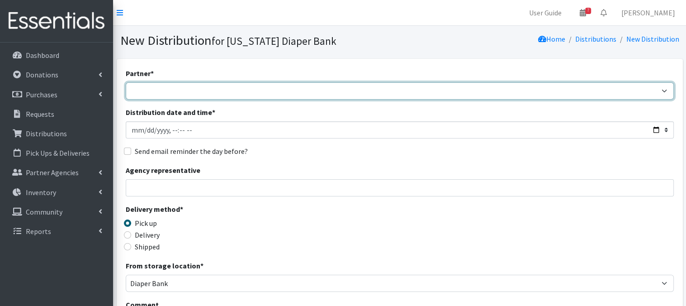
click at [151, 88] on select "Abide A Mother's Love BART - Benson Area Refugee Taskforce Big Brothers Big Sis…" at bounding box center [400, 90] width 548 height 17
select select "5104"
click at [126, 82] on select "Abide A Mother's Love BART - Benson Area Refugee Taskforce Big Brothers Big Sis…" at bounding box center [400, 90] width 548 height 17
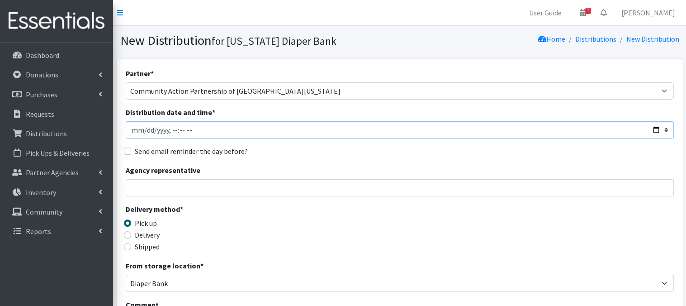
click at [141, 128] on input "Distribution date and time *" at bounding box center [400, 129] width 548 height 17
click at [170, 128] on input "Distribution date and time *" at bounding box center [400, 129] width 548 height 17
click at [180, 128] on input "Distribution date and time *" at bounding box center [400, 129] width 548 height 17
type input "2025-08-27T13:00"
click at [246, 187] on input "Agency representative" at bounding box center [400, 187] width 548 height 17
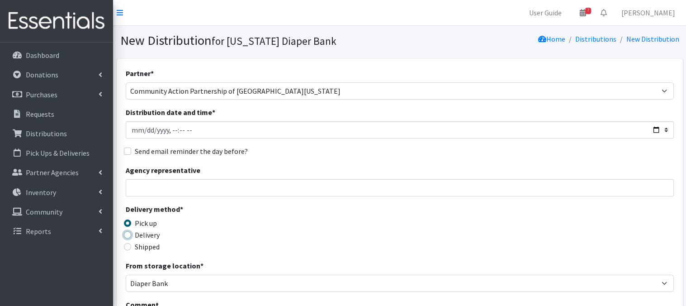
click at [125, 233] on input "Delivery" at bounding box center [127, 234] width 7 height 7
radio input "true"
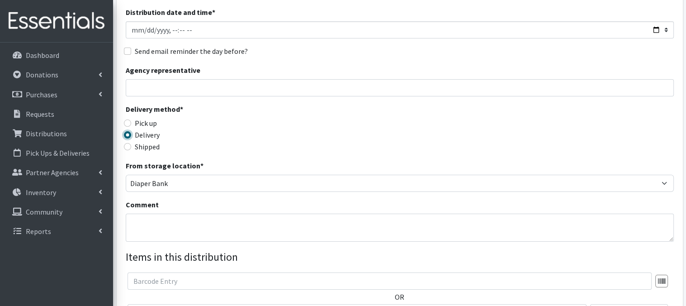
scroll to position [109, 0]
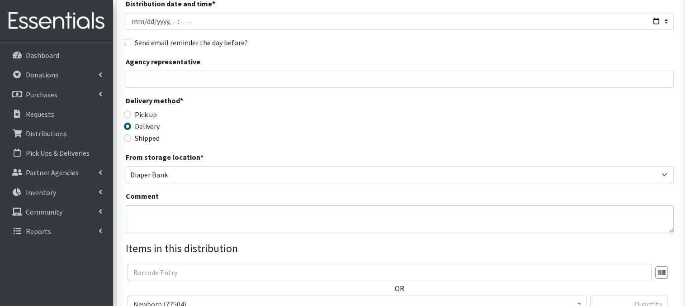
click at [148, 213] on textarea "Comment" at bounding box center [400, 219] width 548 height 28
paste textarea "IKEA Bags Label EACH bag with distribution month"
type textarea "[DATE] IKEA Bags Label EACH bag with distribution month"
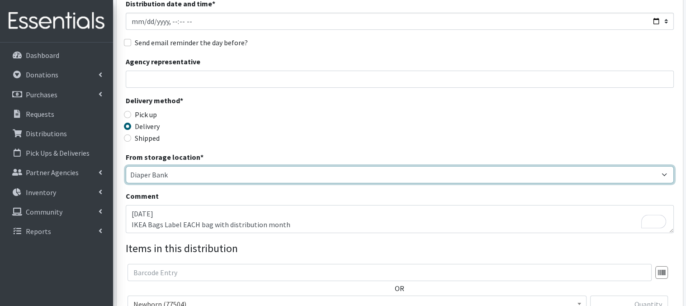
click at [405, 170] on select "Diaper Bank Lincoln WareHouse" at bounding box center [400, 174] width 548 height 17
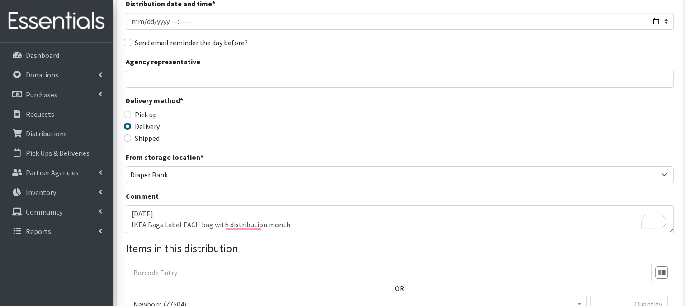
click at [413, 132] on div "Delivery method * Pick up Delivery Shipped Shipping cost" at bounding box center [400, 123] width 548 height 57
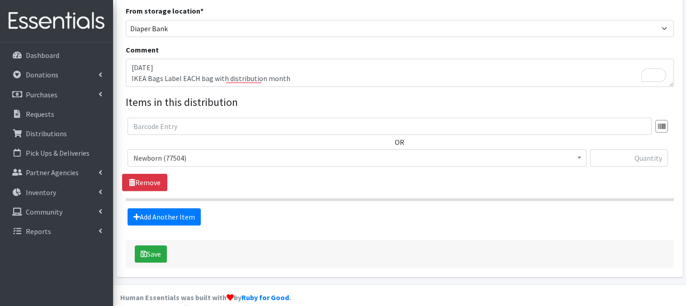
scroll to position [266, 0]
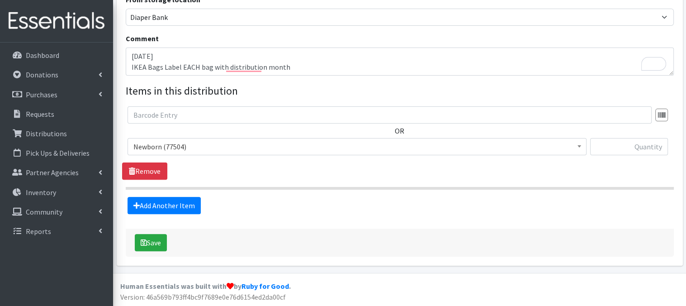
click at [579, 147] on b at bounding box center [580, 146] width 4 height 2
click at [624, 147] on input "text" at bounding box center [629, 146] width 78 height 17
type input "160"
click at [169, 207] on link "Add Another Item" at bounding box center [164, 205] width 73 height 17
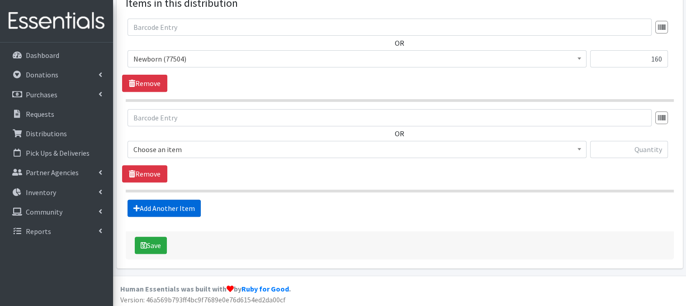
scroll to position [356, 0]
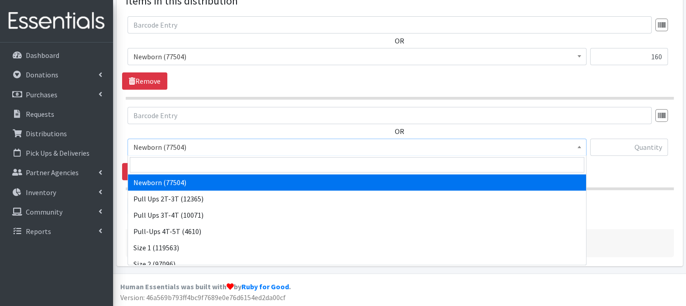
click at [578, 146] on b at bounding box center [580, 147] width 4 height 2
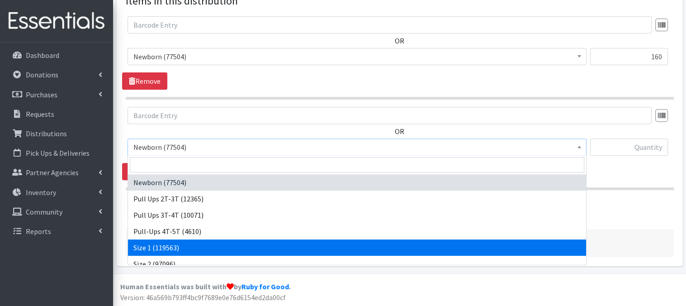
select select "3682"
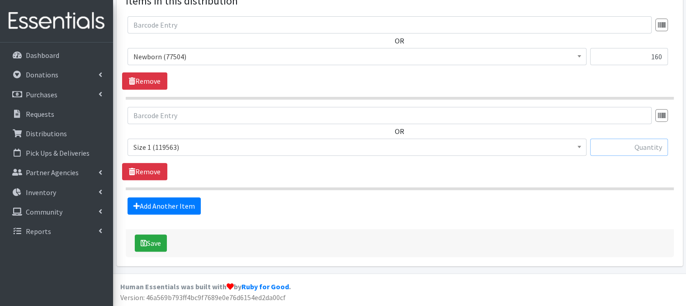
click at [633, 147] on input "text" at bounding box center [629, 146] width 78 height 17
type input "400"
click at [182, 207] on link "Add Another Item" at bounding box center [164, 205] width 73 height 17
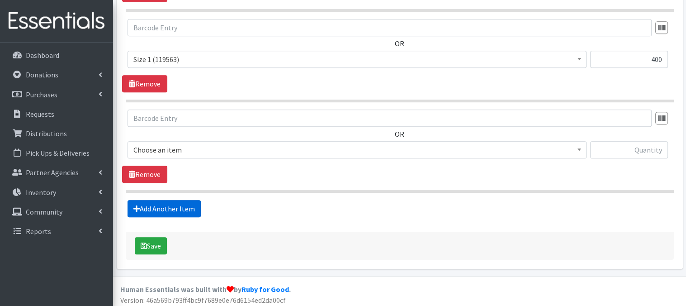
scroll to position [446, 0]
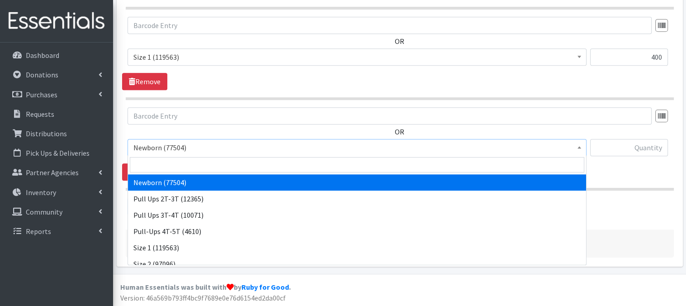
click at [576, 147] on span at bounding box center [579, 146] width 9 height 14
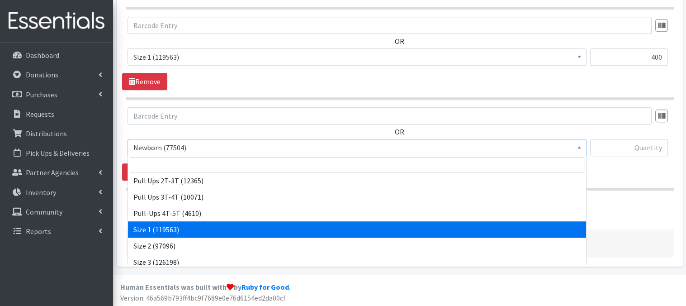
scroll to position [36, 0]
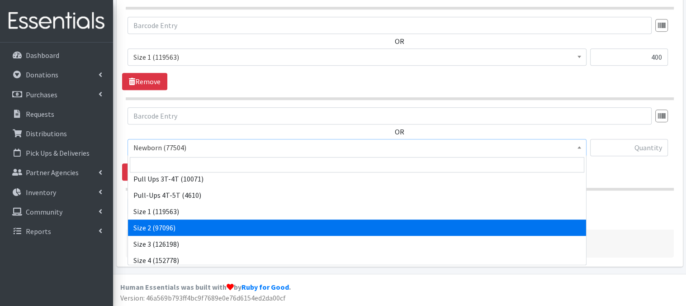
select select "3683"
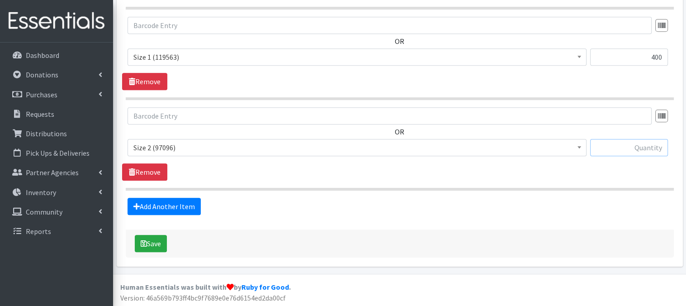
click at [611, 149] on input "text" at bounding box center [629, 147] width 78 height 17
type input "400"
click at [160, 205] on link "Add Another Item" at bounding box center [164, 206] width 73 height 17
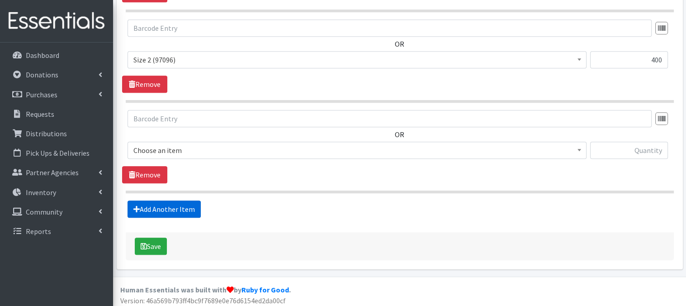
scroll to position [536, 0]
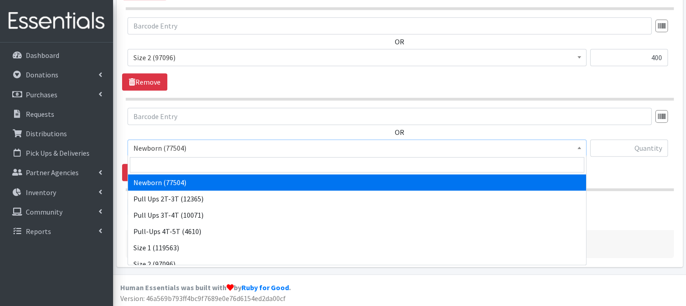
click at [579, 150] on span at bounding box center [579, 147] width 9 height 14
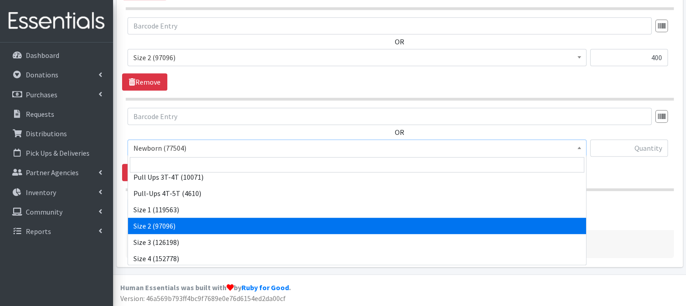
scroll to position [54, 0]
select select "3684"
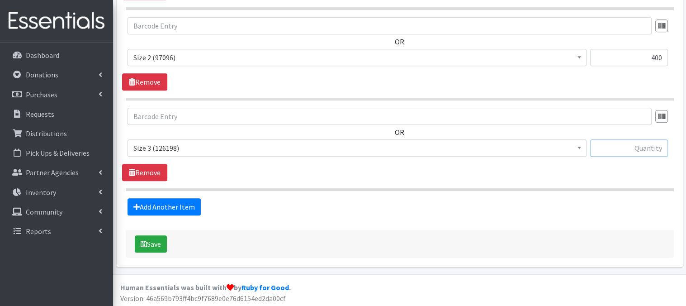
click at [640, 148] on input "text" at bounding box center [629, 147] width 78 height 17
type input "360"
click at [159, 205] on link "Add Another Item" at bounding box center [164, 206] width 73 height 17
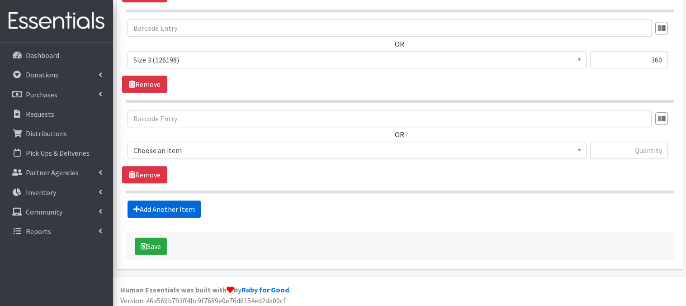
scroll to position [627, 0]
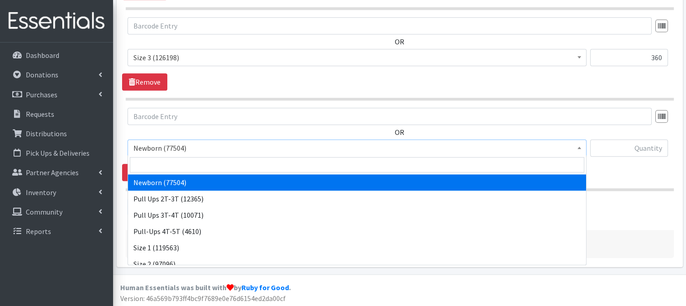
click at [579, 144] on span at bounding box center [579, 147] width 9 height 14
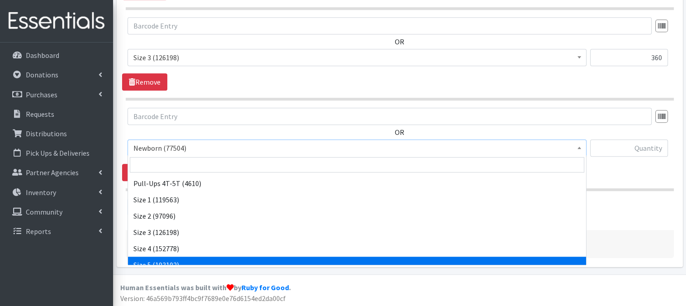
scroll to position [54, 0]
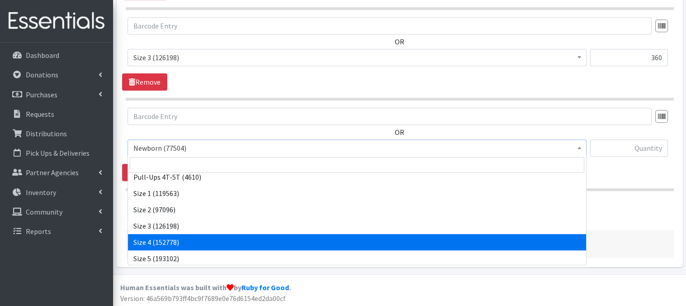
select select "3685"
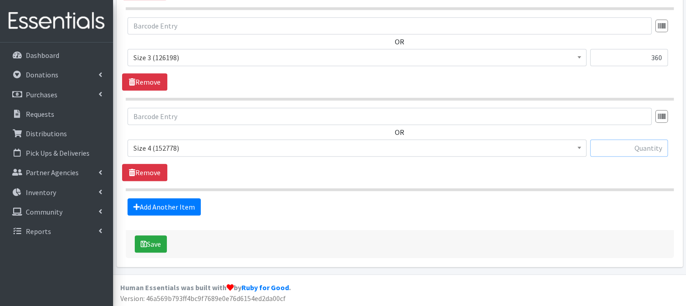
click at [613, 147] on input "text" at bounding box center [629, 147] width 78 height 17
type input "360"
click at [183, 208] on link "Add Another Item" at bounding box center [164, 206] width 73 height 17
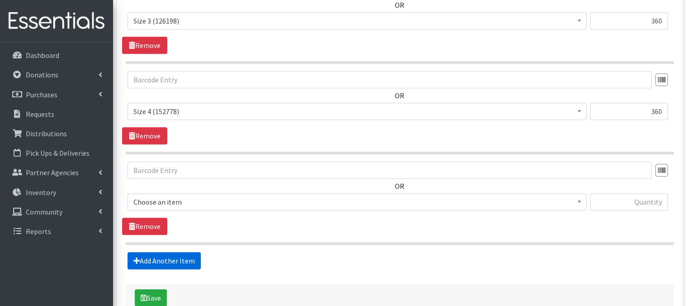
scroll to position [717, 0]
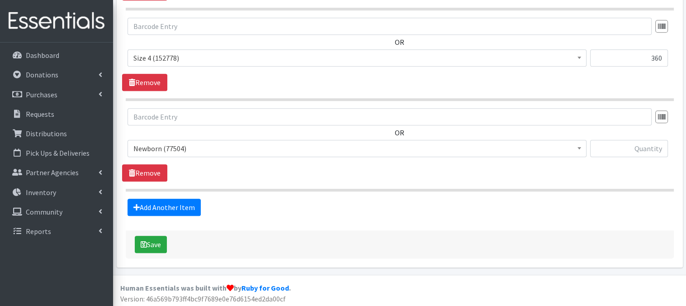
click at [578, 148] on span at bounding box center [579, 147] width 9 height 14
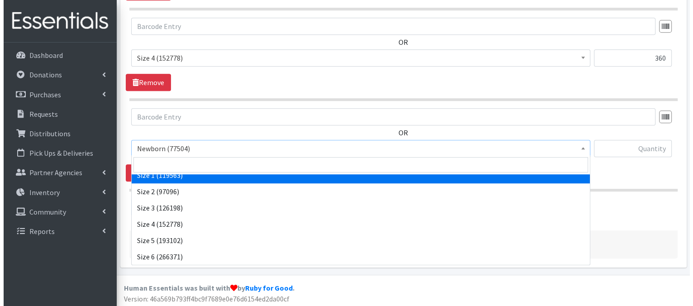
scroll to position [105, 0]
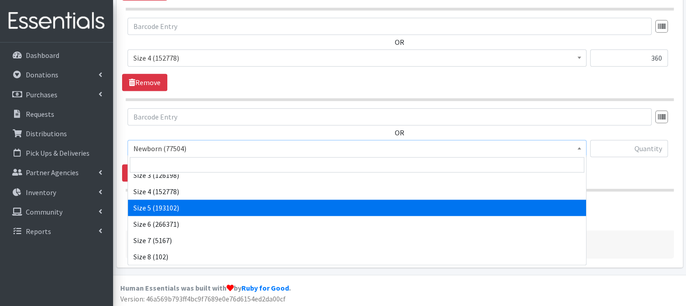
select select "3686"
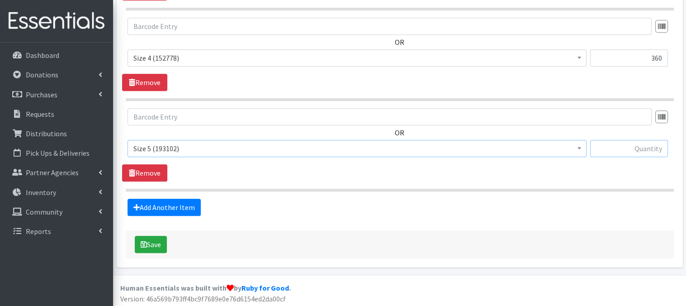
click at [620, 148] on input "text" at bounding box center [629, 148] width 78 height 17
type input "60"
click at [154, 242] on button "Save" at bounding box center [151, 244] width 32 height 17
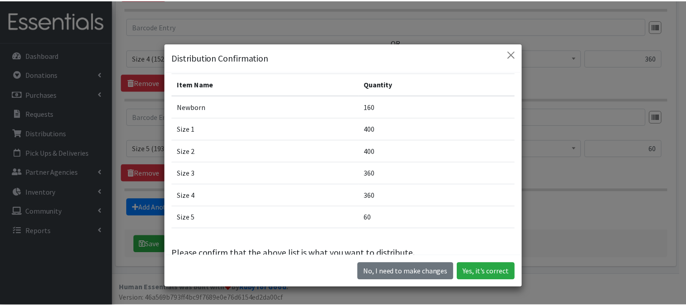
scroll to position [47, 0]
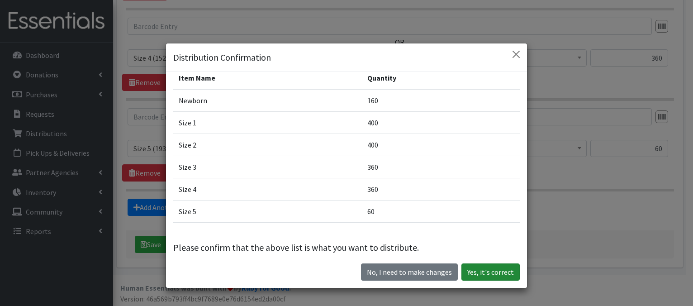
click at [482, 274] on button "Yes, it's correct" at bounding box center [490, 271] width 58 height 17
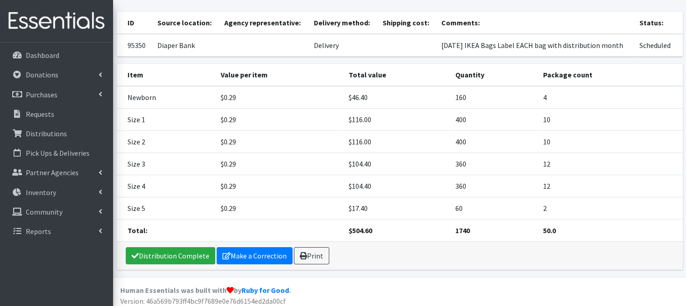
scroll to position [96, 0]
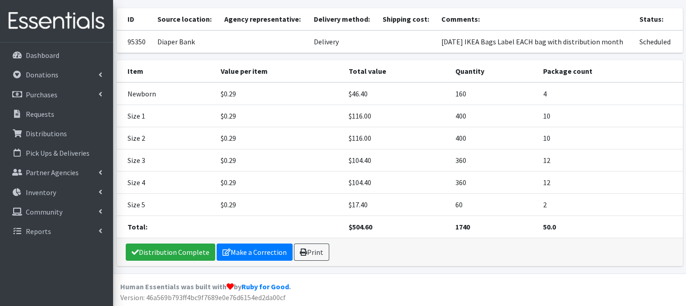
drag, startPoint x: 303, startPoint y: 253, endPoint x: 333, endPoint y: 228, distance: 39.2
click at [304, 252] on icon at bounding box center [303, 251] width 7 height 7
click at [42, 133] on p "Distributions" at bounding box center [46, 133] width 41 height 9
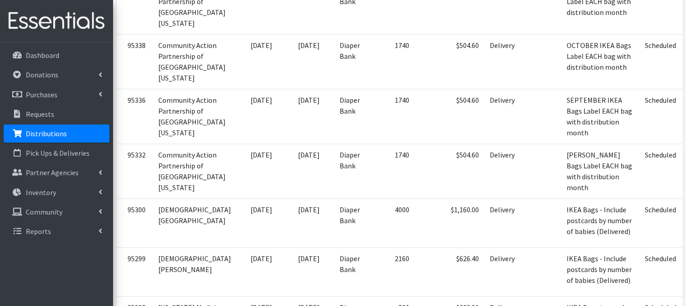
scroll to position [957, 0]
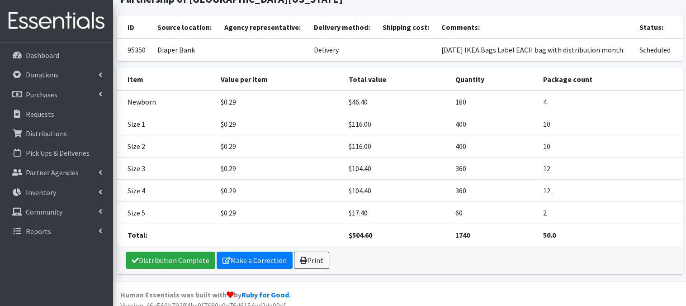
scroll to position [66, 0]
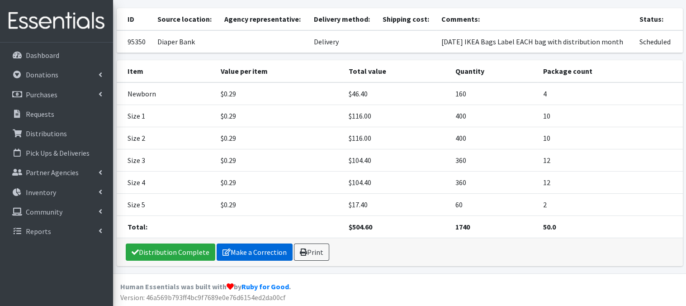
click at [238, 252] on link "Make a Correction" at bounding box center [255, 251] width 76 height 17
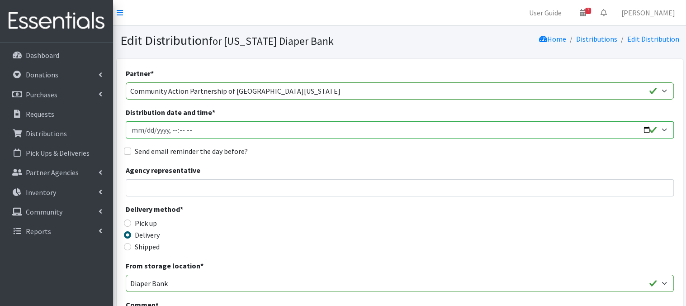
click at [161, 129] on input "Distribution date and time *" at bounding box center [400, 129] width 548 height 17
type input "[DATE]T13:00"
click at [313, 189] on input "Agency representative" at bounding box center [400, 187] width 548 height 17
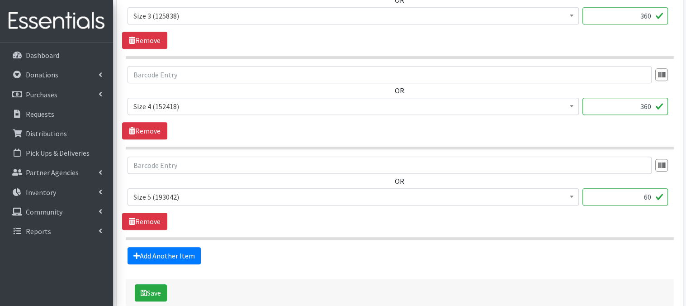
scroll to position [717, 0]
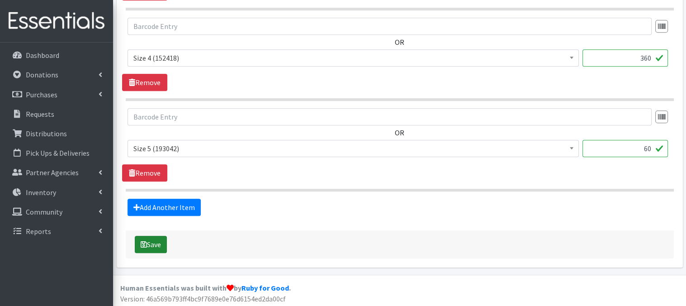
click at [150, 242] on button "Save" at bounding box center [151, 244] width 32 height 17
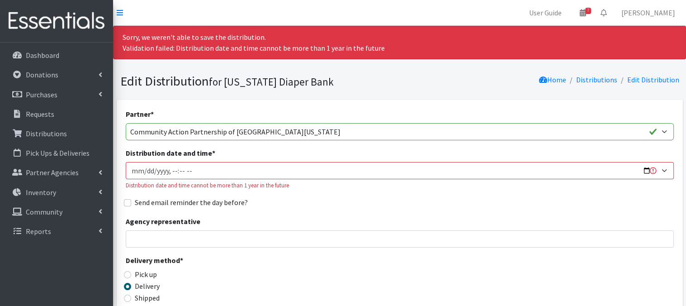
click at [134, 168] on input "Distribution date and time *" at bounding box center [400, 170] width 548 height 17
type input "2026-01-27T13:00"
click at [143, 168] on input "Distribution date and time *" at bounding box center [400, 170] width 548 height 17
type input "2026-01-01T13:00"
click at [367, 178] on input "Distribution date and time *" at bounding box center [400, 170] width 548 height 17
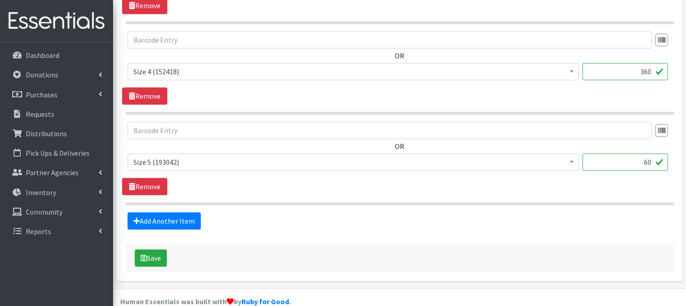
scroll to position [768, 0]
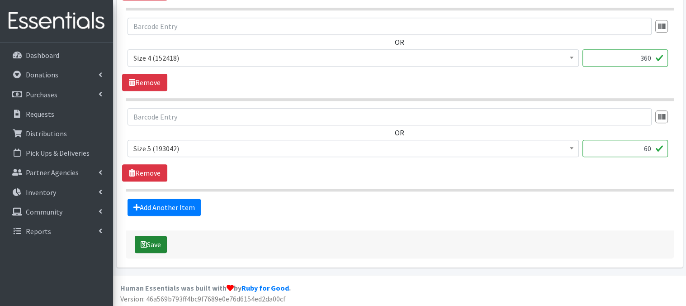
click at [139, 243] on button "Save" at bounding box center [151, 244] width 32 height 17
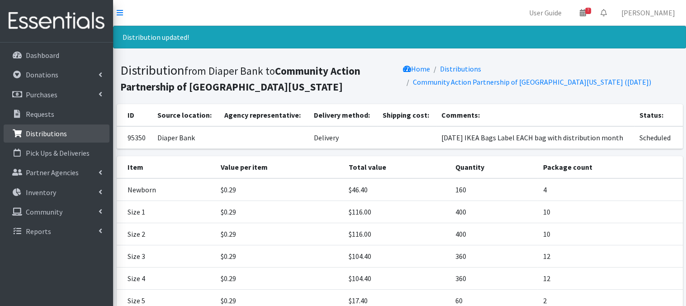
click at [50, 137] on p "Distributions" at bounding box center [46, 133] width 41 height 9
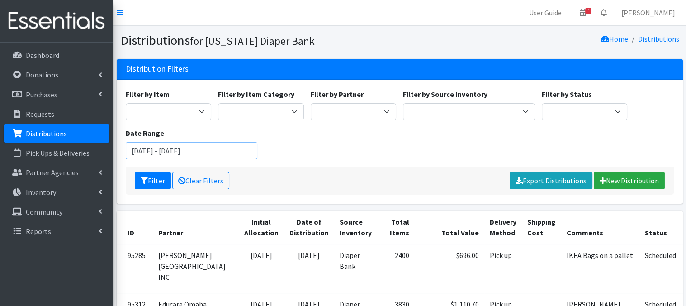
click at [242, 149] on input "[DATE] - [DATE]" at bounding box center [192, 150] width 132 height 17
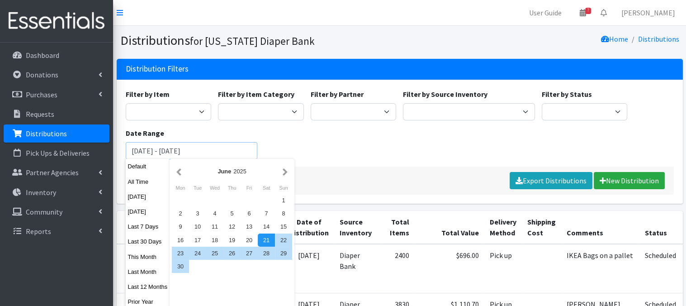
type input "June 21, 2025 - September 21, 2026"
click at [322, 140] on div "Filter by Item 5T-6T 6 Adult Baby Wipes Goodnights L/XL Newborn Overnights S/M …" at bounding box center [399, 128] width 555 height 78
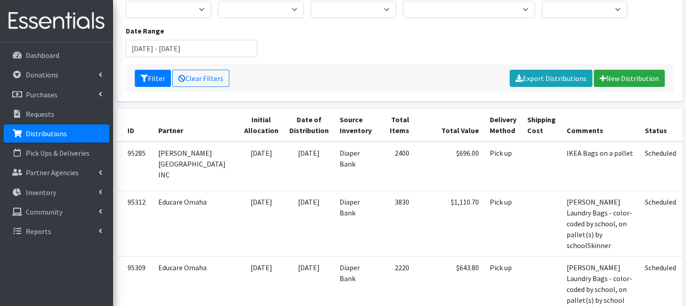
scroll to position [47, 0]
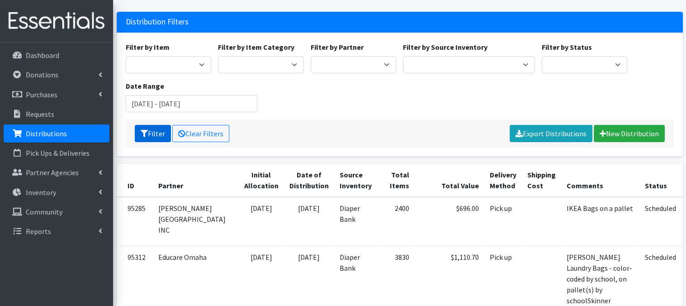
click at [150, 135] on button "Filter" at bounding box center [153, 133] width 36 height 17
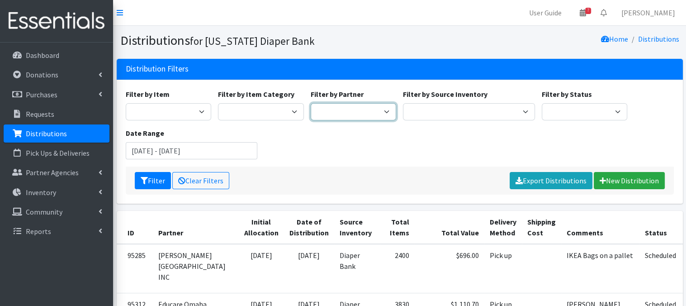
click at [382, 114] on select "Abide A Mother's Love BART - Benson Area Refugee Taskforce Big Brothers Big Sis…" at bounding box center [354, 111] width 86 height 17
click at [311, 103] on select "Abide A Mother's Love BART - Benson Area Refugee Taskforce Big Brothers Big Sis…" at bounding box center [354, 111] width 86 height 17
click at [384, 110] on select "Abide A Mother's Love BART - Benson Area Refugee Taskforce Big Brothers Big Sis…" at bounding box center [354, 111] width 86 height 17
select select "5104"
click at [311, 103] on select "Abide A Mother's Love BART - Benson Area Refugee Taskforce Big Brothers Big Sis…" at bounding box center [354, 111] width 86 height 17
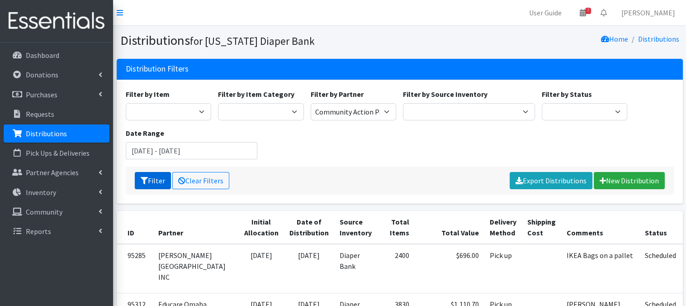
click at [142, 181] on icon "submit" at bounding box center [144, 180] width 7 height 7
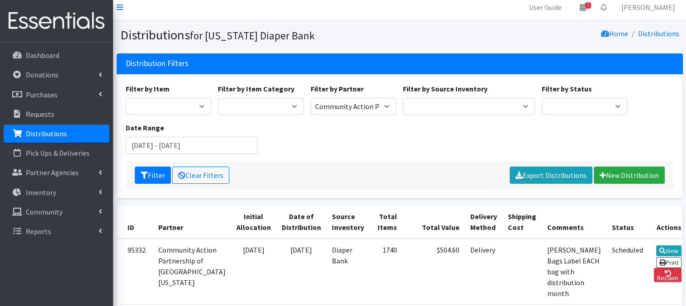
scroll to position [2, 0]
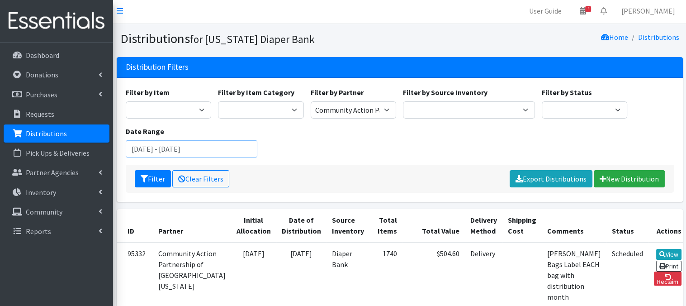
click at [243, 153] on input "[DATE] - [DATE]" at bounding box center [192, 148] width 132 height 17
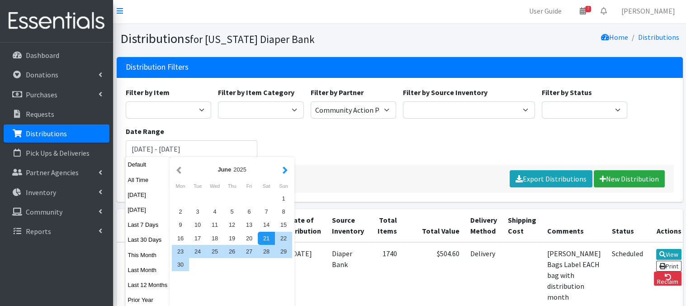
click at [283, 171] on button "button" at bounding box center [285, 169] width 10 height 11
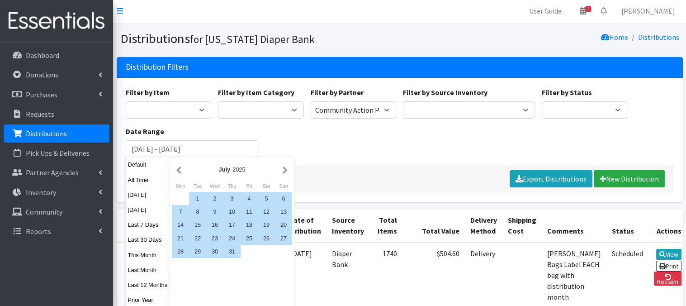
click at [283, 171] on button "button" at bounding box center [285, 169] width 10 height 11
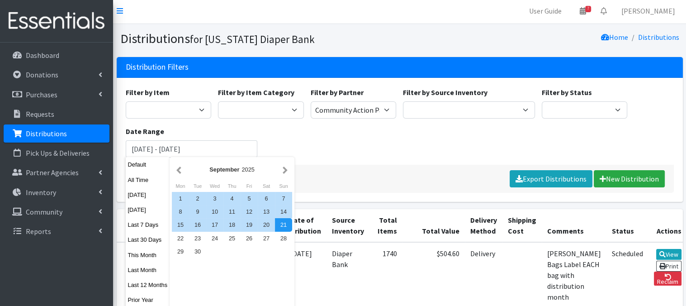
click at [283, 171] on button "button" at bounding box center [285, 169] width 10 height 11
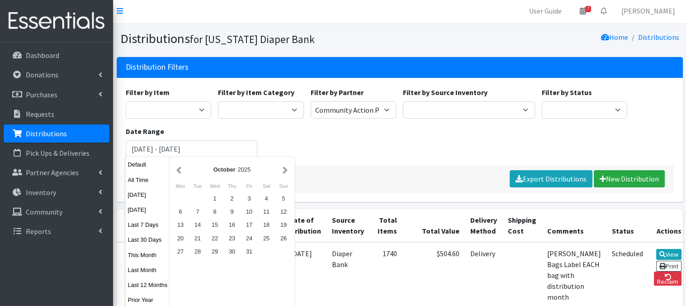
click at [283, 171] on button "button" at bounding box center [285, 169] width 10 height 11
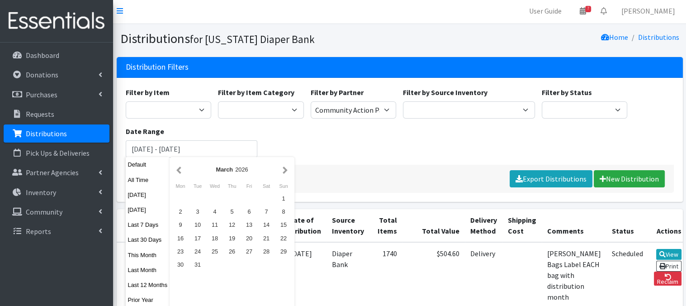
click at [283, 171] on button "button" at bounding box center [285, 169] width 10 height 11
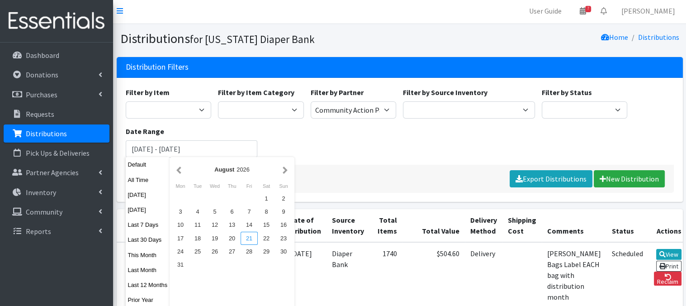
click at [248, 235] on div "21" at bounding box center [249, 238] width 17 height 13
click at [248, 234] on div "21" at bounding box center [249, 238] width 17 height 13
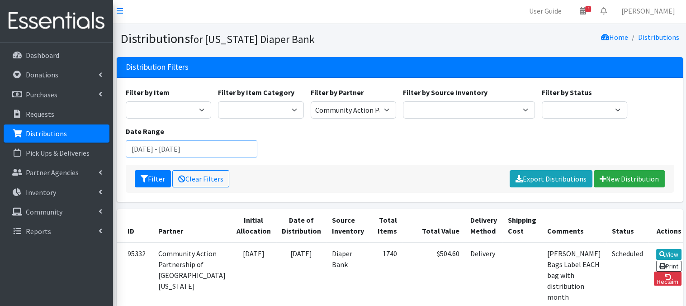
click at [177, 149] on input "August 21, 2026 - August 21, 2026" at bounding box center [192, 148] width 132 height 17
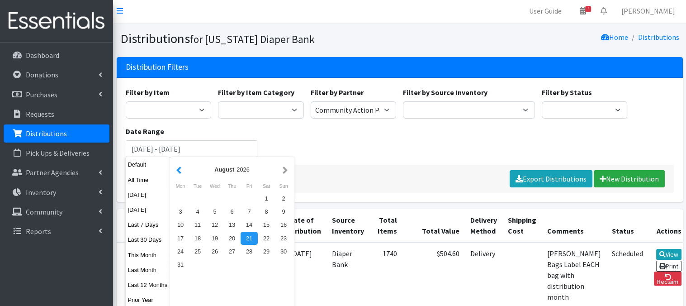
click at [176, 169] on button "button" at bounding box center [179, 169] width 10 height 11
click at [179, 148] on input "August 21, 2026 - August 21, 2026" at bounding box center [192, 148] width 132 height 17
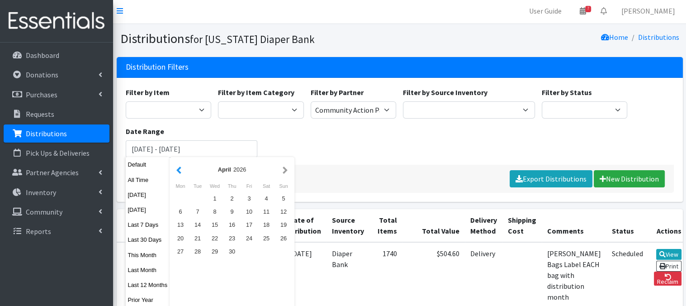
click at [181, 170] on button "button" at bounding box center [179, 169] width 10 height 11
click at [181, 169] on button "button" at bounding box center [179, 169] width 10 height 11
click at [181, 168] on button "button" at bounding box center [179, 169] width 10 height 11
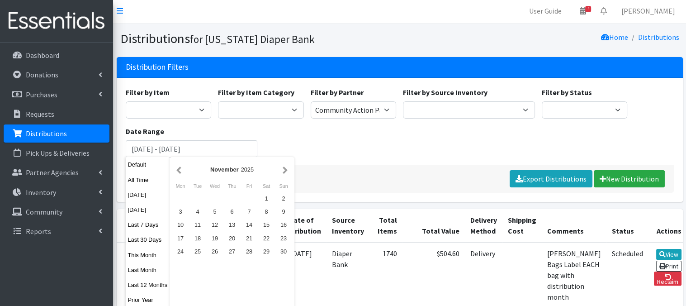
click at [181, 168] on button "button" at bounding box center [179, 169] width 10 height 11
click at [198, 253] on div "26" at bounding box center [197, 251] width 17 height 13
click at [198, 249] on div "26" at bounding box center [197, 251] width 17 height 13
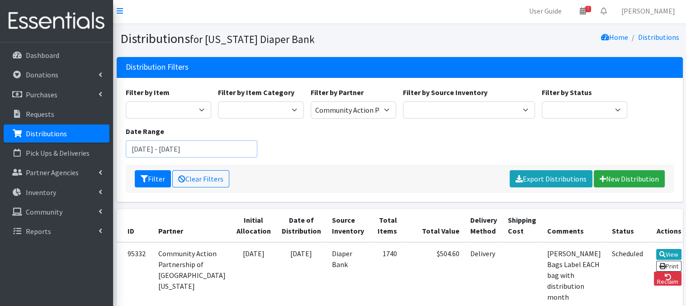
click at [231, 150] on input "August 26, 2025 - August 26, 2025" at bounding box center [192, 148] width 132 height 17
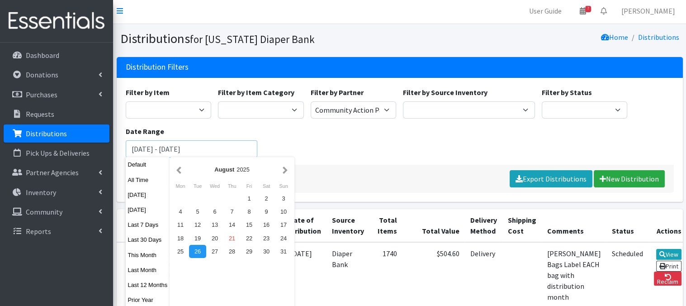
click at [231, 150] on input "August 26, 2025 - August 26, 2025" at bounding box center [192, 148] width 132 height 17
type input "August 26, 2025 - August 26, 2026"
click at [447, 167] on div "Filter Clear Filters Export Distributions New Distribution" at bounding box center [400, 179] width 548 height 28
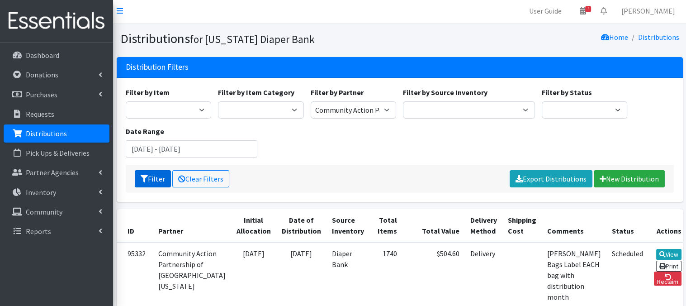
click at [158, 180] on button "Filter" at bounding box center [153, 178] width 36 height 17
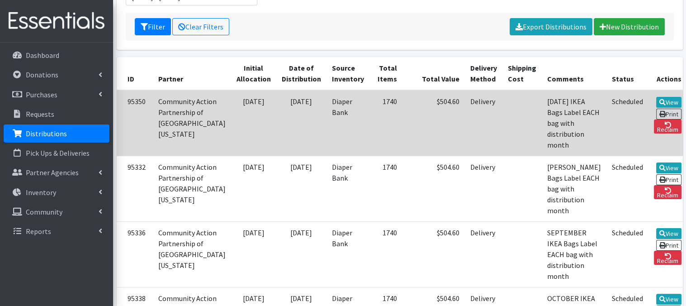
scroll to position [153, 0]
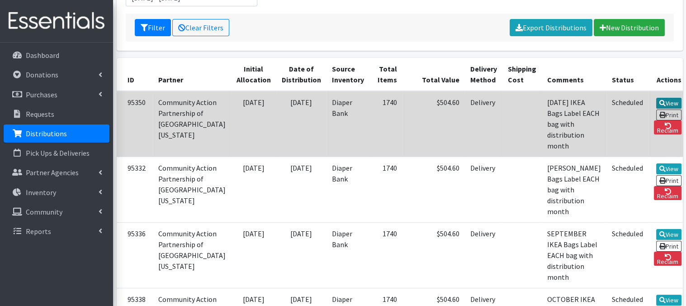
click at [656, 104] on link "View" at bounding box center [669, 103] width 26 height 11
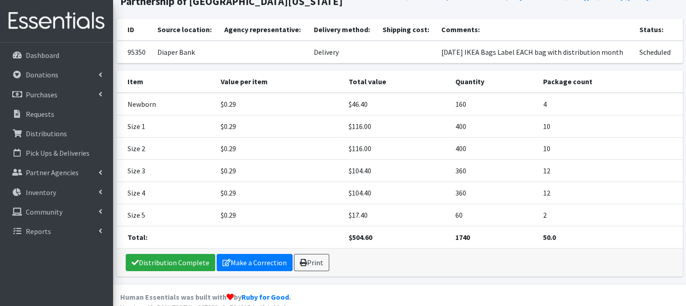
scroll to position [66, 0]
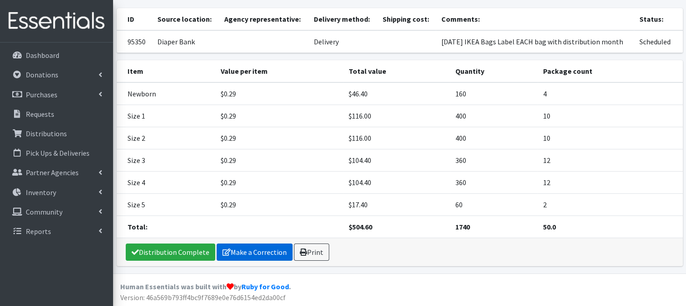
click at [268, 253] on link "Make a Correction" at bounding box center [255, 251] width 76 height 17
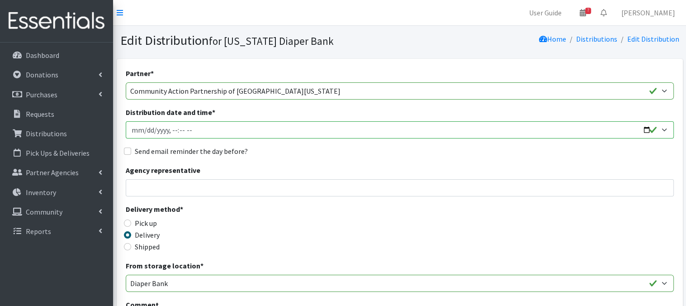
click at [132, 130] on input "Distribution date and time *" at bounding box center [400, 129] width 548 height 17
type input "2025-08-27T13:00"
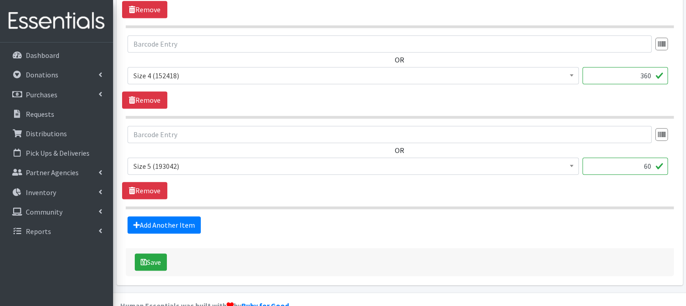
scroll to position [717, 0]
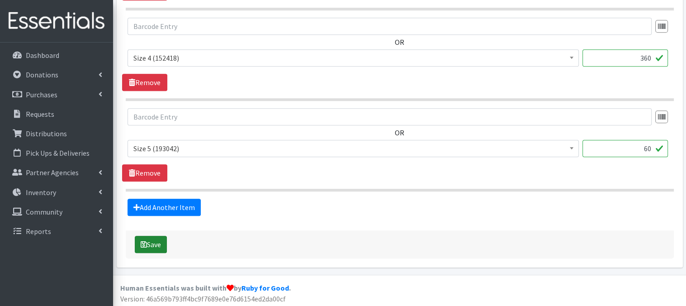
click at [152, 240] on button "Save" at bounding box center [151, 244] width 32 height 17
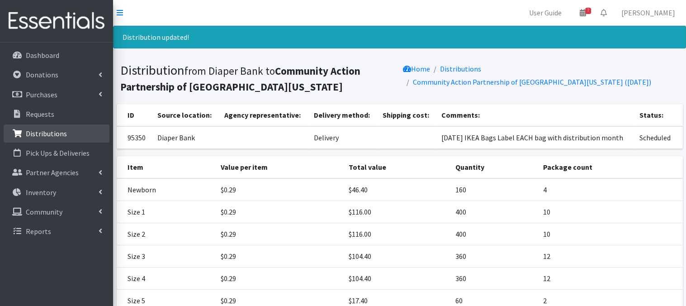
click at [58, 132] on p "Distributions" at bounding box center [46, 133] width 41 height 9
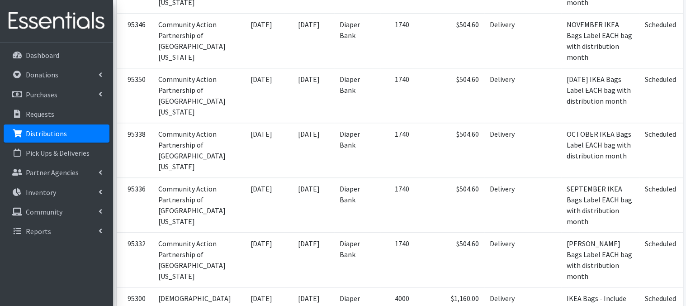
scroll to position [868, 0]
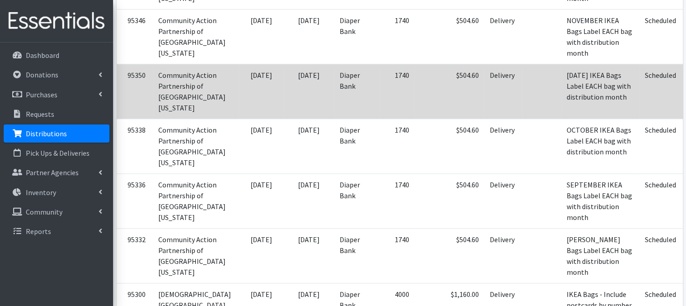
click at [686, 79] on icon at bounding box center [696, 76] width 6 height 6
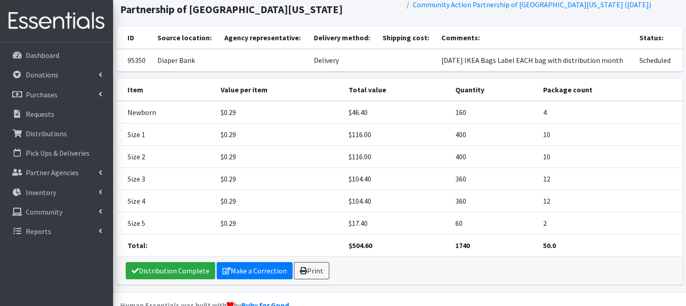
scroll to position [66, 0]
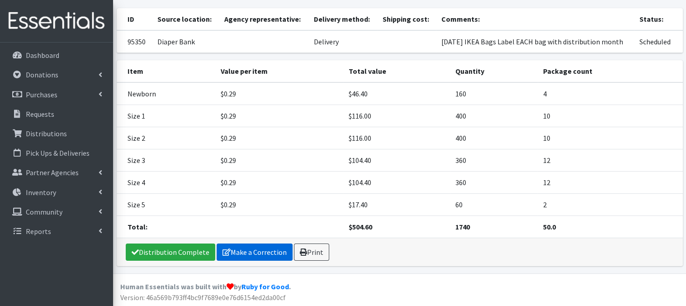
click at [248, 251] on link "Make a Correction" at bounding box center [255, 251] width 76 height 17
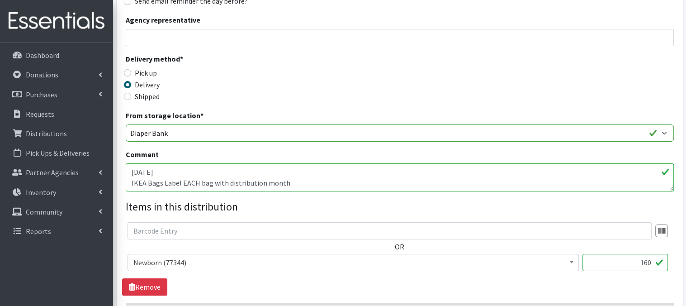
scroll to position [164, 0]
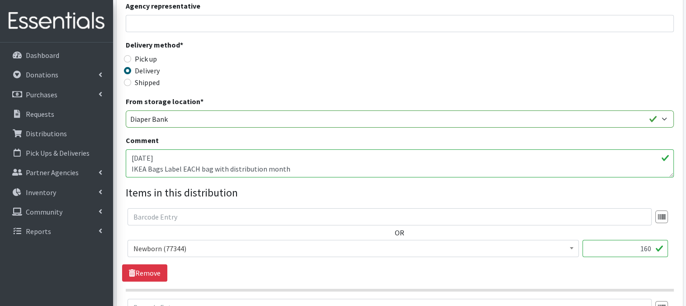
click at [178, 156] on textarea "[DATE] IKEA Bags Label EACH bag with distribution month" at bounding box center [400, 163] width 548 height 28
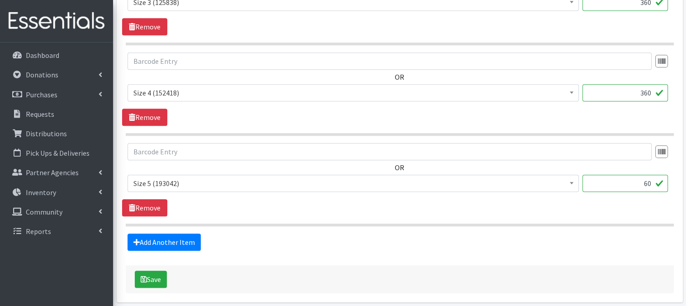
scroll to position [717, 0]
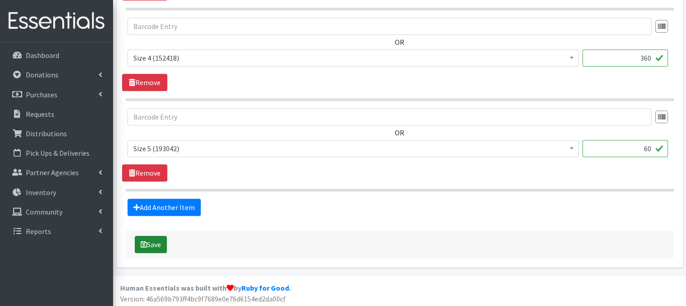
click at [147, 242] on button "Save" at bounding box center [151, 244] width 32 height 17
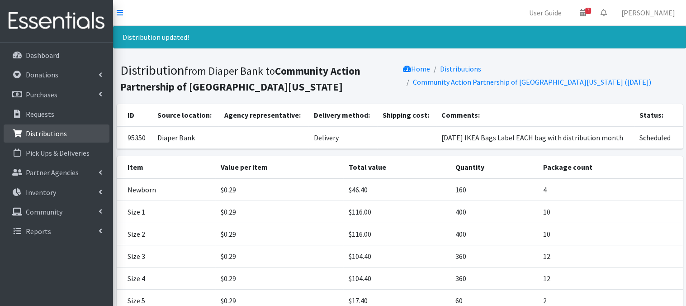
click at [41, 134] on p "Distributions" at bounding box center [46, 133] width 41 height 9
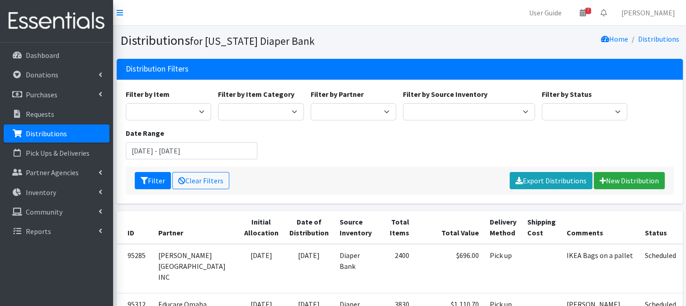
click at [45, 139] on link "Distributions" at bounding box center [57, 133] width 106 height 18
click at [33, 131] on p "Distributions" at bounding box center [46, 133] width 41 height 9
